Goal: Complete application form: Complete application form

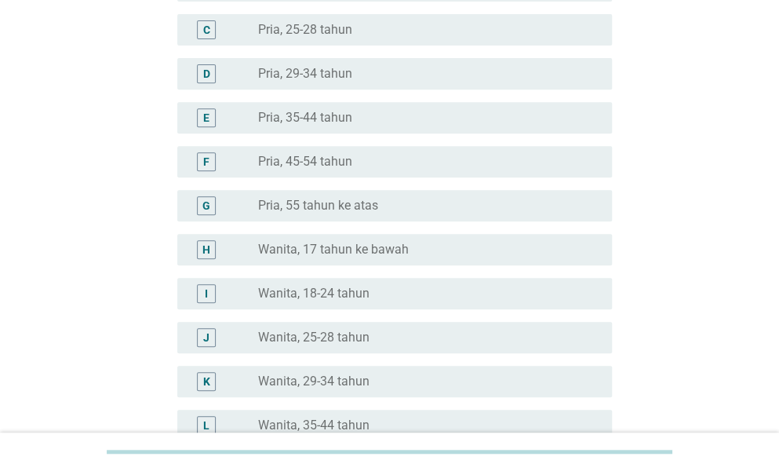
scroll to position [314, 0]
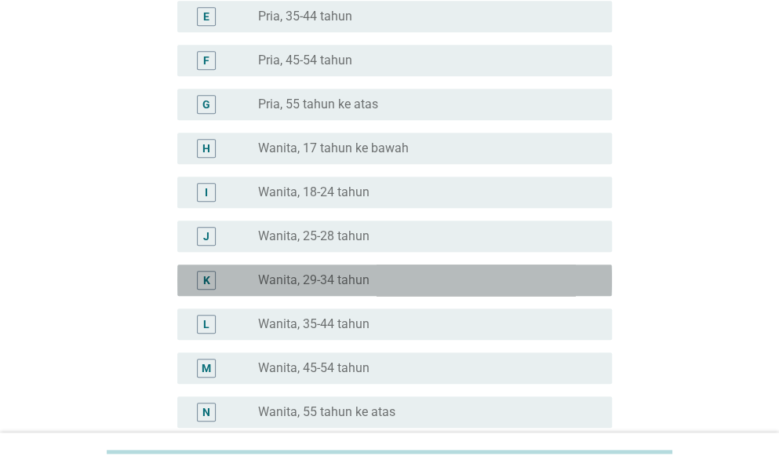
click at [355, 280] on label "Wanita, 29-34 tahun" at bounding box center [313, 280] width 111 height 16
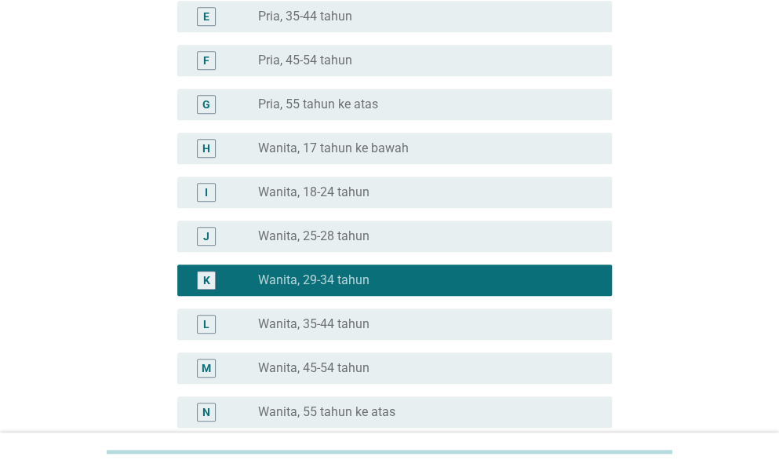
scroll to position [473, 0]
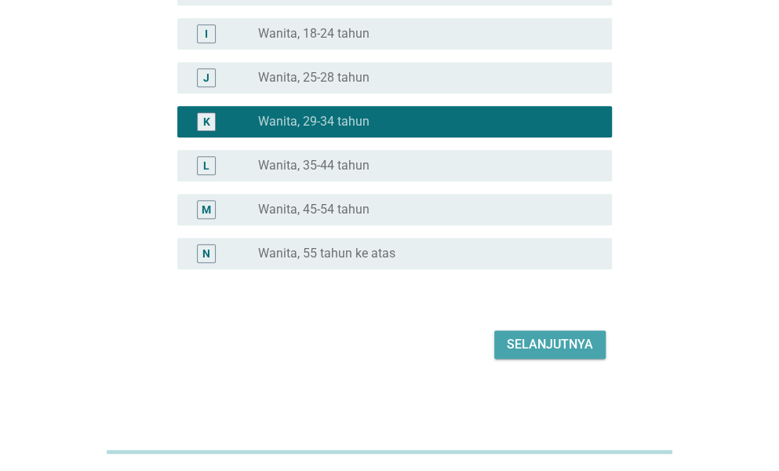
click at [509, 351] on div "Selanjutnya" at bounding box center [550, 344] width 86 height 19
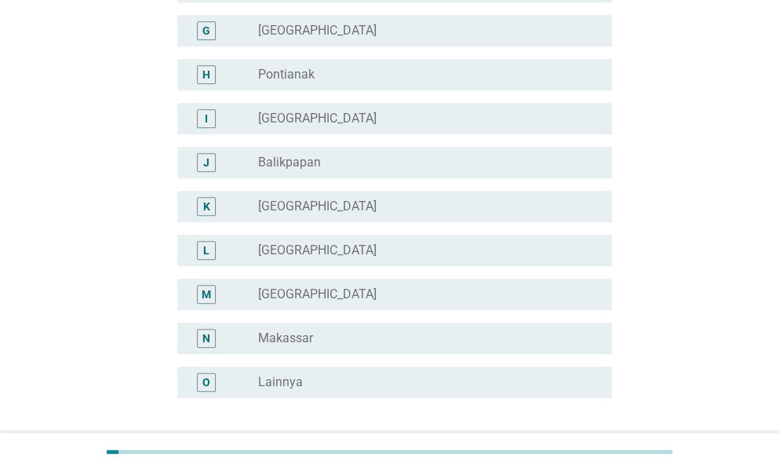
scroll to position [471, 0]
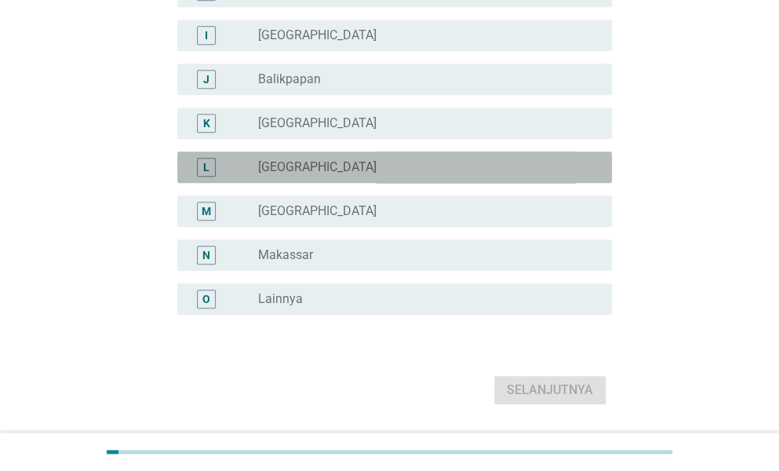
click at [312, 164] on label "[GEOGRAPHIC_DATA]" at bounding box center [317, 167] width 119 height 16
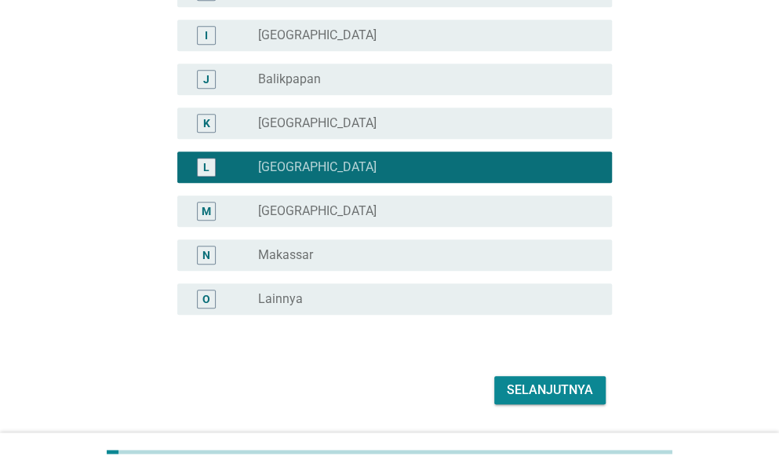
click at [553, 385] on div "Selanjutnya" at bounding box center [550, 390] width 86 height 19
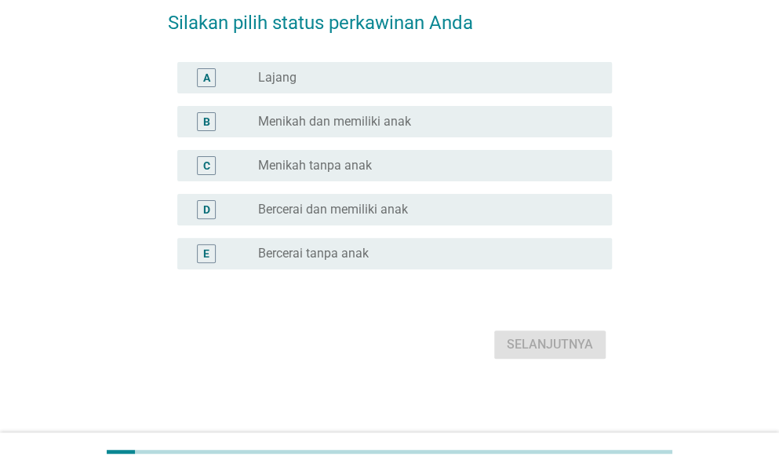
scroll to position [0, 0]
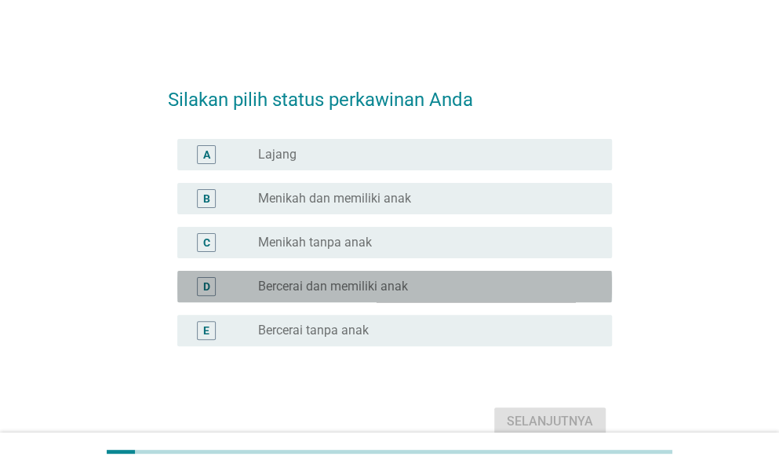
click at [374, 279] on label "Bercerai dan memiliki anak" at bounding box center [333, 287] width 150 height 16
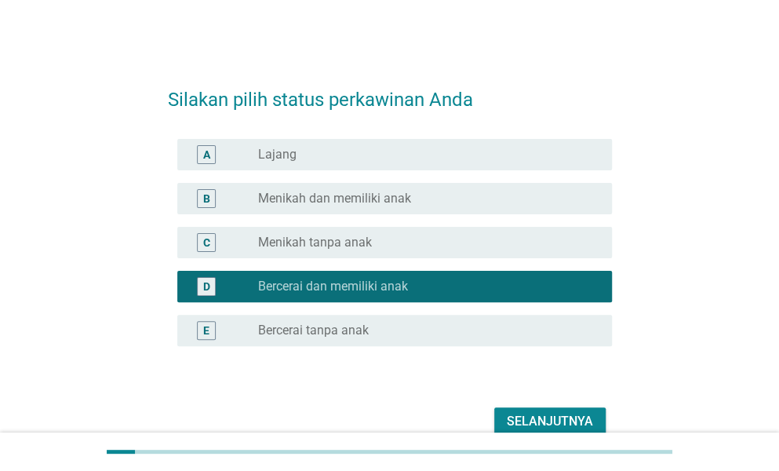
click at [422, 255] on div "C radio_button_unchecked Menikah tanpa anak" at bounding box center [394, 242] width 435 height 31
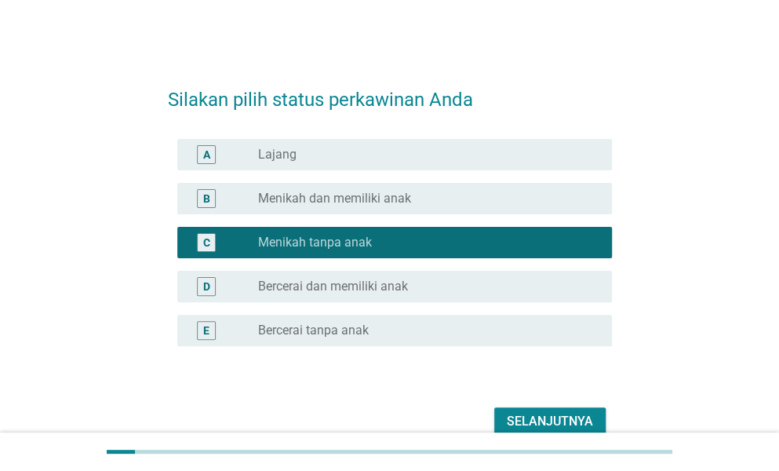
click at [438, 199] on div "radio_button_unchecked Menikah dan memiliki anak" at bounding box center [422, 199] width 329 height 16
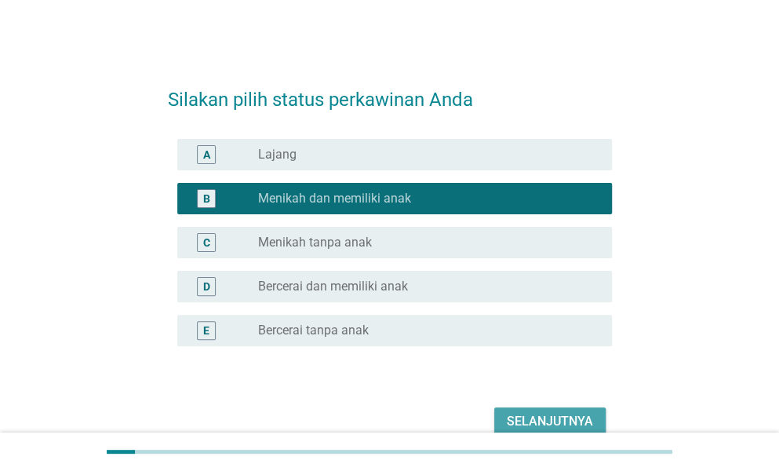
click at [542, 409] on button "Selanjutnya" at bounding box center [550, 421] width 111 height 28
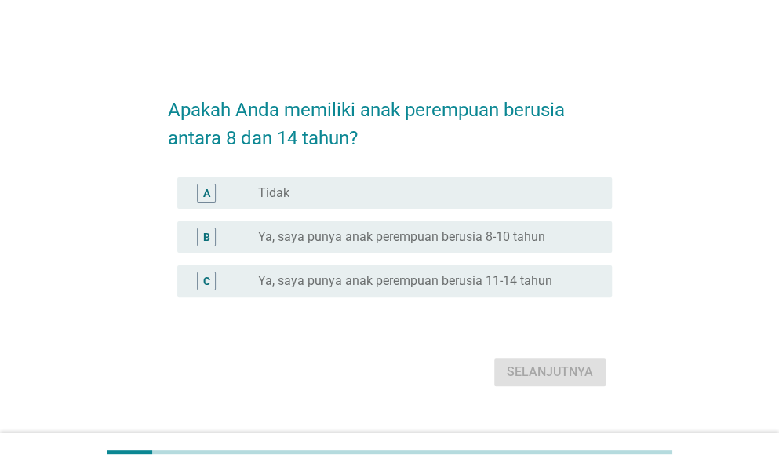
click at [360, 235] on label "Ya, saya punya anak perempuan berusia 8-10 tahun" at bounding box center [401, 237] width 287 height 16
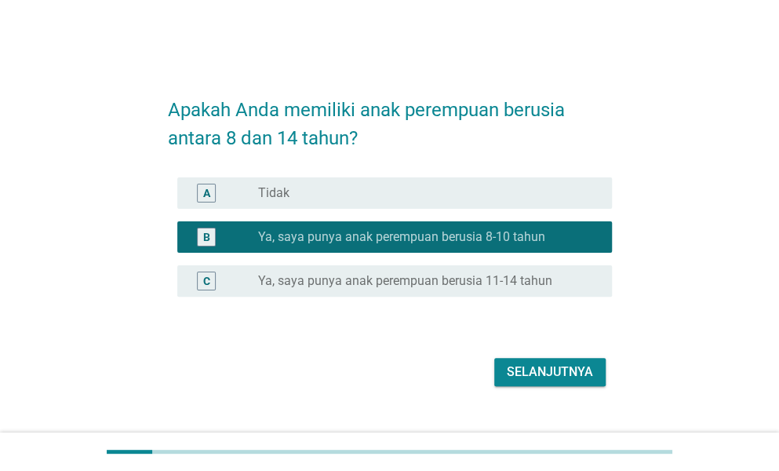
click at [530, 370] on div "Selanjutnya" at bounding box center [550, 372] width 86 height 19
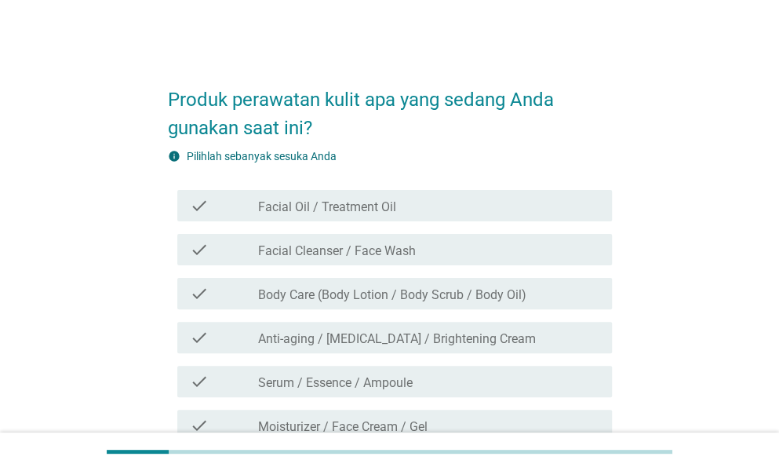
scroll to position [78, 0]
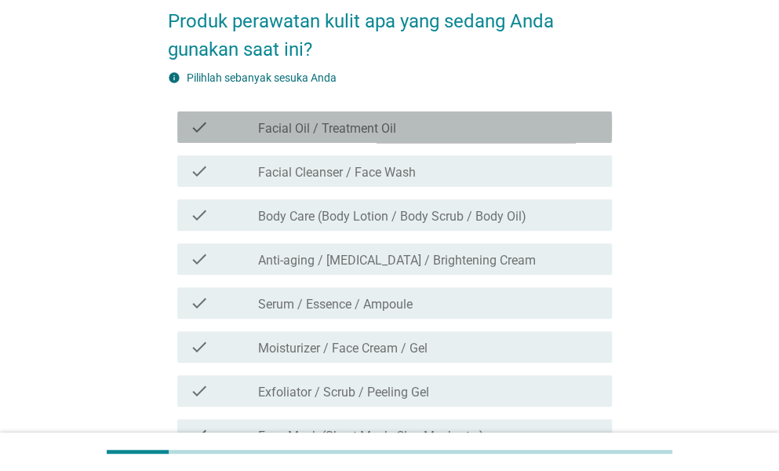
click at [349, 129] on label "Facial Oil / Treatment Oil" at bounding box center [327, 129] width 138 height 16
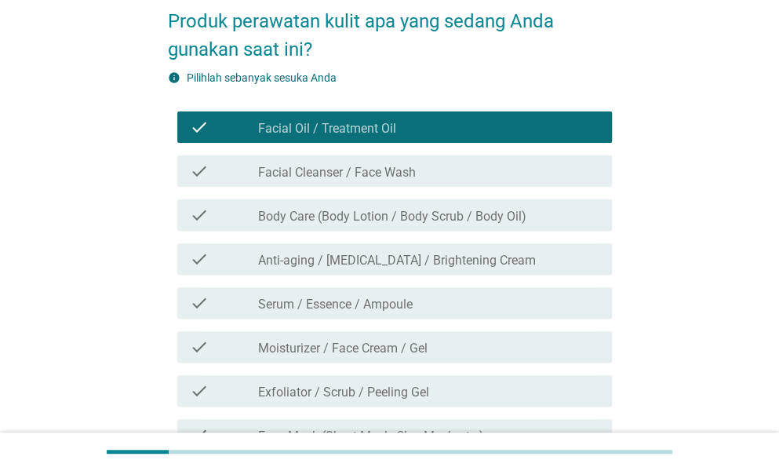
click at [367, 257] on label "Anti-aging / [MEDICAL_DATA] / Brightening Cream" at bounding box center [397, 261] width 278 height 16
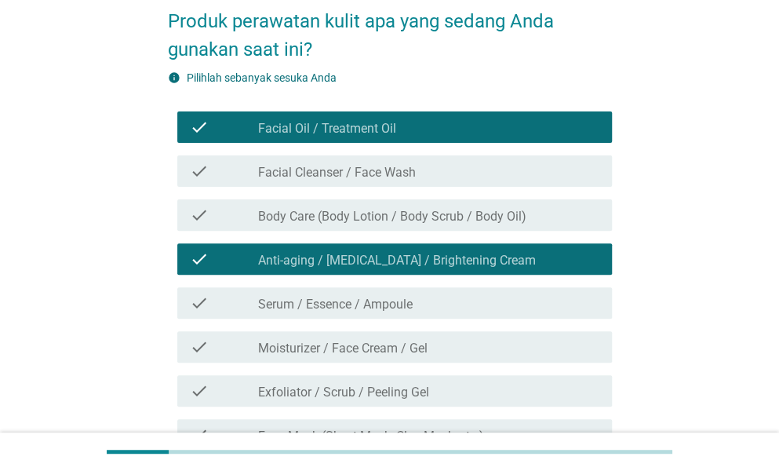
drag, startPoint x: 385, startPoint y: 217, endPoint x: 411, endPoint y: 406, distance: 191.0
click at [388, 237] on div "check check_box Facial Oil / Treatment Oil check check_box_outline_blank Facial…" at bounding box center [390, 456] width 444 height 703
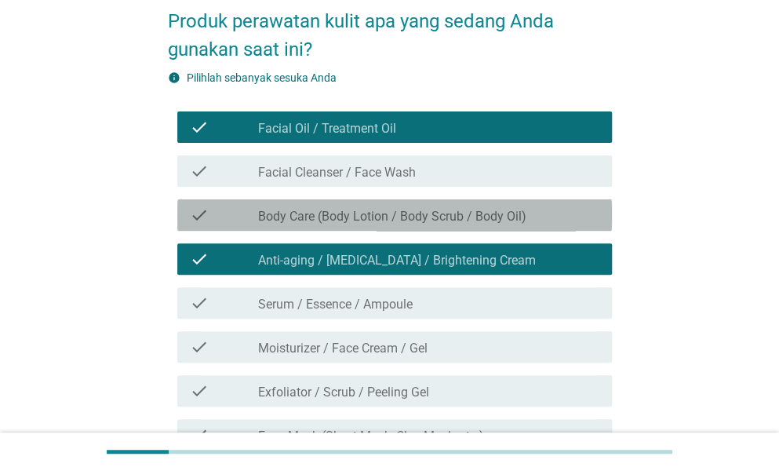
click at [413, 409] on div "check check_box_outline_blank Exfoliator / Scrub / Peeling Gel" at bounding box center [390, 391] width 444 height 44
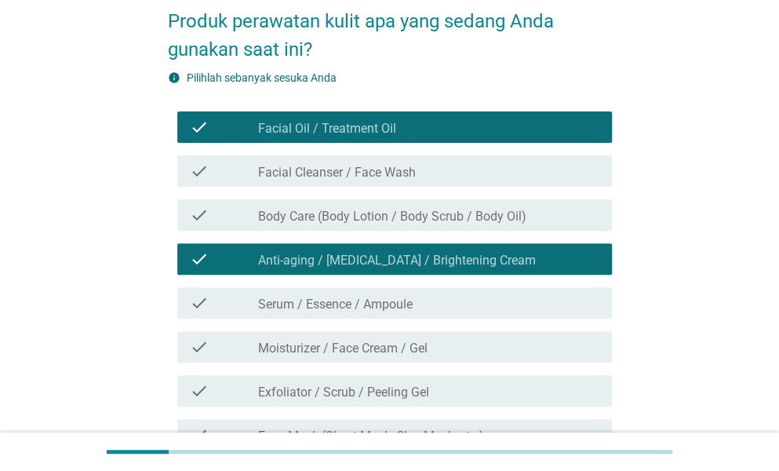
scroll to position [235, 0]
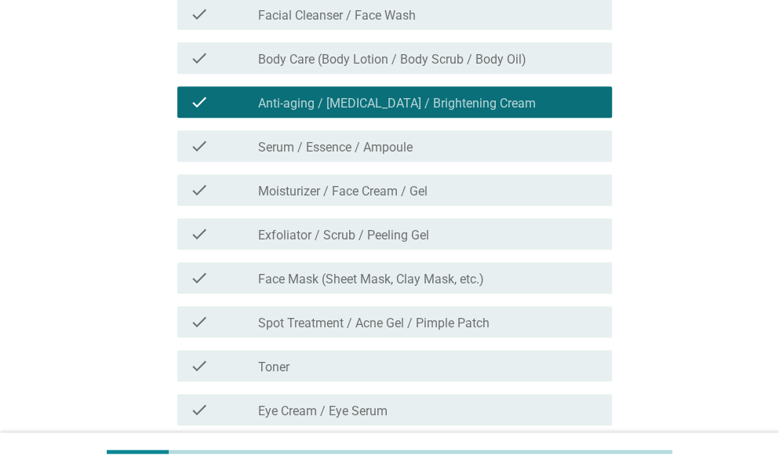
click at [422, 313] on div "check_box_outline_blank Spot Treatment / Acne Gel / Pimple Patch" at bounding box center [428, 321] width 341 height 19
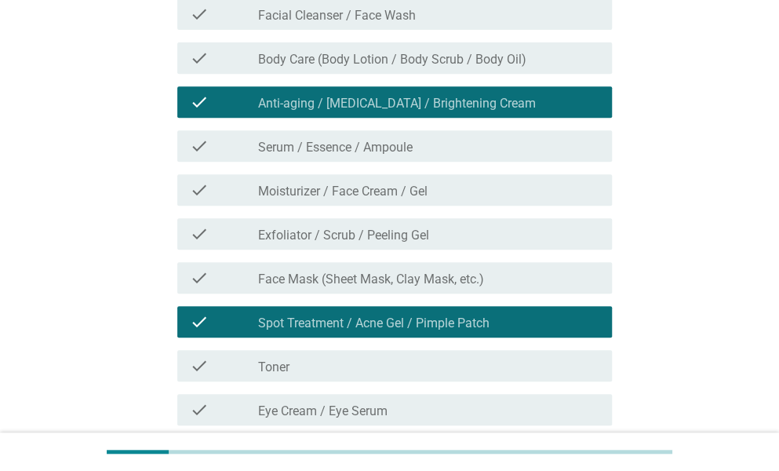
drag, startPoint x: 417, startPoint y: 215, endPoint x: 429, endPoint y: 294, distance: 79.4
click at [417, 219] on div "check check_box_outline_blank Exfoliator / Scrub / Peeling Gel" at bounding box center [390, 234] width 444 height 44
click at [429, 294] on div "check check_box_outline_blank Face Mask (Sheet Mask, Clay Mask, etc.)" at bounding box center [390, 278] width 444 height 44
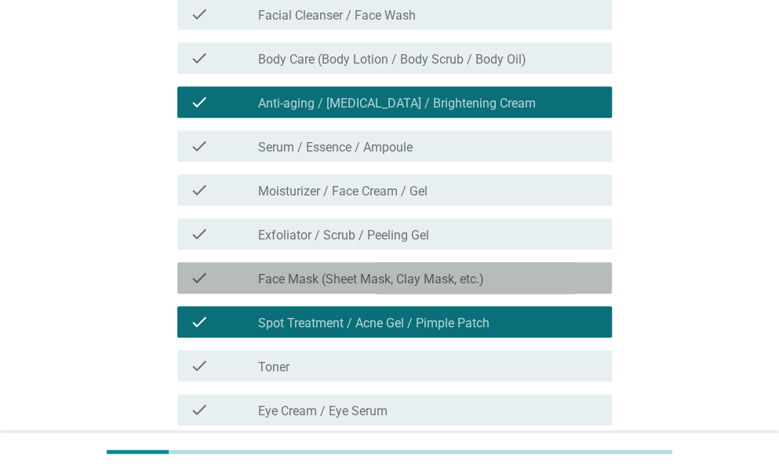
click at [421, 262] on div "check check_box_outline_blank Face Mask (Sheet Mask, Clay Mask, etc.)" at bounding box center [394, 277] width 435 height 31
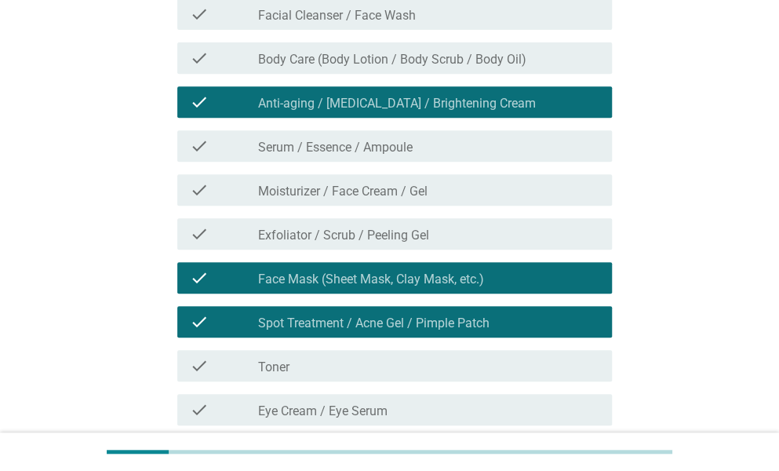
scroll to position [593, 0]
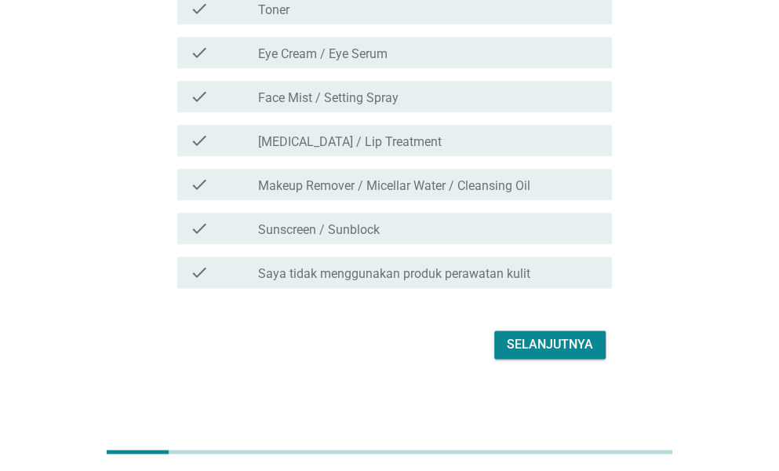
click at [433, 247] on div "check check_box_outline_blank Sunscreen / Sunblock" at bounding box center [390, 228] width 444 height 44
click at [454, 287] on div "check check_box_outline_blank Saya tidak menggunakan produk perawatan kulit" at bounding box center [390, 272] width 444 height 44
click at [421, 183] on label "Makeup Remover / Micellar Water / Cleansing Oil" at bounding box center [394, 186] width 272 height 16
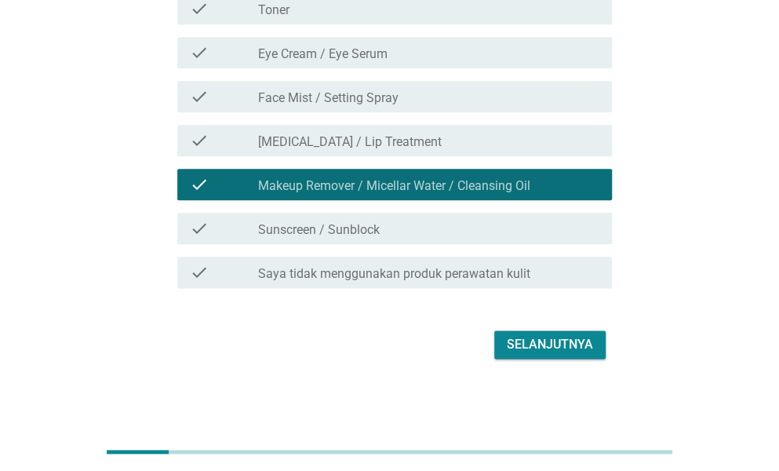
click at [529, 362] on div "Selanjutnya" at bounding box center [390, 345] width 444 height 38
click at [522, 344] on div "Selanjutnya" at bounding box center [550, 344] width 86 height 19
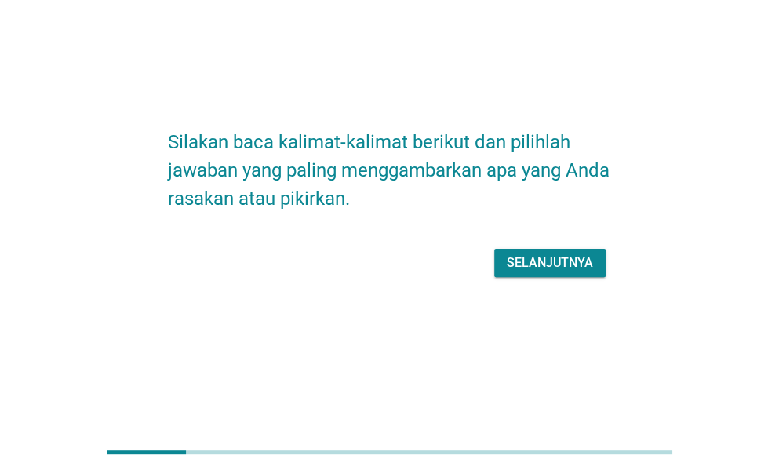
scroll to position [0, 0]
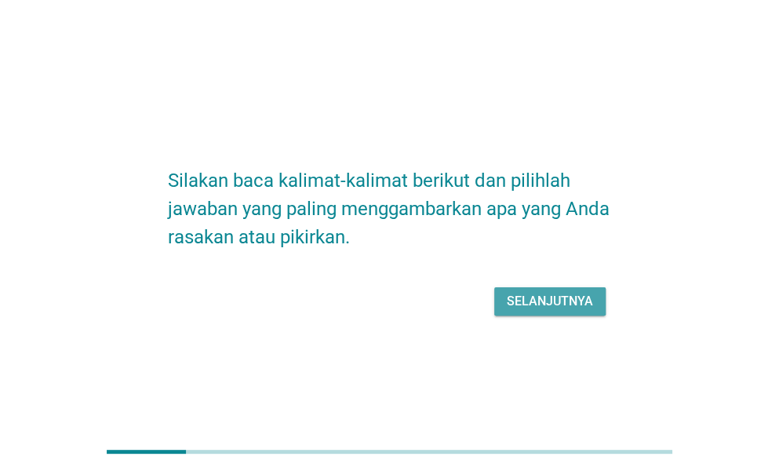
click at [531, 303] on div "Selanjutnya" at bounding box center [550, 301] width 86 height 19
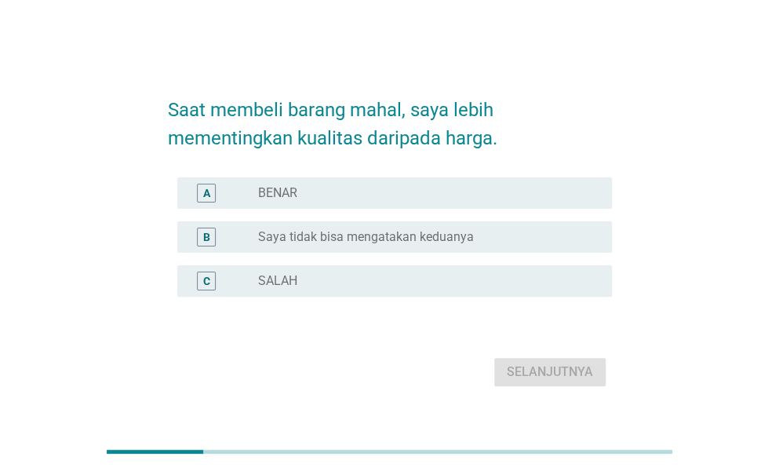
click at [349, 198] on div "radio_button_unchecked BENAR" at bounding box center [422, 193] width 329 height 16
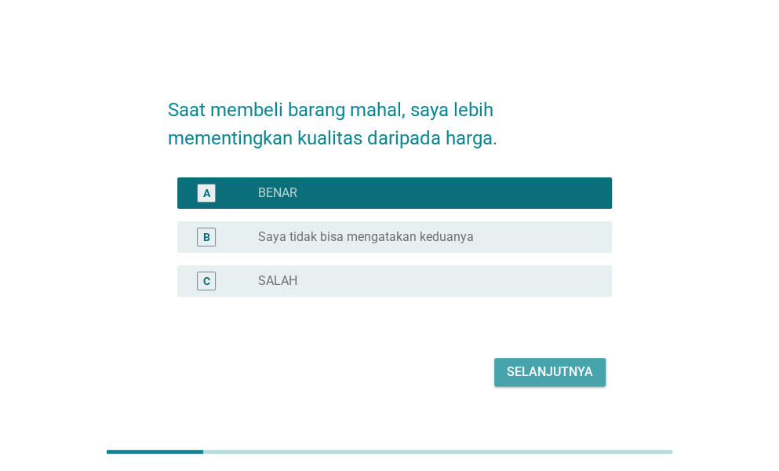
click at [510, 360] on button "Selanjutnya" at bounding box center [550, 372] width 111 height 28
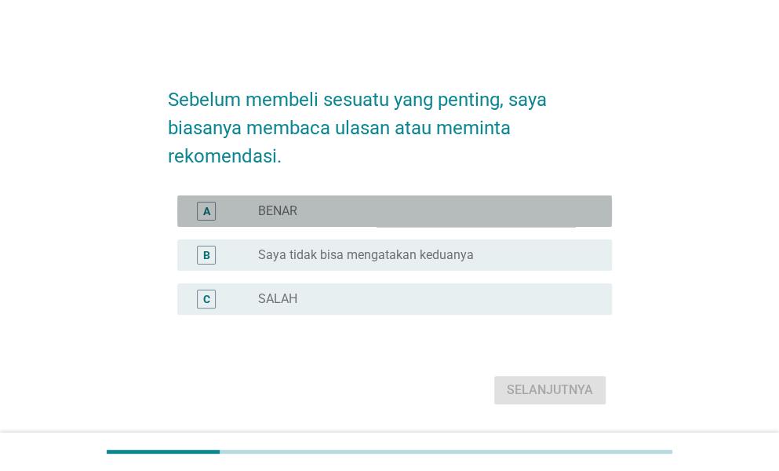
click at [314, 209] on div "radio_button_unchecked BENAR" at bounding box center [422, 211] width 329 height 16
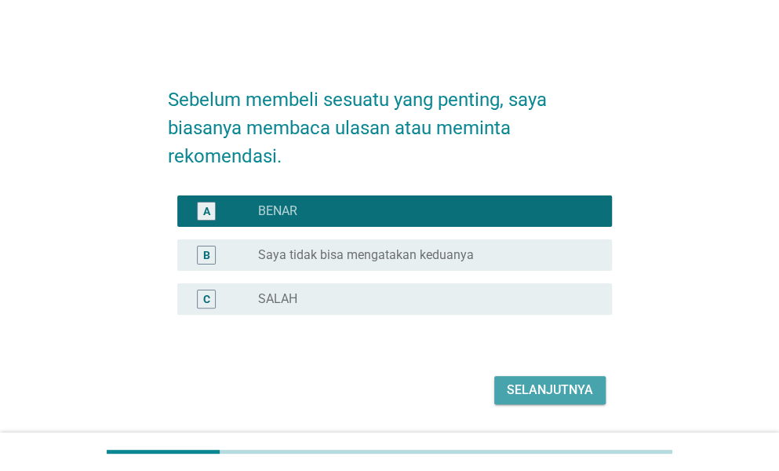
click at [529, 384] on div "Selanjutnya" at bounding box center [550, 390] width 86 height 19
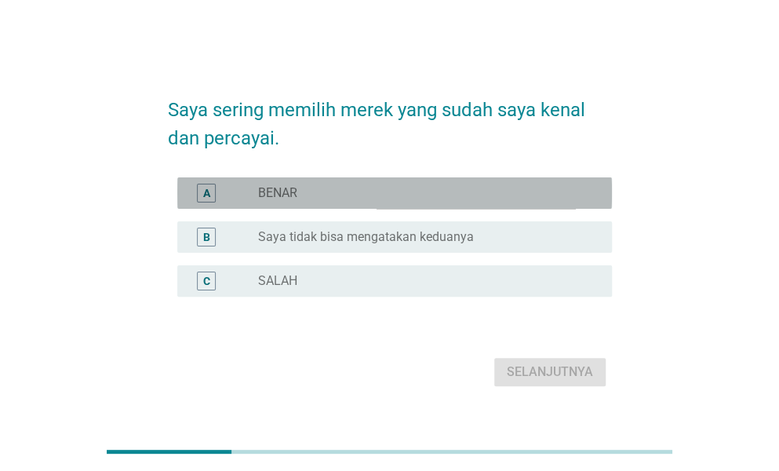
drag, startPoint x: 340, startPoint y: 199, endPoint x: 385, endPoint y: 249, distance: 67.8
click at [343, 204] on div "A radio_button_unchecked BENAR" at bounding box center [394, 192] width 435 height 31
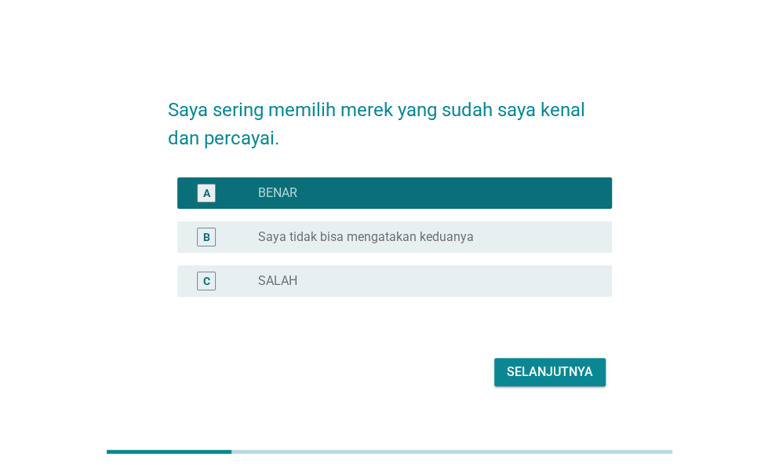
click at [520, 365] on div "Selanjutnya" at bounding box center [550, 372] width 86 height 19
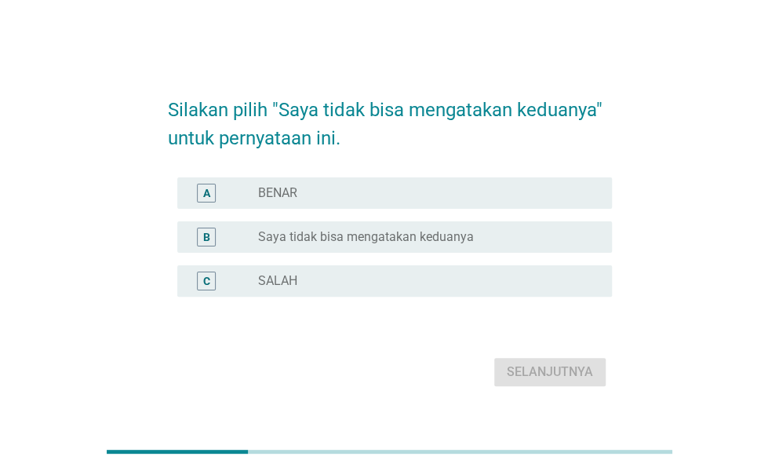
click at [444, 247] on div "B radio_button_unchecked Saya tidak bisa mengatakan keduanya" at bounding box center [394, 236] width 435 height 31
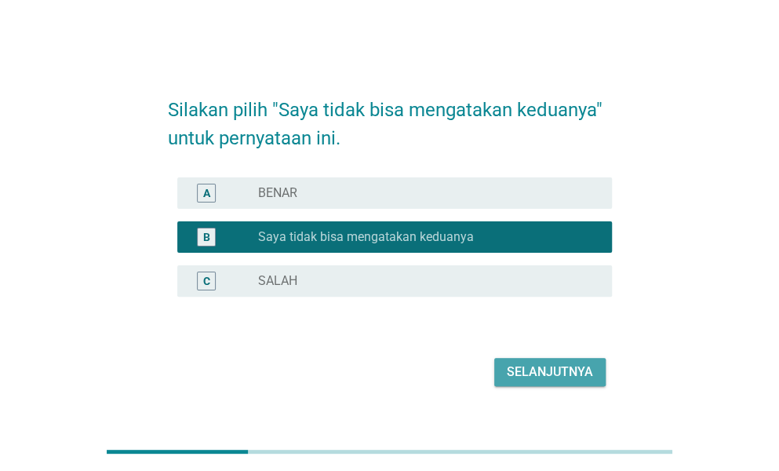
click at [529, 370] on div "Selanjutnya" at bounding box center [550, 372] width 86 height 19
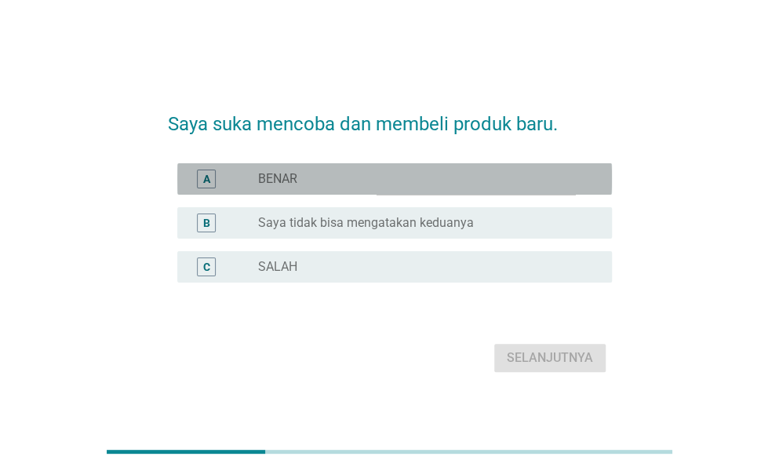
click at [451, 175] on div "radio_button_unchecked BENAR" at bounding box center [422, 179] width 329 height 16
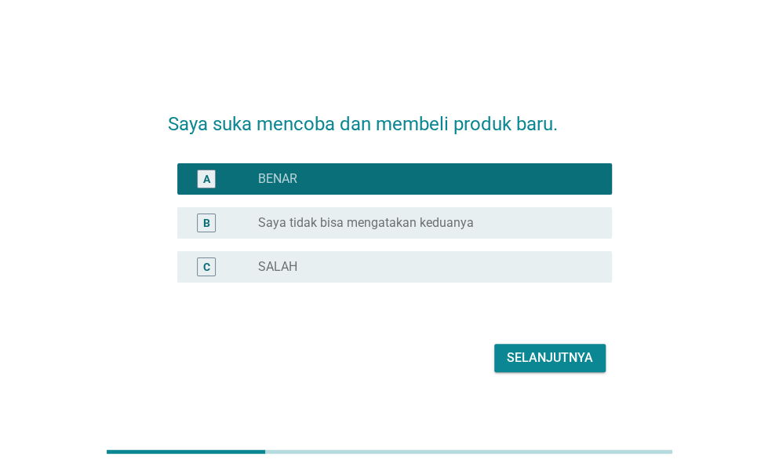
click at [545, 344] on button "Selanjutnya" at bounding box center [550, 358] width 111 height 28
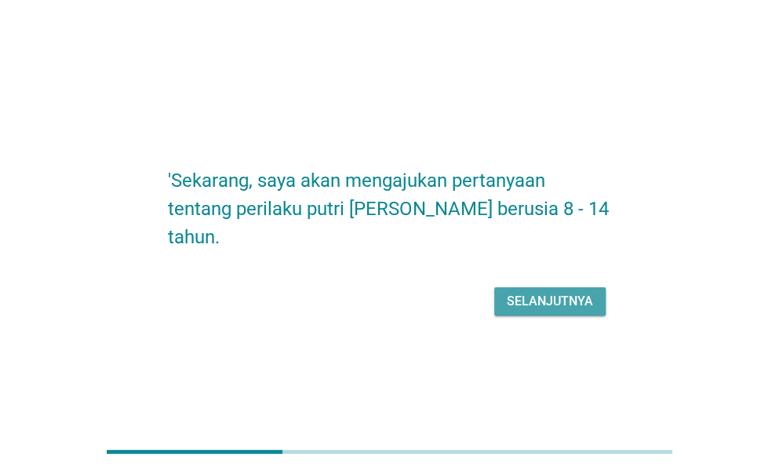
click at [552, 312] on button "Selanjutnya" at bounding box center [550, 301] width 111 height 28
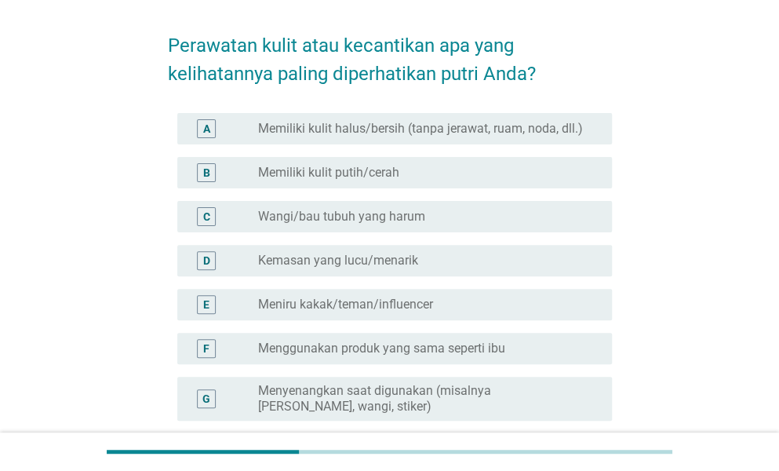
scroll to position [78, 0]
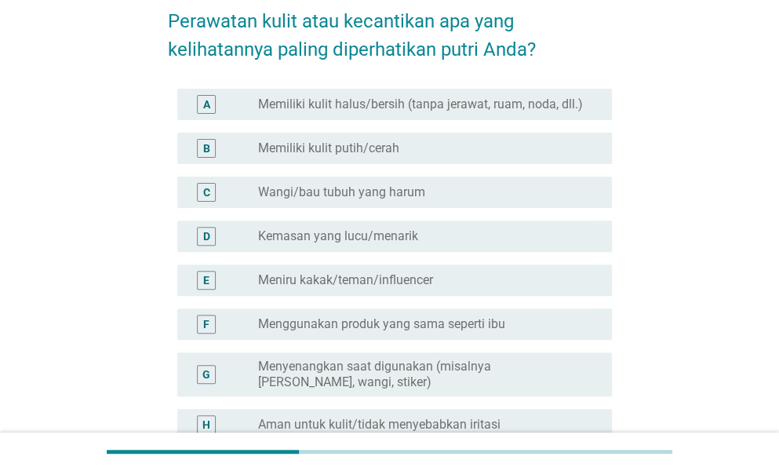
click at [498, 304] on div "F radio_button_unchecked Menggunakan produk yang sama seperti ibu" at bounding box center [390, 324] width 444 height 44
drag, startPoint x: 484, startPoint y: 212, endPoint x: 462, endPoint y: 224, distance: 25.3
click at [484, 217] on div "A radio_button_unchecked Memiliki kulit halus/bersih (tanpa jerawat, ruam, noda…" at bounding box center [390, 308] width 444 height 452
drag, startPoint x: 431, startPoint y: 168, endPoint x: 402, endPoint y: 327, distance: 161.2
click at [430, 168] on div "B radio_button_unchecked Memiliki kulit putih/cerah" at bounding box center [390, 148] width 444 height 44
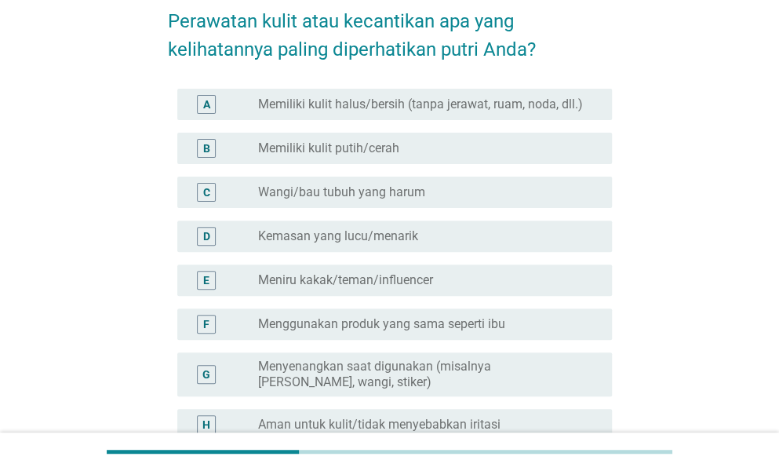
drag, startPoint x: 399, startPoint y: 341, endPoint x: 316, endPoint y: 251, distance: 122.2
click at [393, 334] on div "F radio_button_unchecked Menggunakan produk yang sama seperti ibu" at bounding box center [390, 324] width 444 height 44
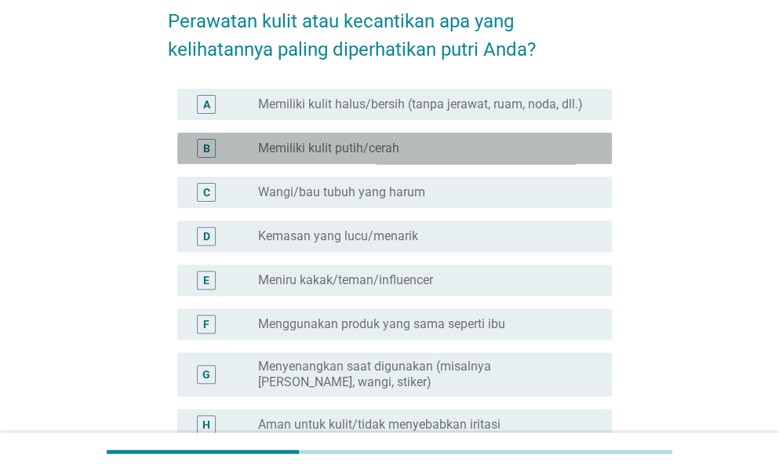
click at [265, 150] on label "Memiliki kulit putih/cerah" at bounding box center [328, 149] width 141 height 16
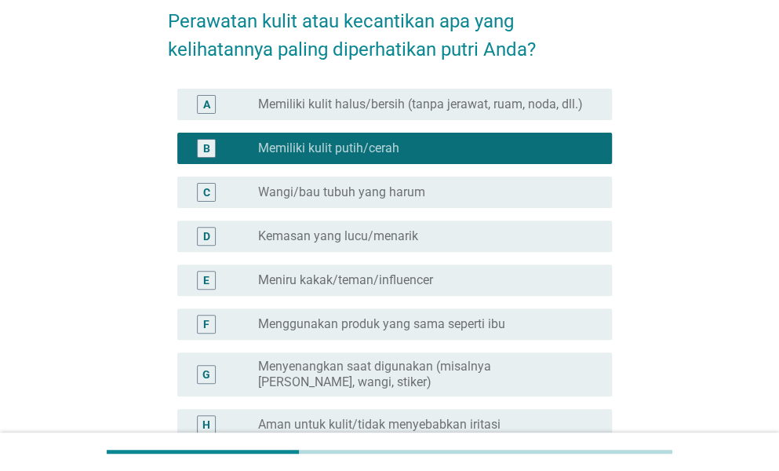
drag, startPoint x: 275, startPoint y: 115, endPoint x: 277, endPoint y: 133, distance: 18.2
click at [277, 133] on div "A radio_button_unchecked Memiliki kulit halus/bersih (tanpa jerawat, ruam, noda…" at bounding box center [390, 308] width 444 height 452
drag, startPoint x: 316, startPoint y: 411, endPoint x: 317, endPoint y: 401, distance: 9.5
click at [317, 409] on div "H radio_button_unchecked Aman untuk kulit/tidak menyebabkan iritasi" at bounding box center [394, 424] width 435 height 31
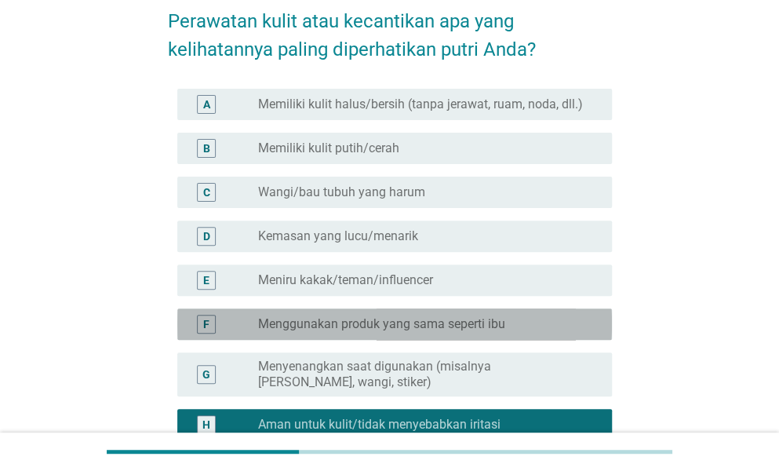
click at [324, 319] on label "Menggunakan produk yang sama seperti ibu" at bounding box center [381, 324] width 247 height 16
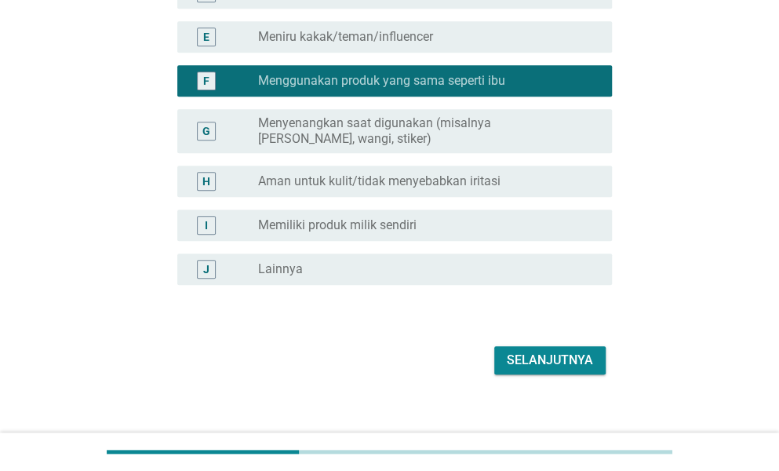
scroll to position [338, 0]
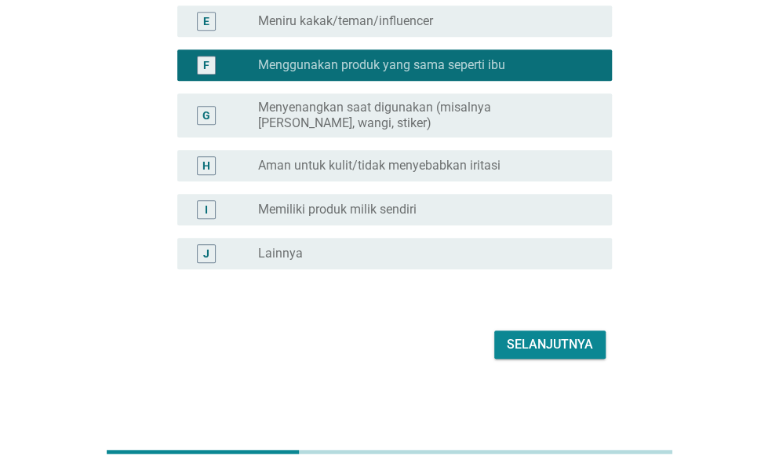
click at [523, 356] on button "Selanjutnya" at bounding box center [550, 344] width 111 height 28
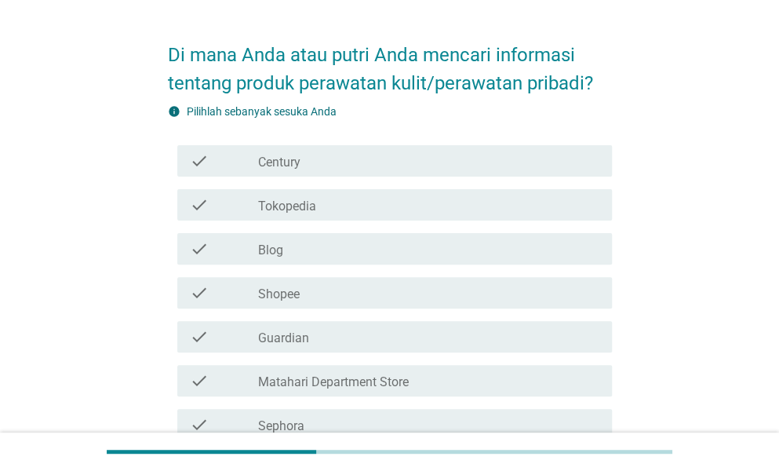
scroll to position [78, 0]
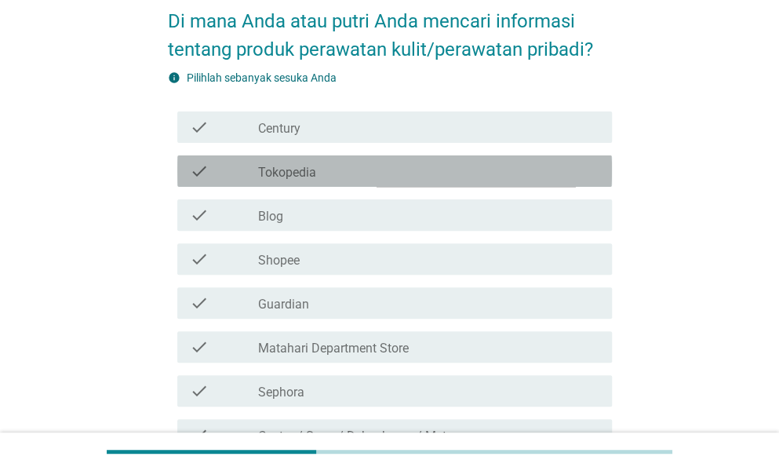
drag, startPoint x: 307, startPoint y: 173, endPoint x: 305, endPoint y: 216, distance: 42.4
click at [307, 174] on label "Tokopedia" at bounding box center [287, 173] width 58 height 16
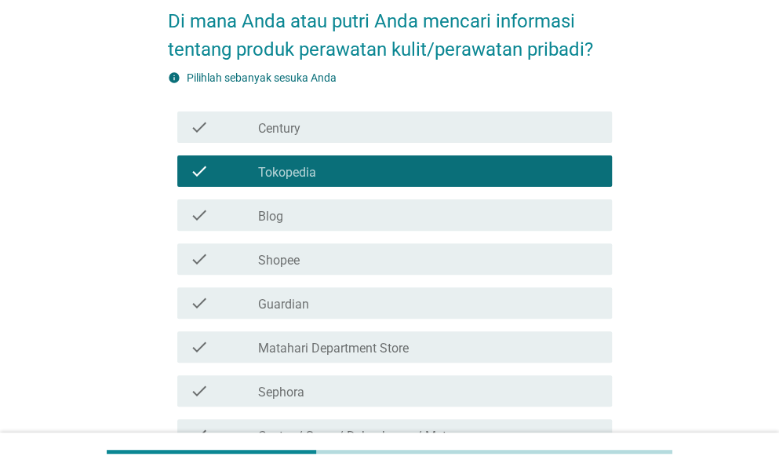
click at [295, 265] on label "Shopee" at bounding box center [279, 261] width 42 height 16
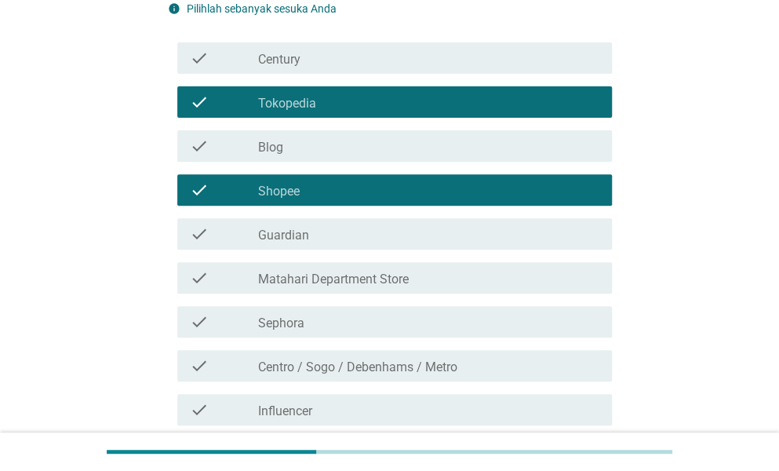
scroll to position [235, 0]
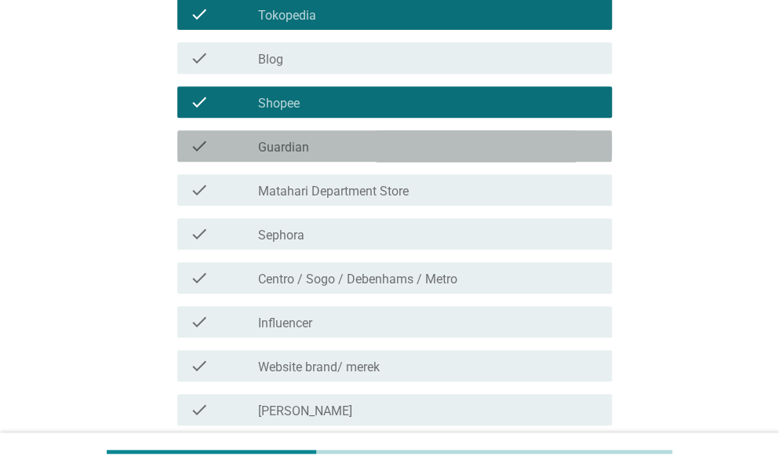
click at [338, 149] on div "check_box_outline_blank Guardian" at bounding box center [428, 146] width 341 height 19
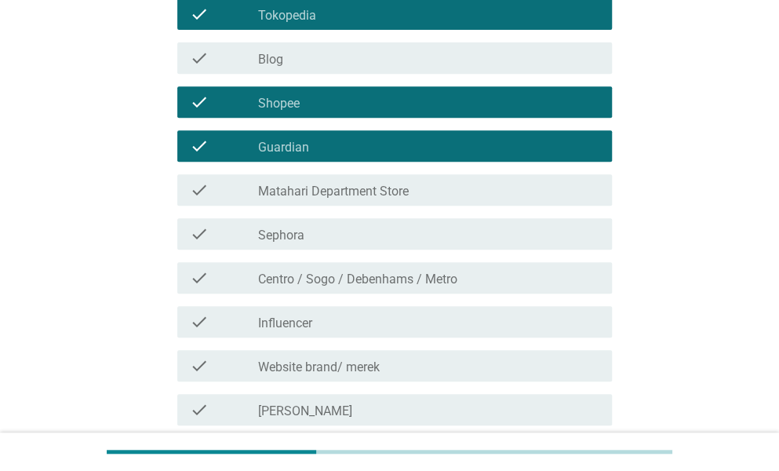
drag, startPoint x: 341, startPoint y: 164, endPoint x: 326, endPoint y: 207, distance: 45.7
click at [341, 166] on div "check check_box_outline_blank Guardian" at bounding box center [390, 146] width 444 height 44
click at [325, 202] on div "check check_box_outline_blank Matahari Department Store" at bounding box center [394, 189] width 435 height 31
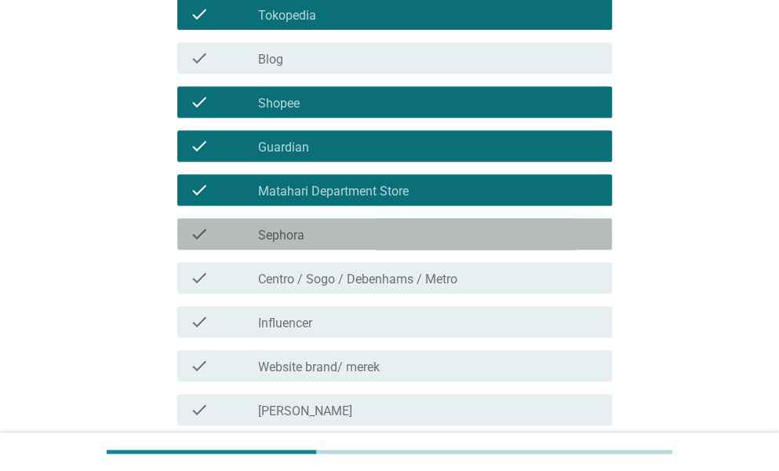
click at [319, 238] on div "check_box_outline_blank Sephora" at bounding box center [428, 233] width 341 height 19
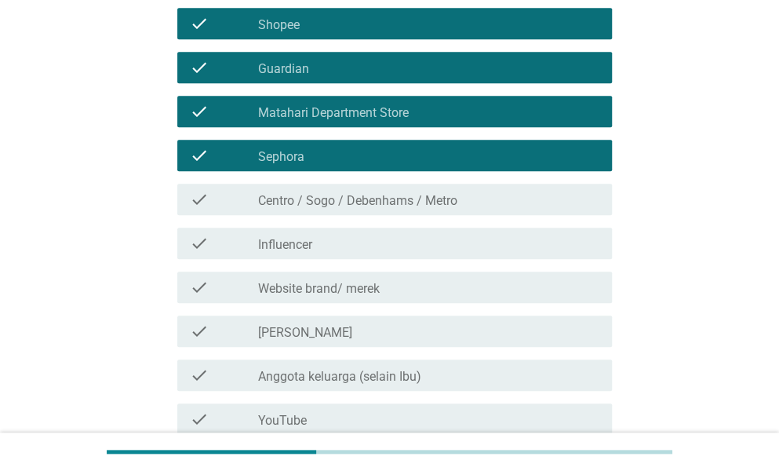
scroll to position [392, 0]
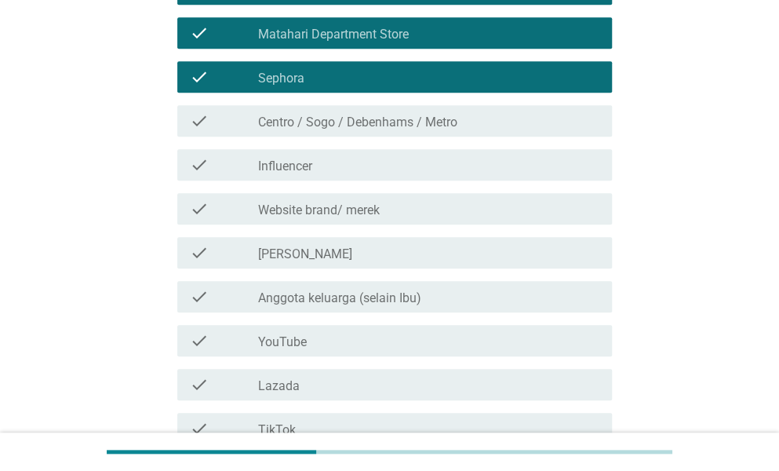
click at [336, 177] on div "check check_box_outline_blank Influencer" at bounding box center [394, 164] width 435 height 31
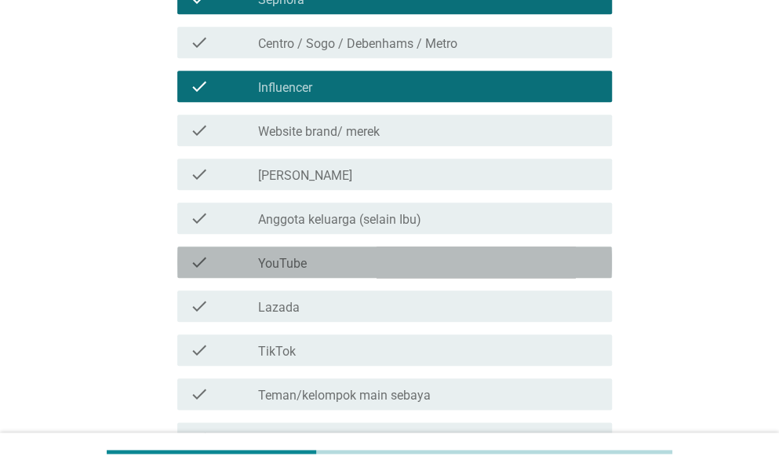
click at [334, 272] on div "check check_box_outline_blank YouTube" at bounding box center [394, 261] width 435 height 31
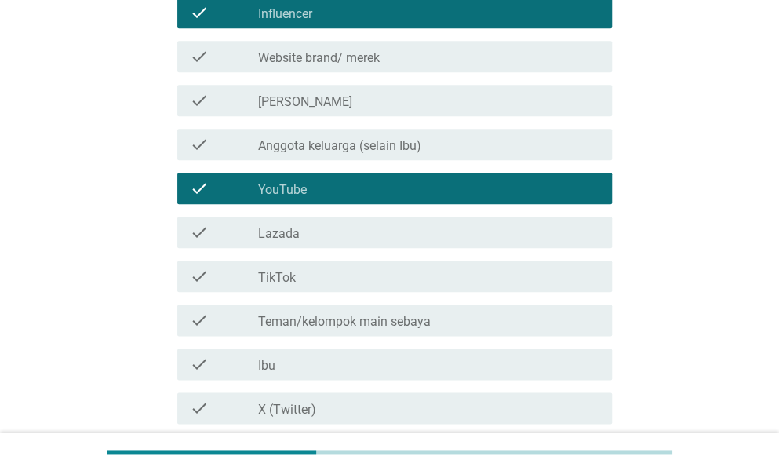
scroll to position [628, 0]
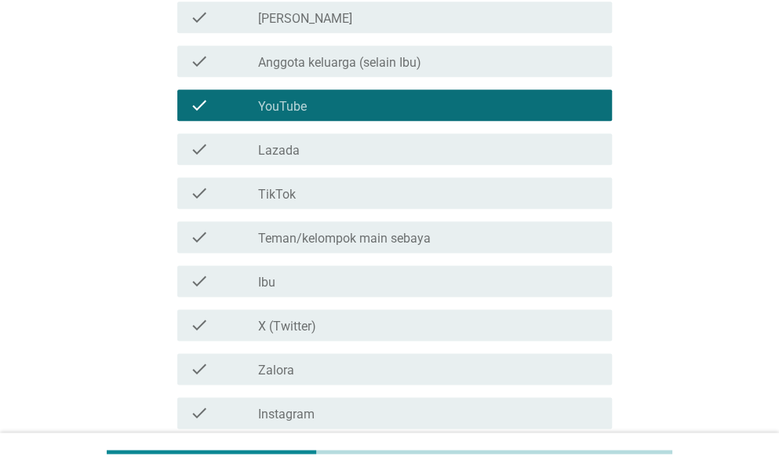
click at [363, 200] on div "check_box_outline_blank TikTok" at bounding box center [428, 193] width 341 height 19
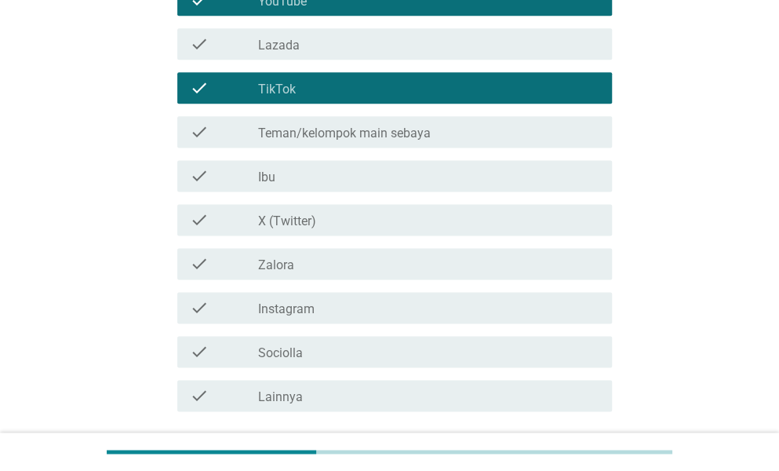
scroll to position [856, 0]
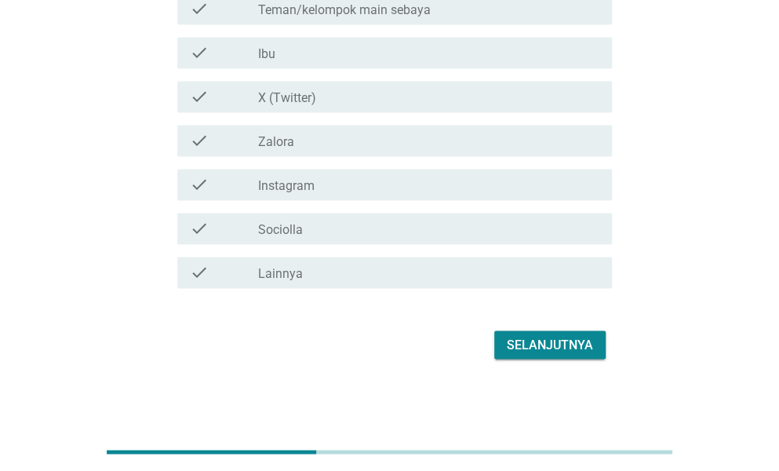
click at [356, 233] on div "check_box_outline_blank Sociolla" at bounding box center [428, 228] width 341 height 19
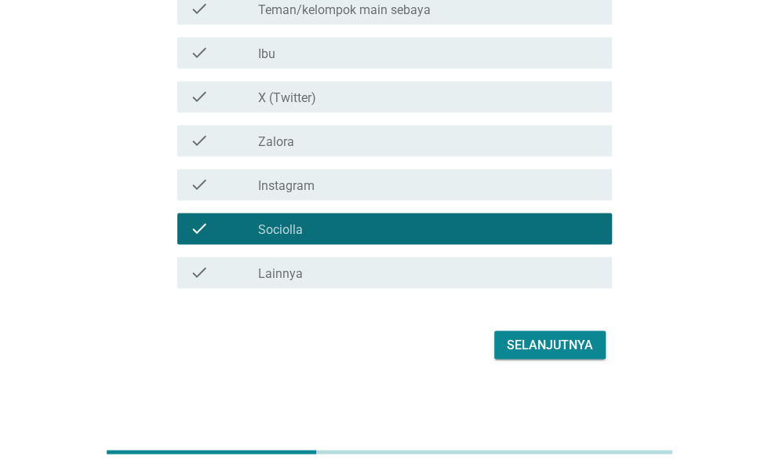
click at [362, 200] on div "check check_box_outline_blank Instagram" at bounding box center [390, 184] width 444 height 44
click at [527, 330] on button "Selanjutnya" at bounding box center [550, 344] width 111 height 28
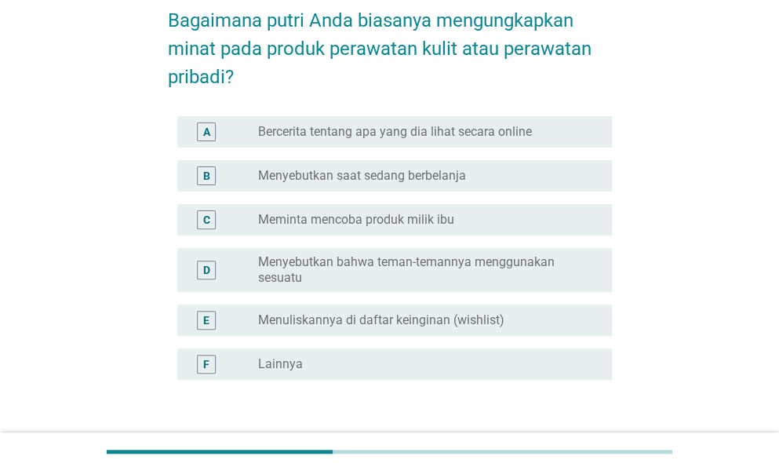
scroll to position [157, 0]
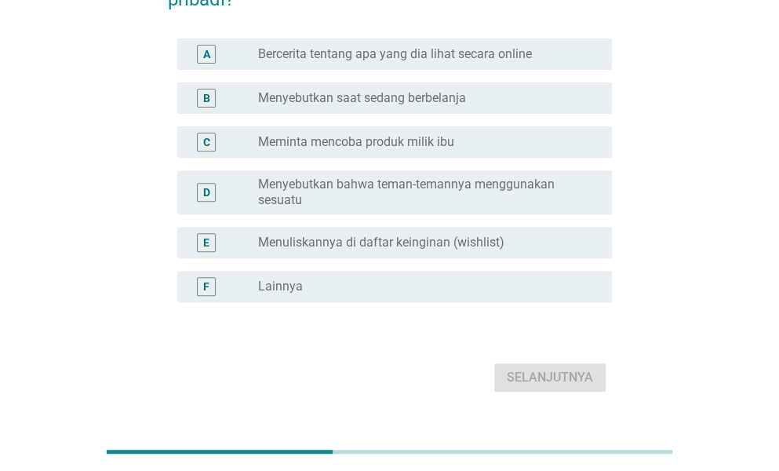
click at [364, 166] on div "D radio_button_unchecked Menyebutkan bahwa teman-temannya menggunakan sesuatu" at bounding box center [390, 192] width 444 height 57
click at [361, 68] on div "A radio_button_unchecked Bercerita tentang apa yang dia lihat secara online" at bounding box center [394, 53] width 435 height 31
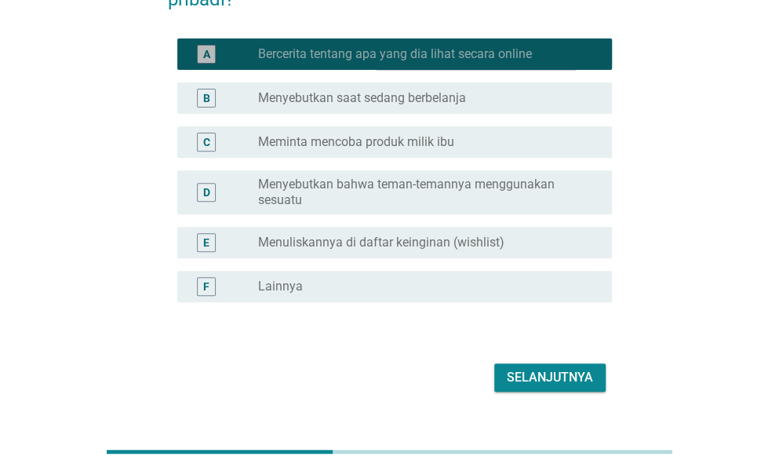
click at [355, 188] on label "Menyebutkan bahwa teman-temannya menggunakan sesuatu" at bounding box center [422, 192] width 329 height 31
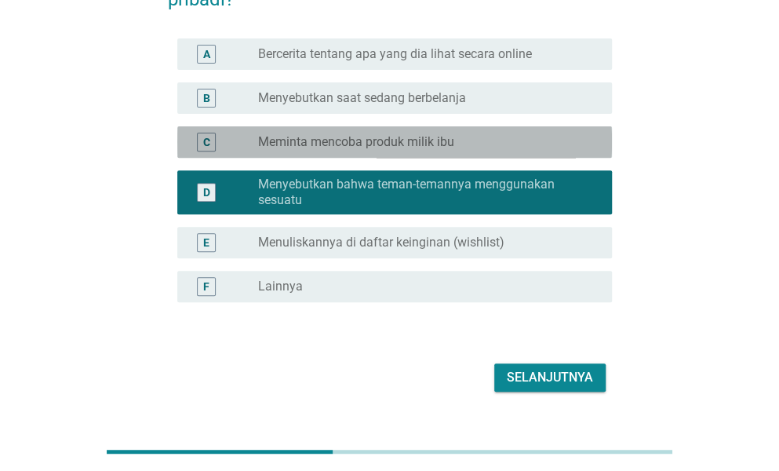
drag, startPoint x: 363, startPoint y: 150, endPoint x: 366, endPoint y: 159, distance: 9.2
click at [364, 152] on div "C radio_button_unchecked Meminta mencoba produk milik ibu" at bounding box center [394, 141] width 435 height 31
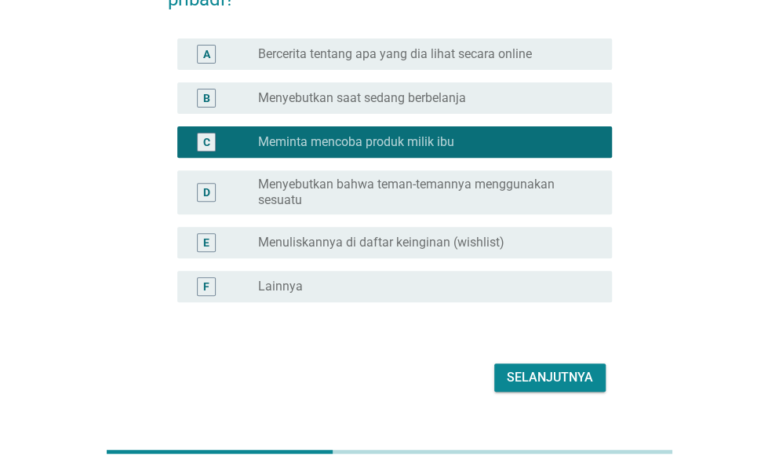
click at [531, 368] on div "Selanjutnya" at bounding box center [550, 377] width 86 height 19
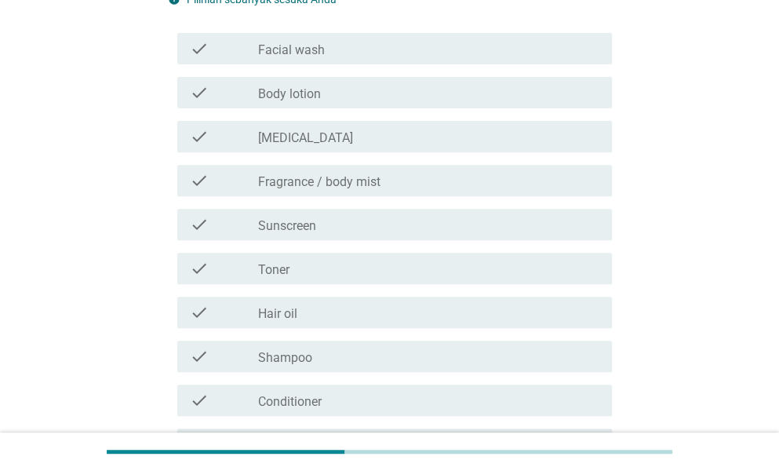
scroll to position [0, 0]
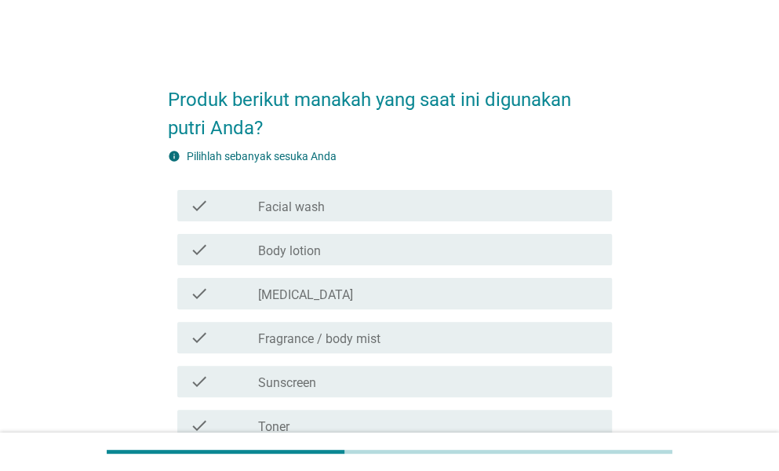
click at [378, 221] on div "check check_box_outline_blank Facial wash" at bounding box center [390, 206] width 444 height 44
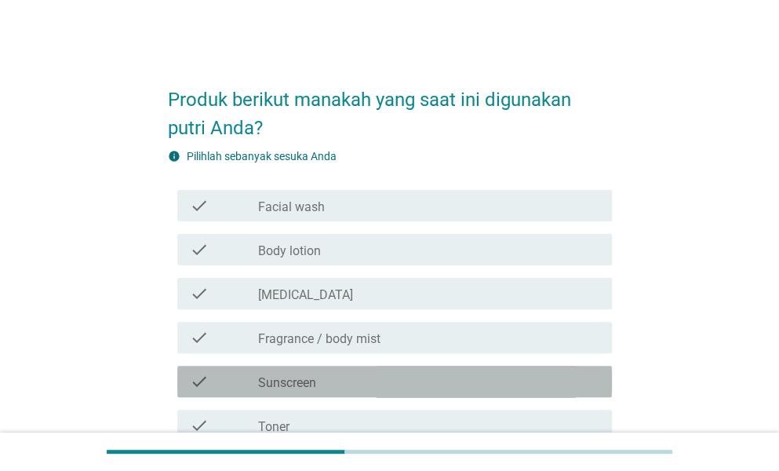
drag, startPoint x: 388, startPoint y: 388, endPoint x: 386, endPoint y: 243, distance: 144.4
click at [388, 388] on div "check_box_outline_blank Sunscreen" at bounding box center [428, 381] width 341 height 19
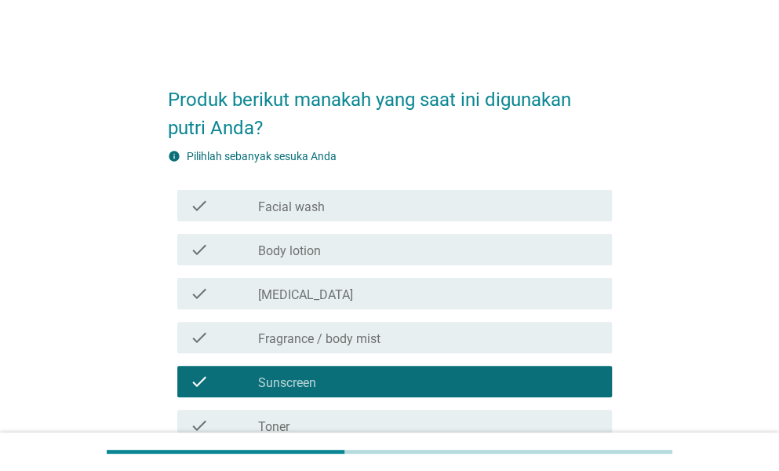
click at [380, 217] on div "check check_box_outline_blank Facial wash" at bounding box center [394, 205] width 435 height 31
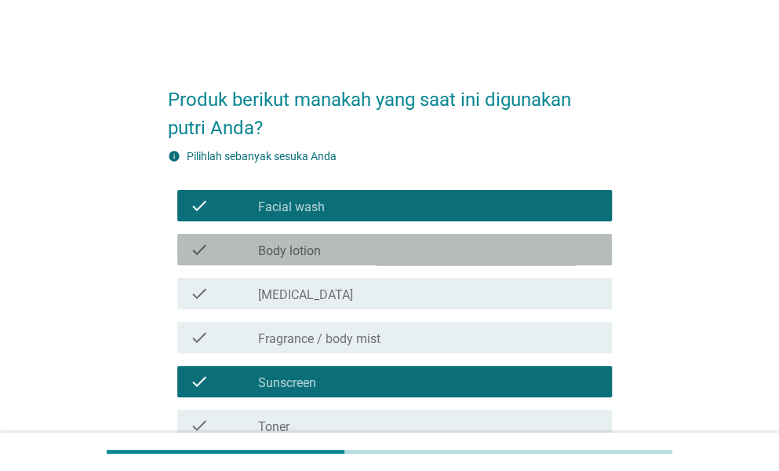
click at [364, 247] on div "check_box_outline_blank Body lotion" at bounding box center [428, 249] width 341 height 19
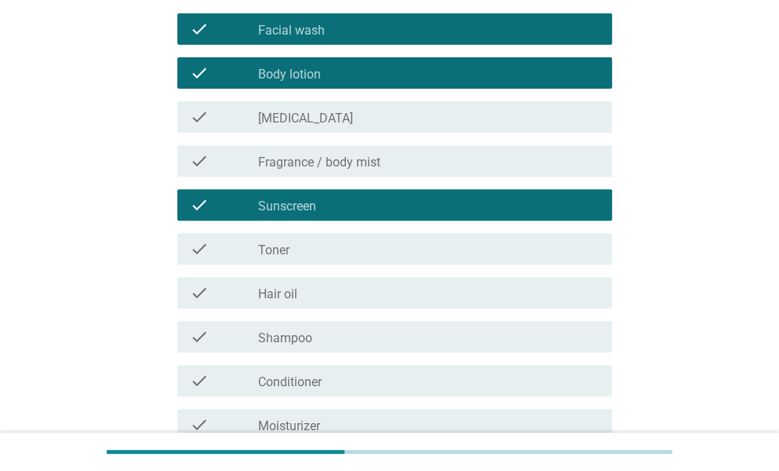
scroll to position [235, 0]
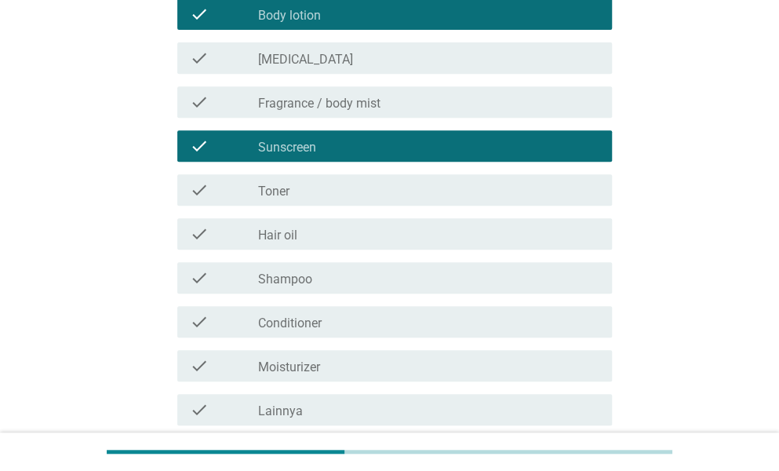
click at [368, 312] on div "check check_box_outline_blank Conditioner" at bounding box center [394, 321] width 435 height 31
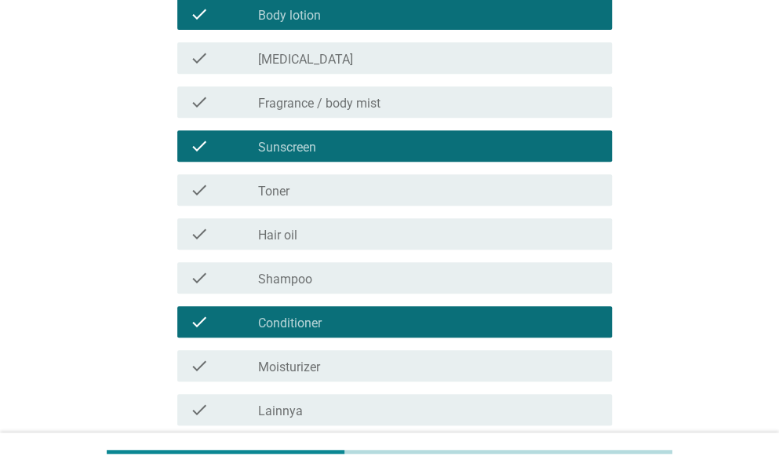
click at [356, 271] on div "check_box_outline_blank Shampoo" at bounding box center [428, 277] width 341 height 19
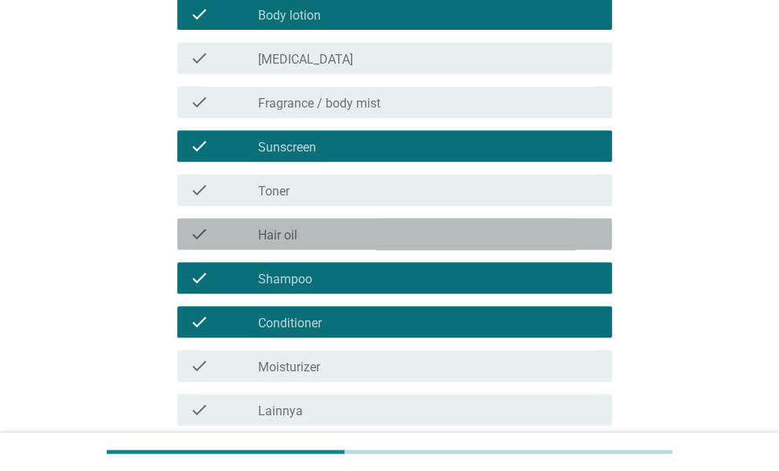
click at [363, 243] on div "check check_box_outline_blank Hair oil" at bounding box center [394, 233] width 435 height 31
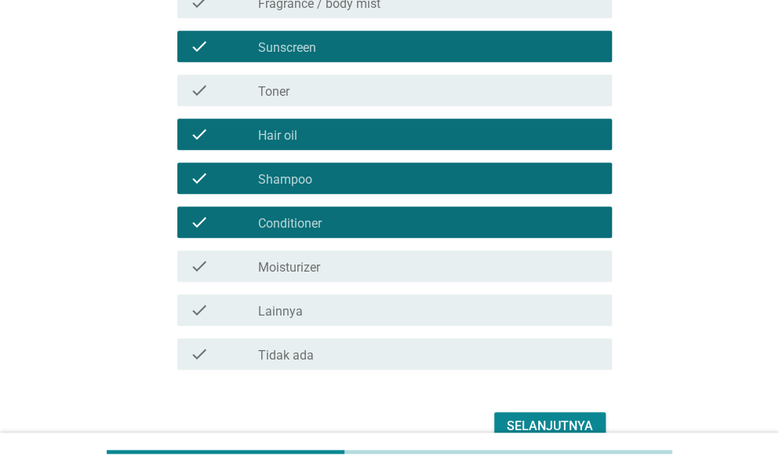
scroll to position [392, 0]
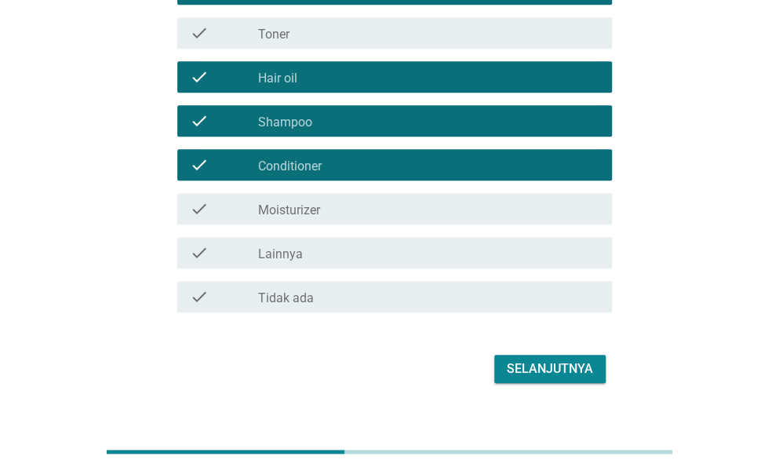
click at [372, 224] on div "check check_box_outline_blank Moisturizer" at bounding box center [390, 209] width 444 height 44
drag, startPoint x: 246, startPoint y: 192, endPoint x: 271, endPoint y: 203, distance: 26.7
click at [245, 194] on div "check check_box_outline_blank Moisturizer" at bounding box center [394, 208] width 435 height 31
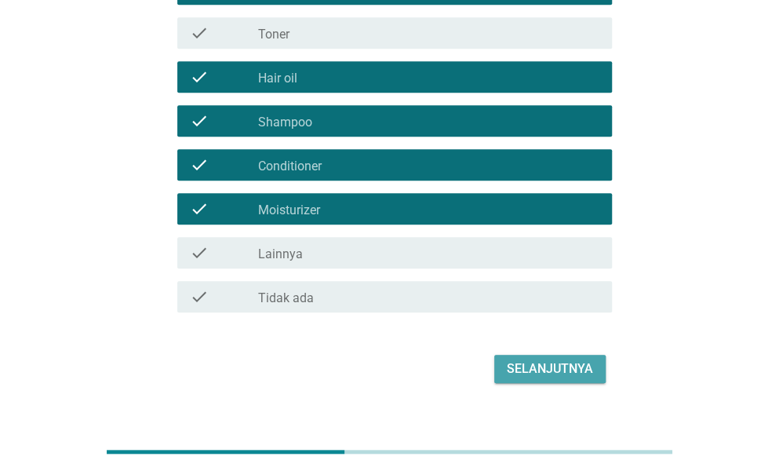
click at [534, 379] on button "Selanjutnya" at bounding box center [550, 369] width 111 height 28
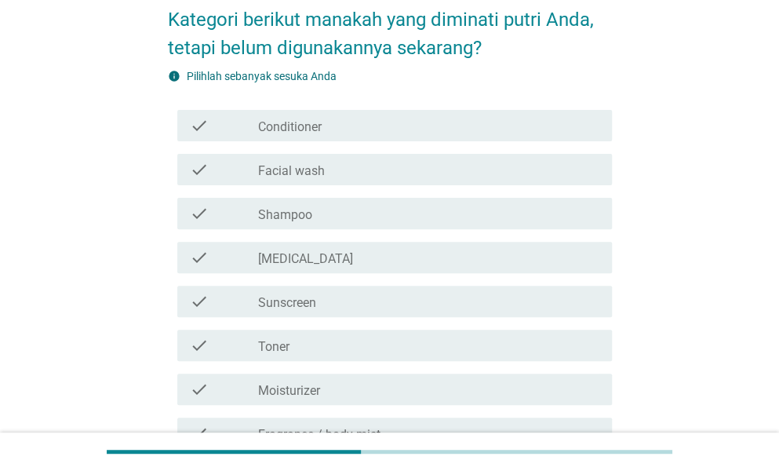
scroll to position [157, 0]
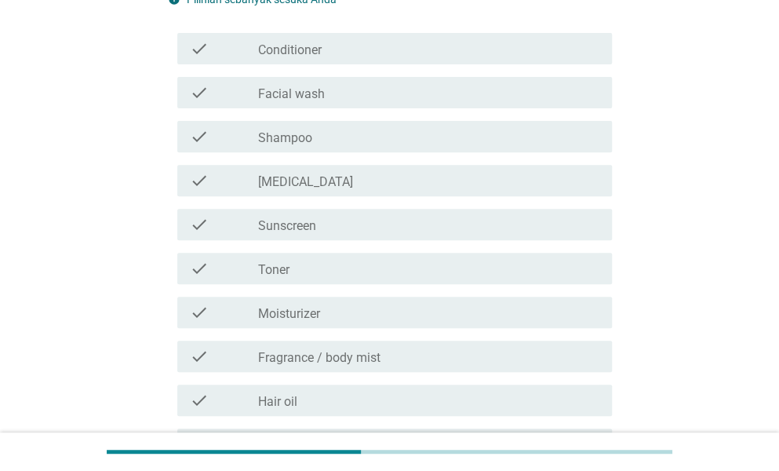
click at [217, 33] on div "check check_box_outline_blank Conditioner" at bounding box center [394, 48] width 435 height 31
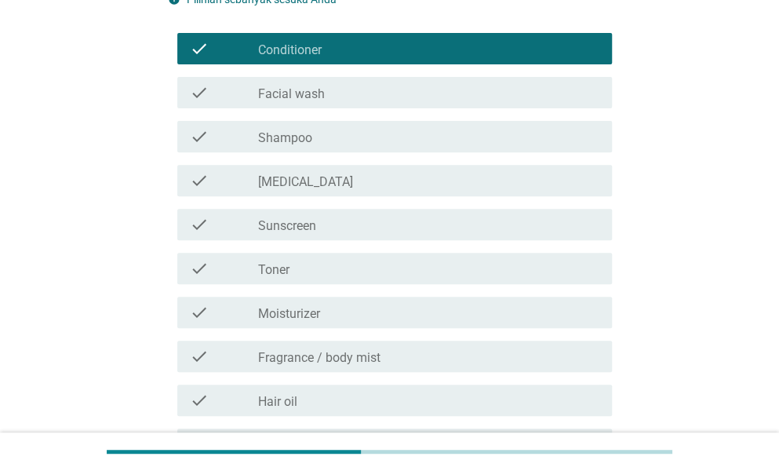
click at [278, 248] on div "check check_box_outline_blank Toner" at bounding box center [390, 268] width 444 height 44
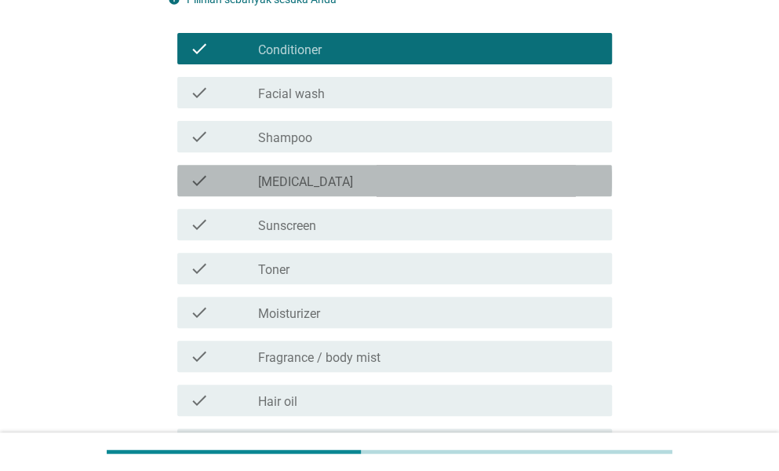
click at [283, 171] on div "check_box_outline_blank [MEDICAL_DATA]" at bounding box center [428, 180] width 341 height 19
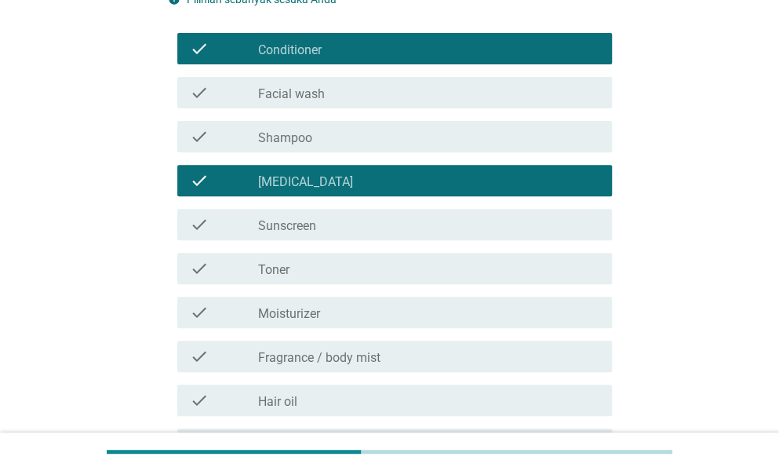
drag, startPoint x: 282, startPoint y: 232, endPoint x: 290, endPoint y: 257, distance: 27.3
click at [282, 233] on label "Sunscreen" at bounding box center [287, 226] width 58 height 16
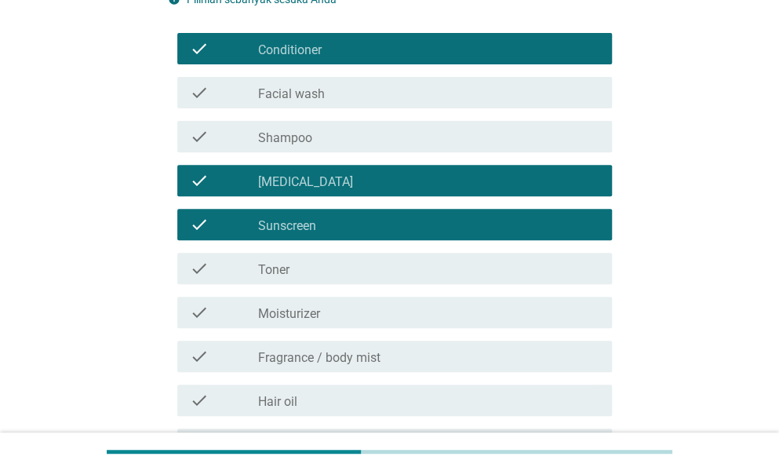
click at [310, 260] on div "check_box_outline_blank Toner" at bounding box center [428, 268] width 341 height 19
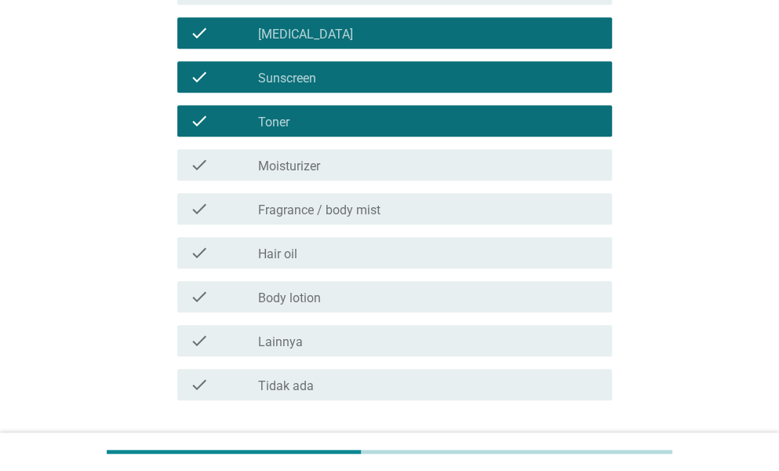
scroll to position [392, 0]
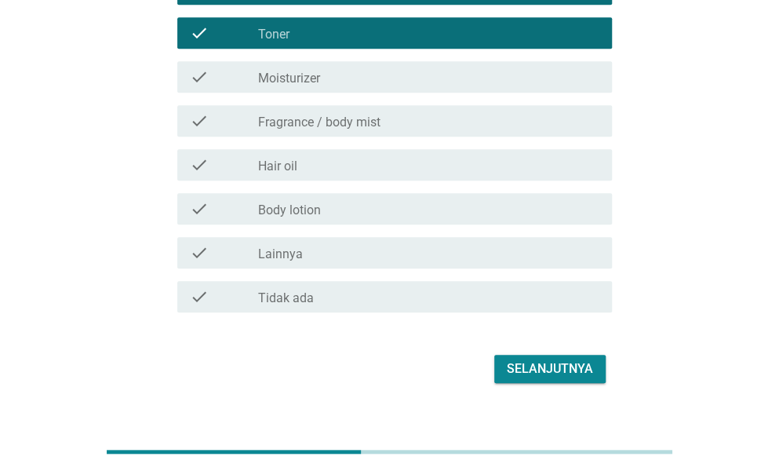
click at [334, 221] on div "check check_box_outline_blank Body lotion" at bounding box center [394, 208] width 435 height 31
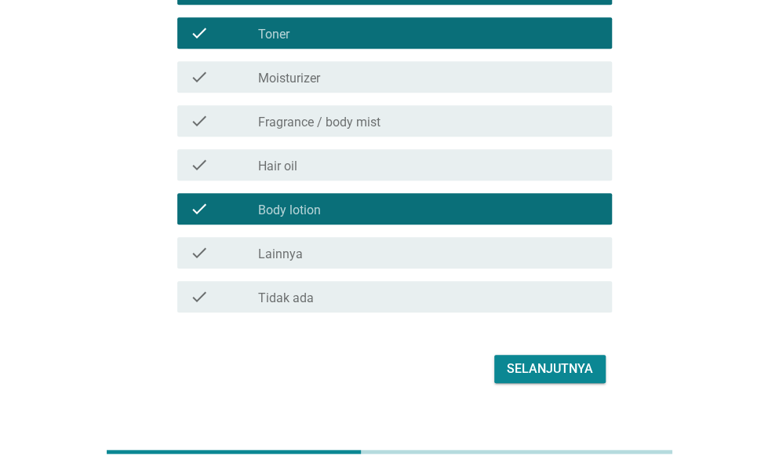
click at [525, 371] on div "Selanjutnya" at bounding box center [550, 369] width 86 height 19
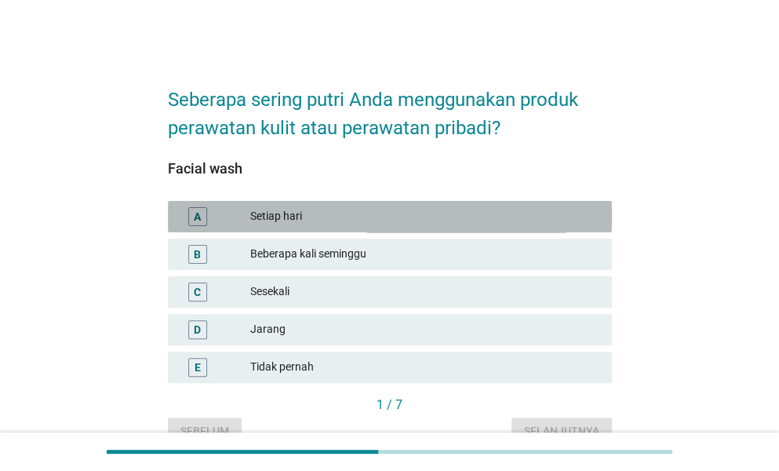
click at [284, 223] on div "Setiap hari" at bounding box center [424, 216] width 349 height 19
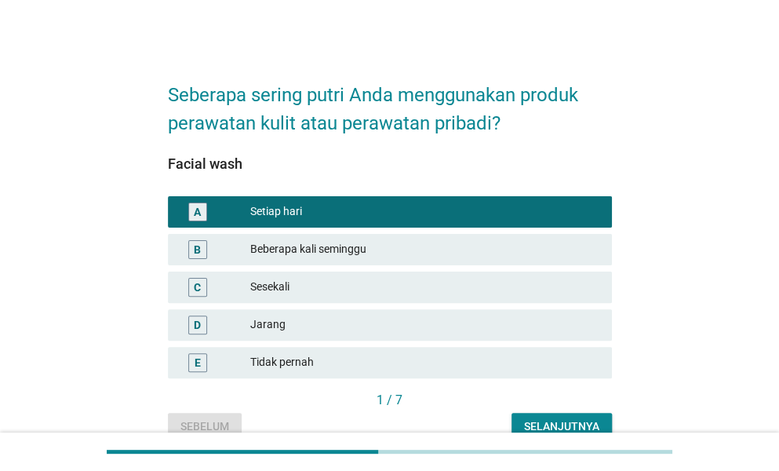
scroll to position [78, 0]
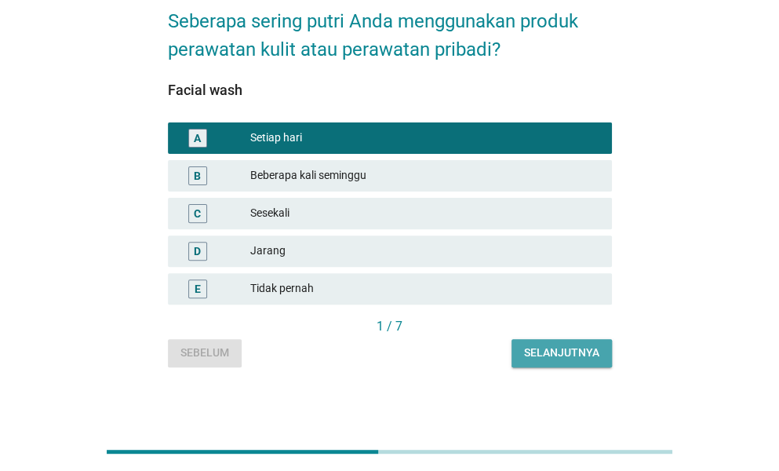
click at [587, 356] on div "Selanjutnya" at bounding box center [561, 353] width 75 height 16
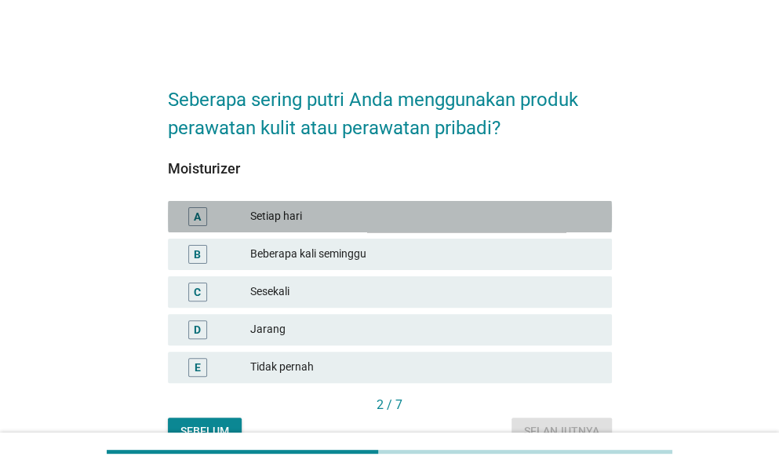
drag, startPoint x: 300, startPoint y: 227, endPoint x: 488, endPoint y: 332, distance: 215.8
click at [301, 230] on div "A Setiap hari" at bounding box center [390, 216] width 444 height 31
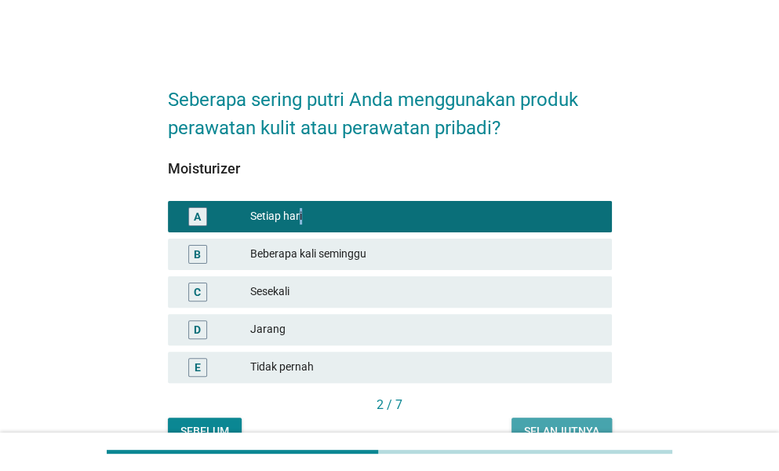
click at [592, 424] on div "Selanjutnya" at bounding box center [561, 431] width 75 height 16
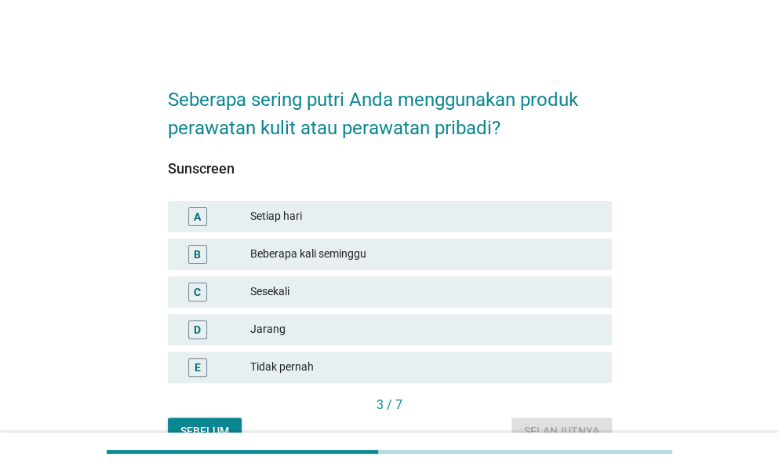
click at [297, 219] on div "Setiap hari" at bounding box center [424, 216] width 349 height 19
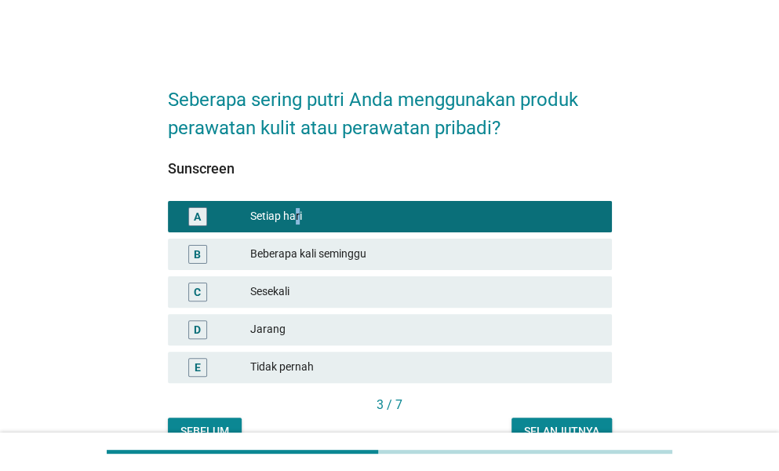
click at [552, 420] on button "Selanjutnya" at bounding box center [562, 432] width 100 height 28
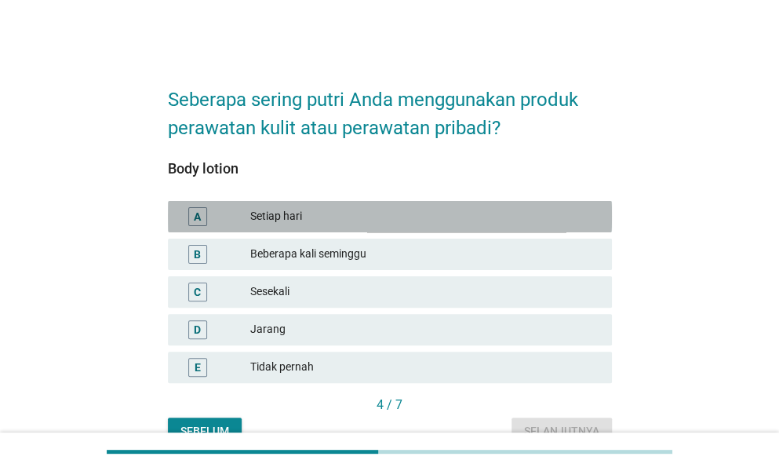
click at [338, 205] on div "A Setiap hari" at bounding box center [390, 216] width 444 height 31
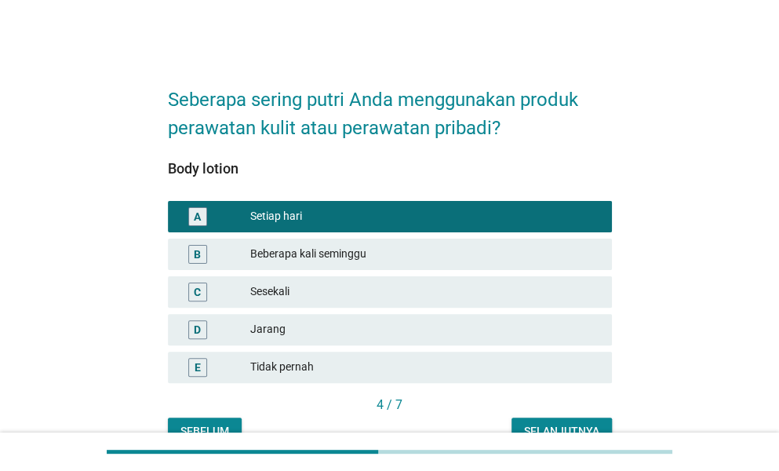
click at [574, 419] on button "Selanjutnya" at bounding box center [562, 432] width 100 height 28
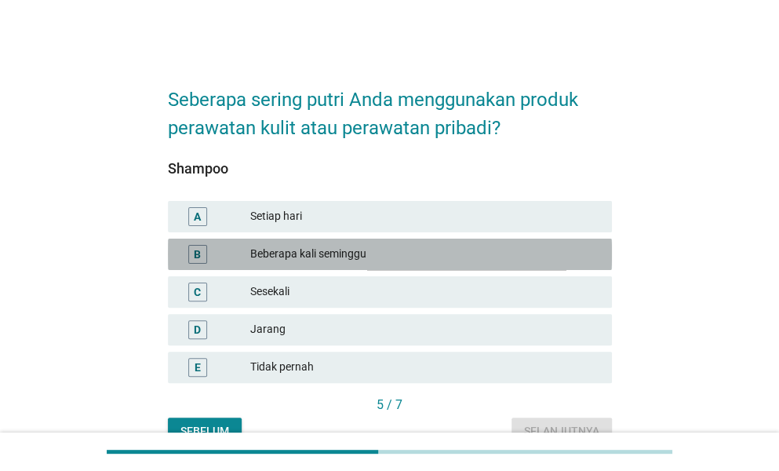
click at [337, 260] on div "Beberapa kali seminggu" at bounding box center [424, 254] width 349 height 19
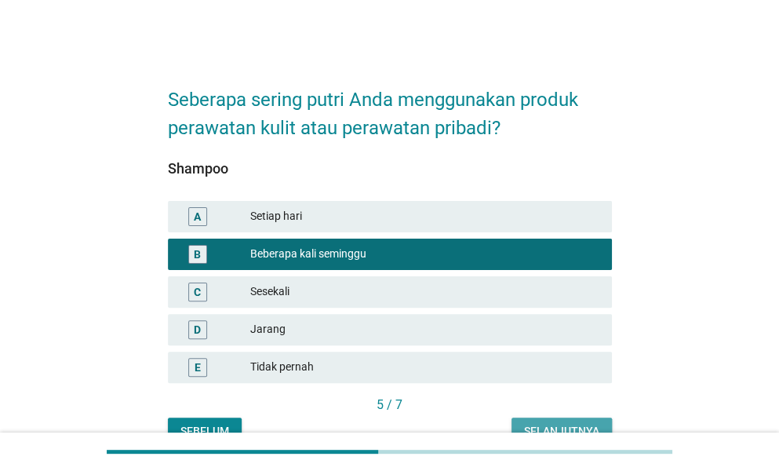
click at [557, 425] on div "Selanjutnya" at bounding box center [561, 431] width 75 height 16
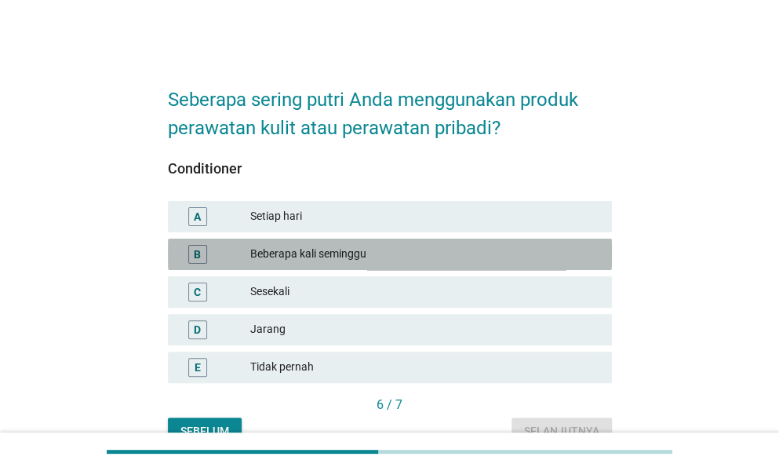
click at [330, 266] on div "B Beberapa kali seminggu" at bounding box center [390, 254] width 444 height 31
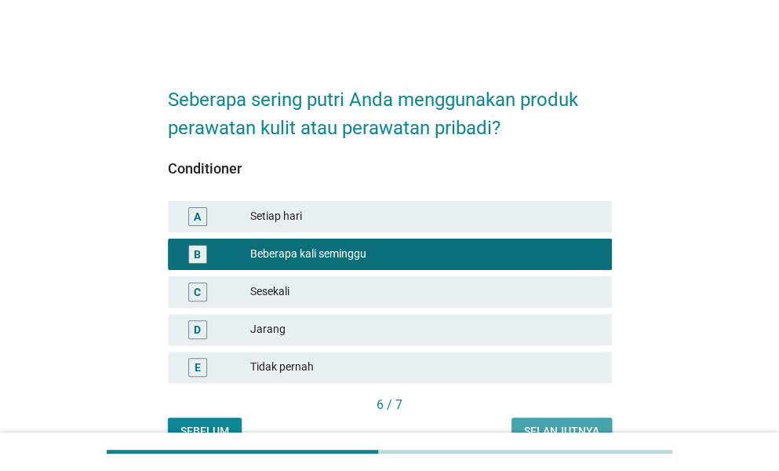
click at [581, 418] on button "Selanjutnya" at bounding box center [562, 432] width 100 height 28
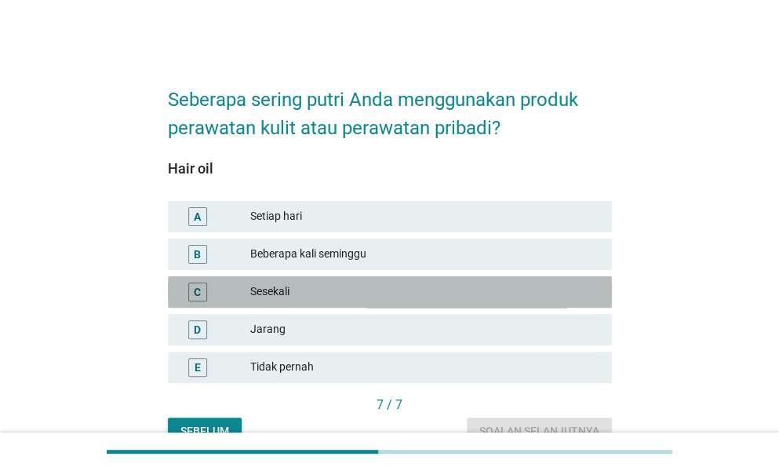
click at [276, 285] on div "Sesekali" at bounding box center [424, 292] width 349 height 19
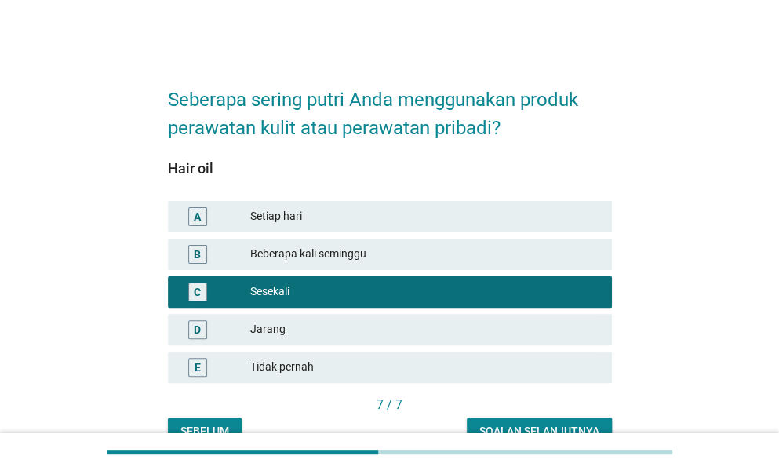
click at [524, 425] on div "Soalan selanjutnya" at bounding box center [540, 431] width 120 height 16
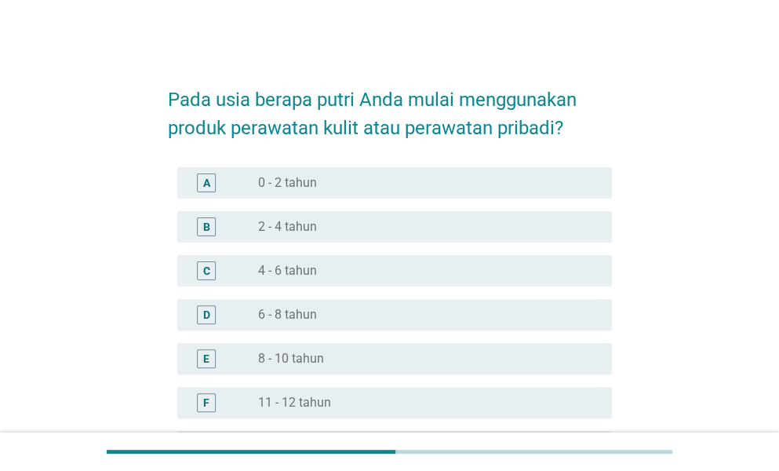
drag, startPoint x: 295, startPoint y: 303, endPoint x: 333, endPoint y: 317, distance: 40.2
click at [297, 305] on div "D radio_button_unchecked 6 - 8 tahun" at bounding box center [394, 314] width 435 height 31
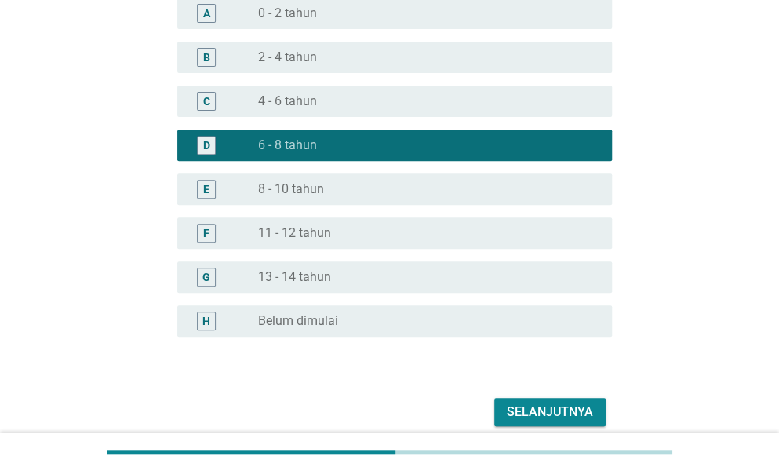
scroll to position [235, 0]
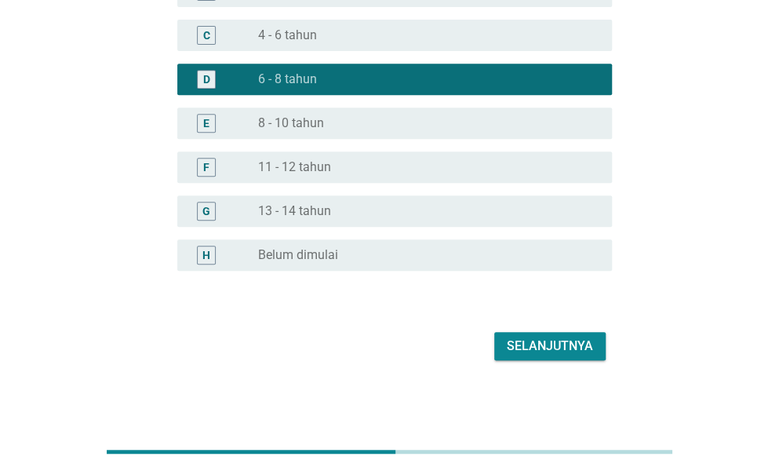
click at [590, 332] on button "Selanjutnya" at bounding box center [550, 346] width 111 height 28
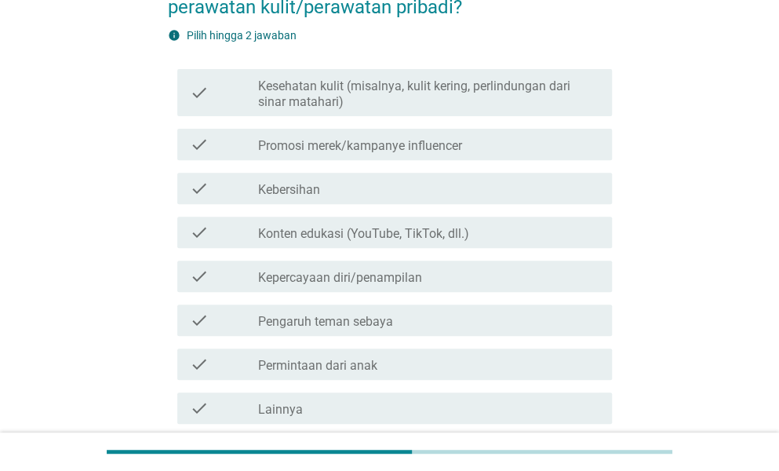
scroll to position [157, 0]
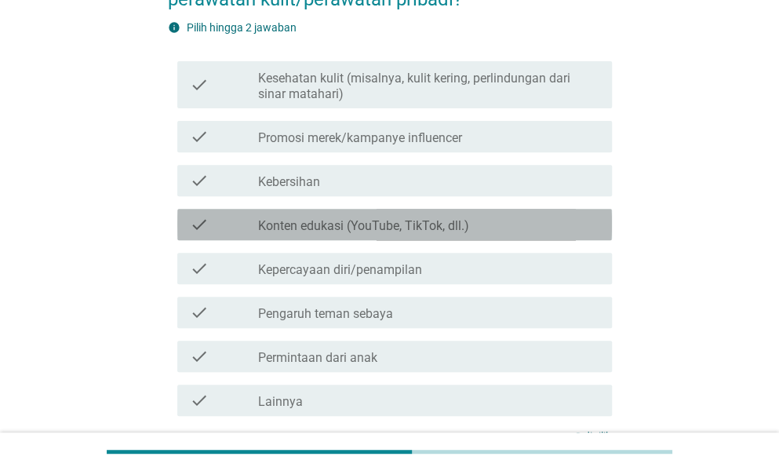
click at [443, 235] on div "check check_box_outline_blank Konten edukasi (YouTube, TikTok, dll.)" at bounding box center [394, 224] width 435 height 31
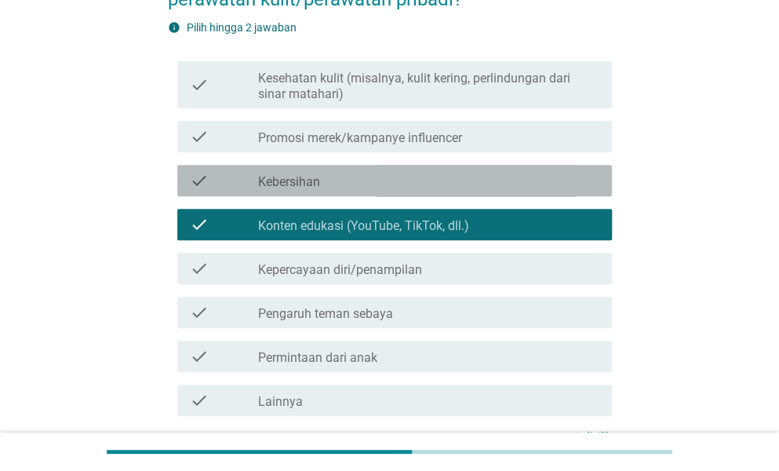
click at [440, 184] on div "check_box_outline_blank Kebersihan" at bounding box center [428, 180] width 341 height 19
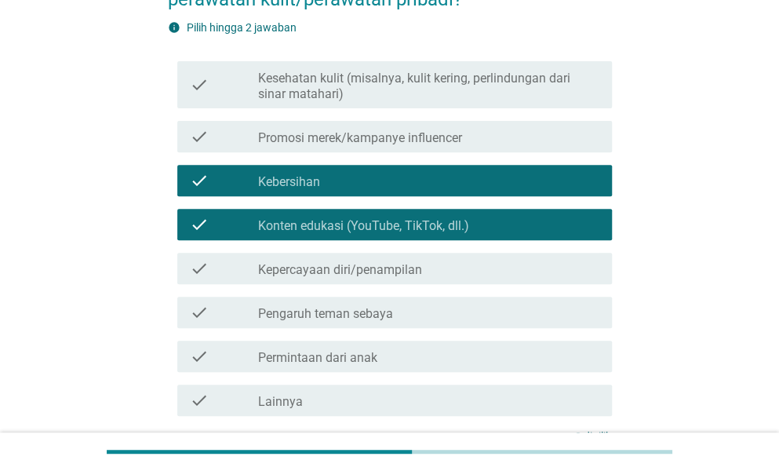
click at [436, 123] on div "check check_box_outline_blank Promosi merek/kampanye influencer" at bounding box center [394, 136] width 435 height 31
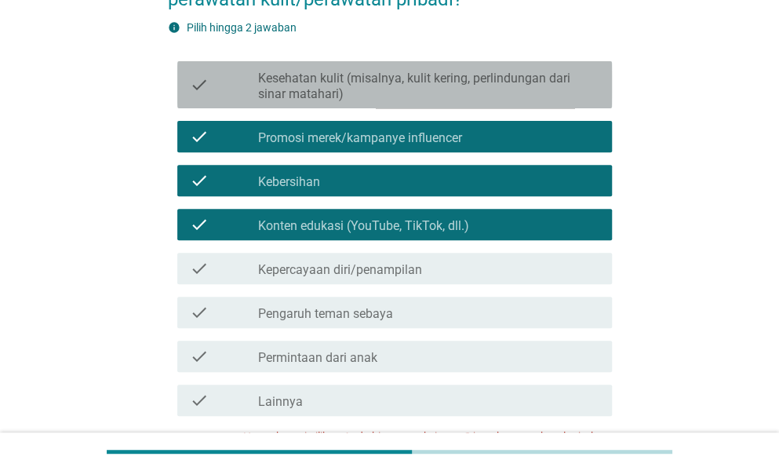
drag, startPoint x: 396, startPoint y: 73, endPoint x: 366, endPoint y: 221, distance: 151.3
click at [396, 76] on label "Kesehatan kulit (misalnya, kulit kering, perlindungan dari sinar matahari)" at bounding box center [428, 86] width 341 height 31
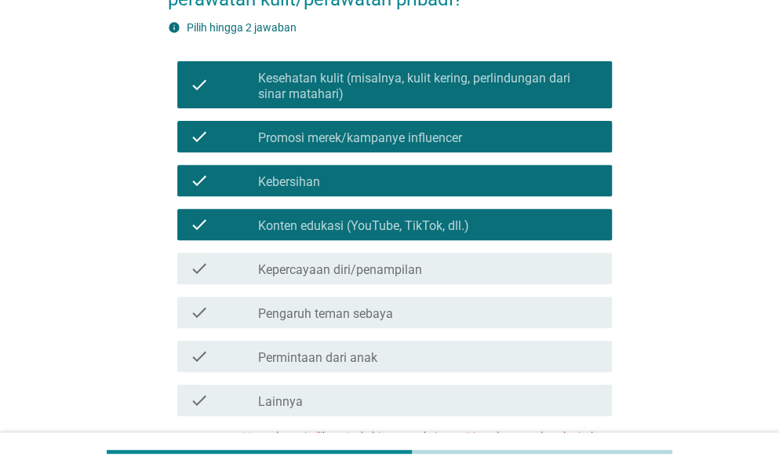
click at [368, 312] on label "Pengaruh teman sebaya" at bounding box center [325, 314] width 135 height 16
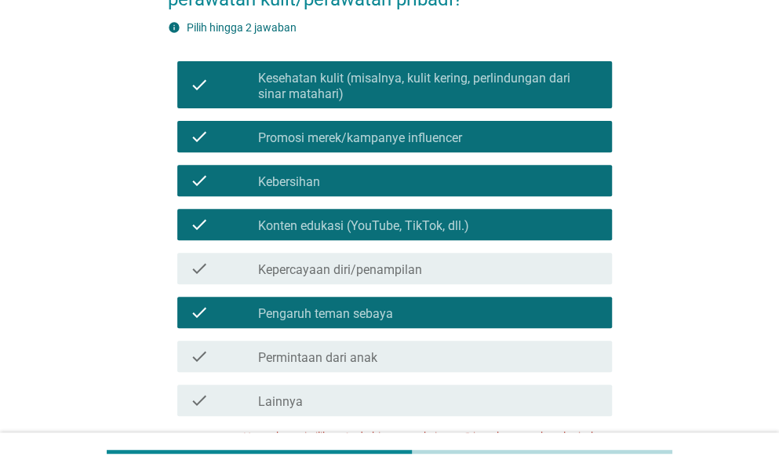
scroll to position [235, 0]
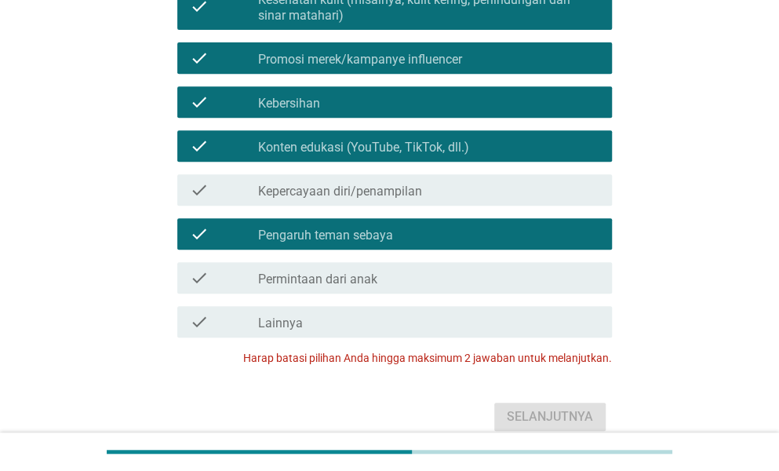
drag, startPoint x: 366, startPoint y: 290, endPoint x: 480, endPoint y: 411, distance: 166.6
click at [366, 291] on div "check check_box_outline_blank Permintaan dari anak" at bounding box center [394, 277] width 435 height 31
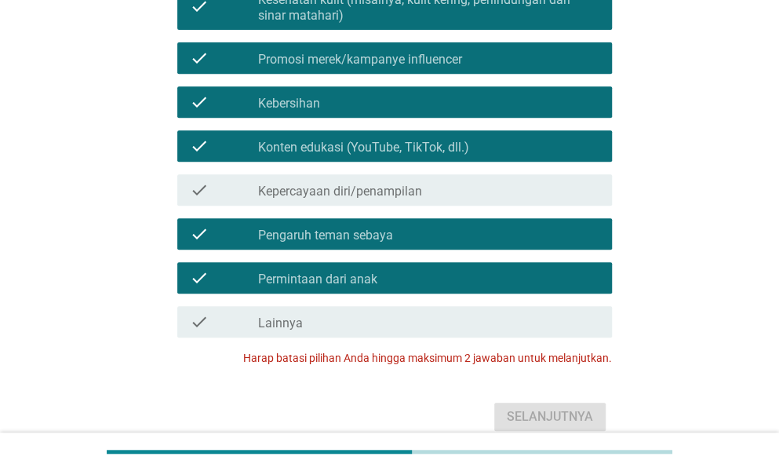
click at [313, 122] on div "check check_box_outline_blank Kebersihan" at bounding box center [390, 102] width 444 height 44
click at [335, 63] on label "Promosi merek/kampanye influencer" at bounding box center [360, 60] width 204 height 16
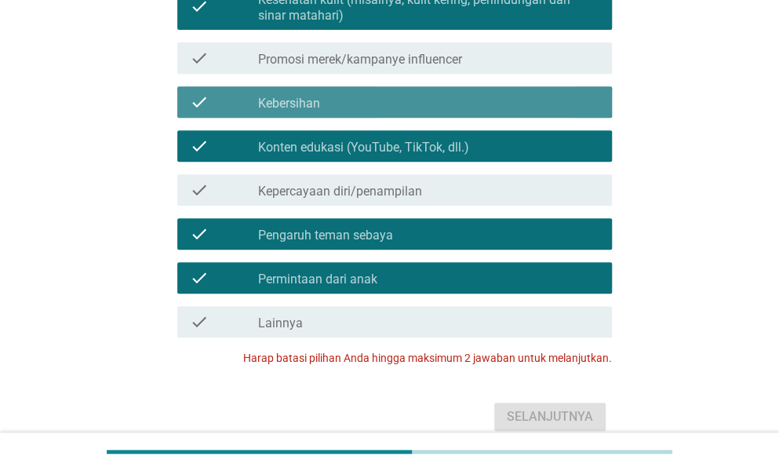
click at [319, 99] on label "Kebersihan" at bounding box center [289, 104] width 62 height 16
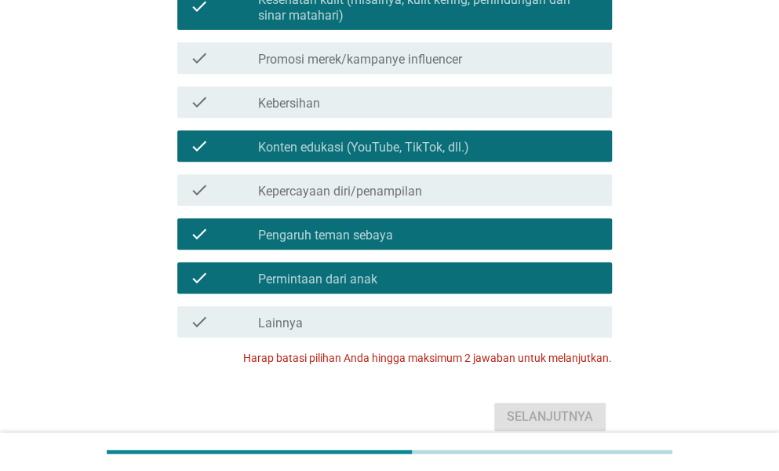
click at [316, 233] on label "Pengaruh teman sebaya" at bounding box center [325, 236] width 135 height 16
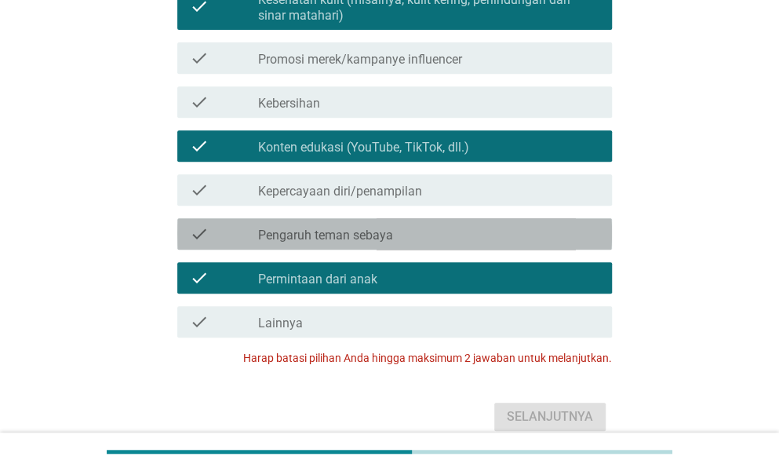
click at [332, 239] on label "Pengaruh teman sebaya" at bounding box center [325, 236] width 135 height 16
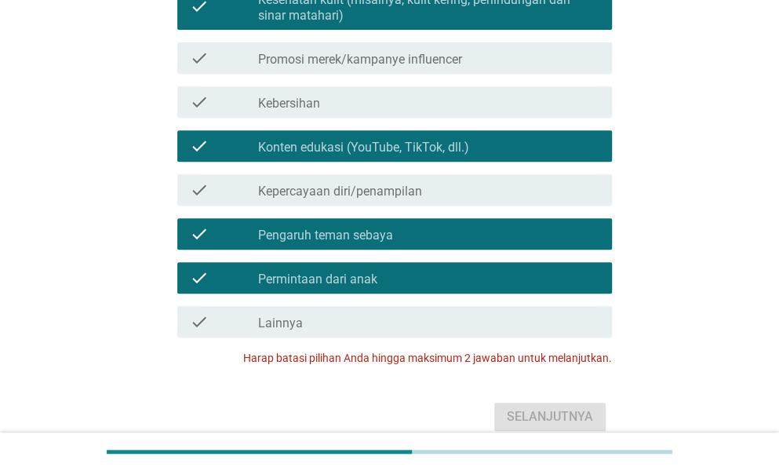
scroll to position [157, 0]
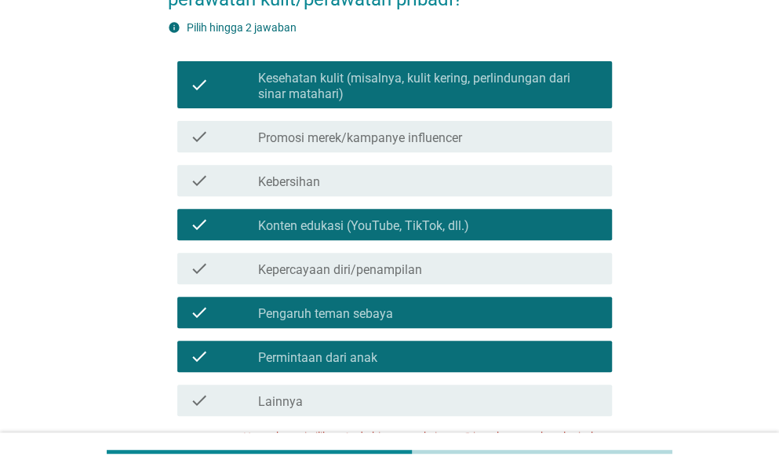
click at [333, 219] on label "Konten edukasi (YouTube, TikTok, dll.)" at bounding box center [363, 226] width 211 height 16
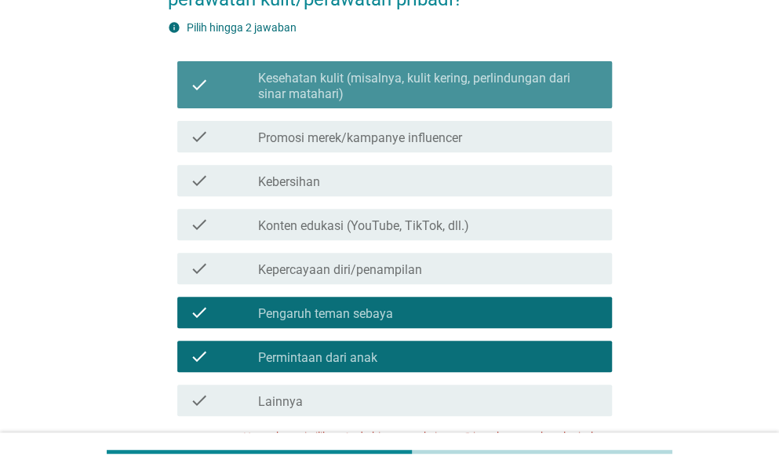
drag, startPoint x: 460, startPoint y: 84, endPoint x: 504, endPoint y: 337, distance: 256.5
click at [461, 89] on label "Kesehatan kulit (misalnya, kulit kering, perlindungan dari sinar matahari)" at bounding box center [428, 86] width 341 height 31
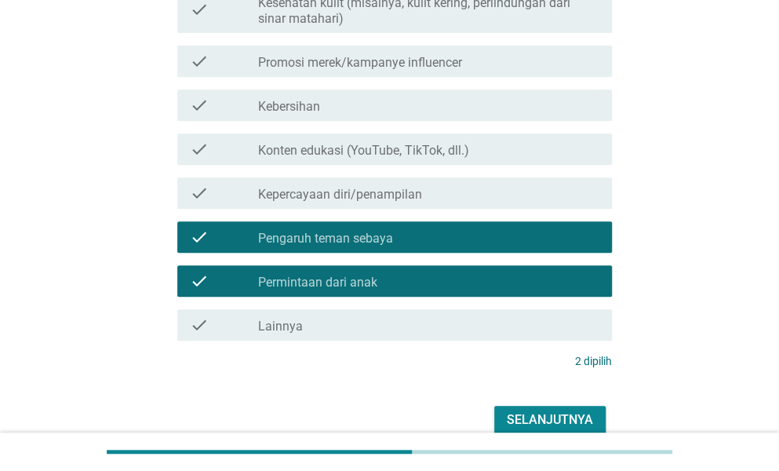
scroll to position [308, 0]
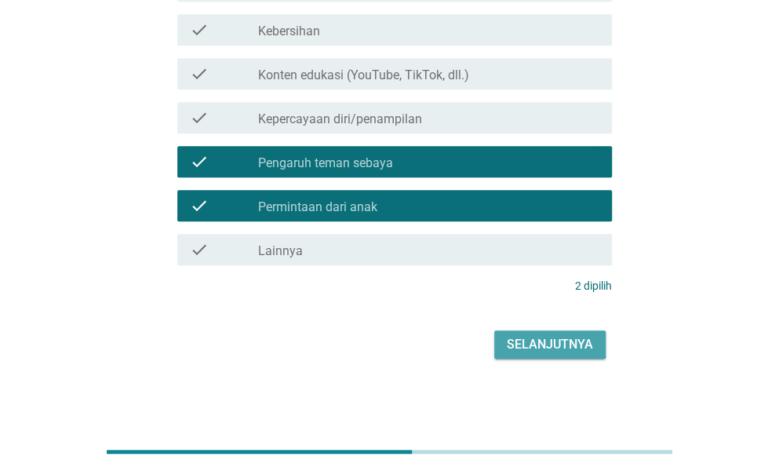
click at [526, 342] on div "Selanjutnya" at bounding box center [550, 344] width 86 height 19
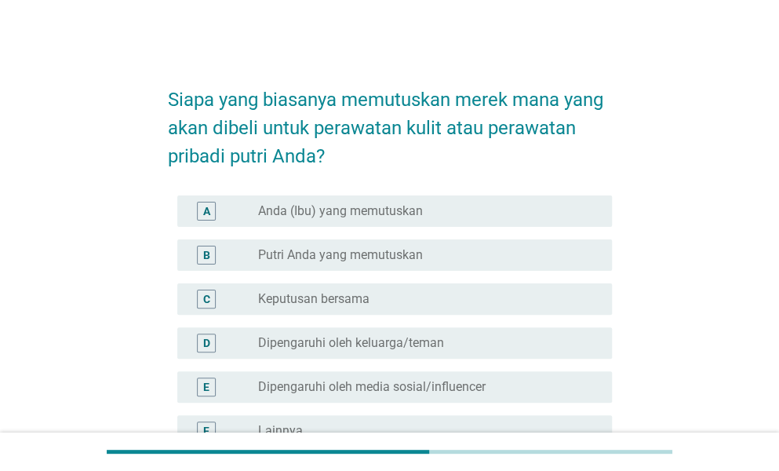
scroll to position [157, 0]
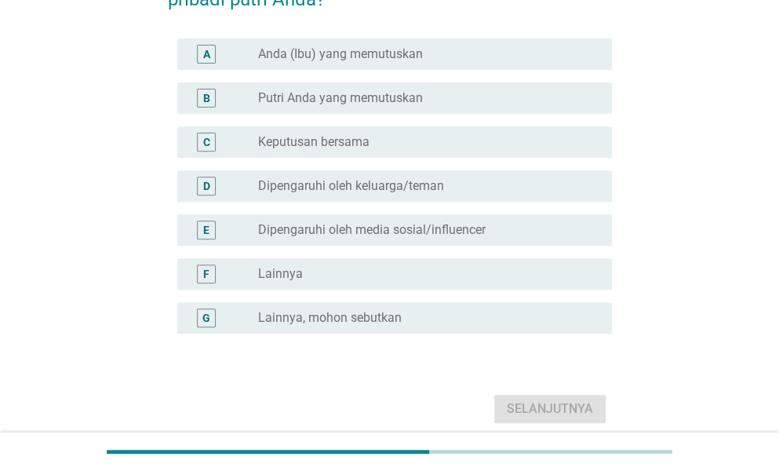
click at [413, 299] on div "G radio_button_unchecked Lainnya, [PERSON_NAME] sebutkan" at bounding box center [390, 318] width 444 height 44
click at [304, 64] on div "A radio_button_unchecked Anda (Ibu) yang memutuskan" at bounding box center [394, 53] width 435 height 31
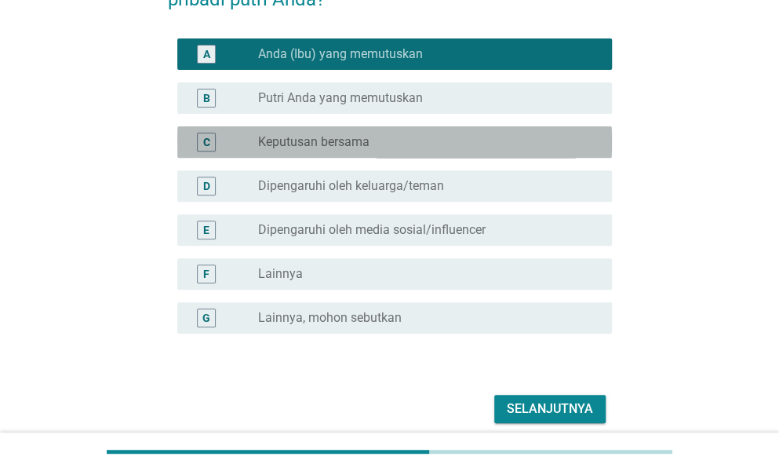
click at [308, 127] on div "C radio_button_unchecked Keputusan bersama" at bounding box center [394, 141] width 435 height 31
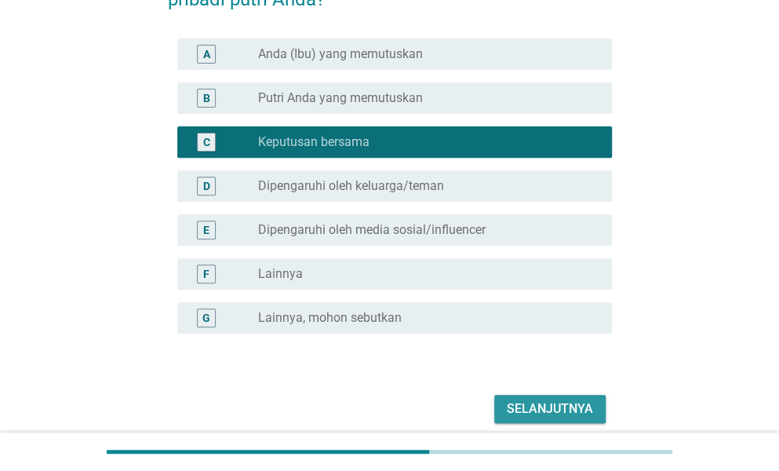
click at [524, 400] on div "Selanjutnya" at bounding box center [550, 409] width 86 height 19
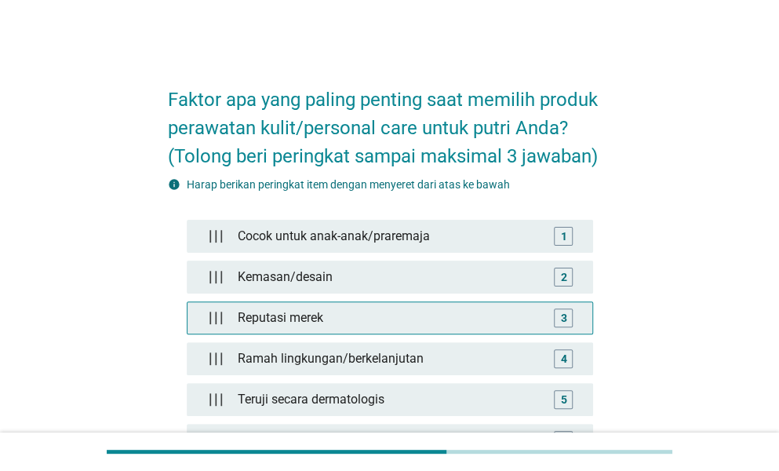
scroll to position [78, 0]
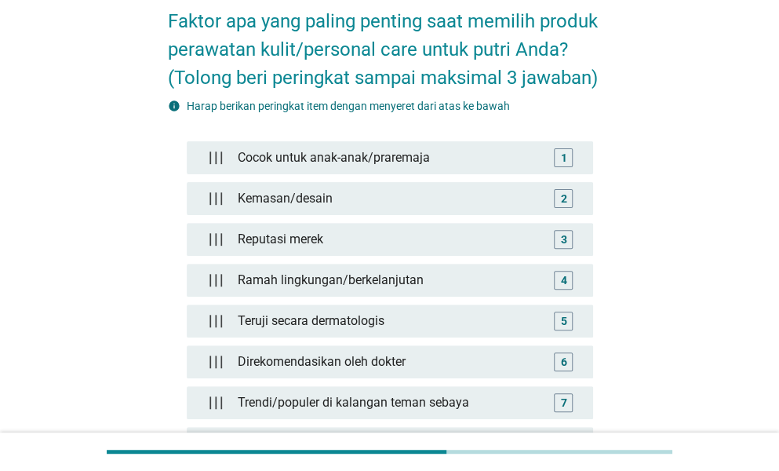
click at [331, 104] on label "Harap berikan peringkat item dengan menyeret dari atas ke bawah" at bounding box center [348, 106] width 323 height 13
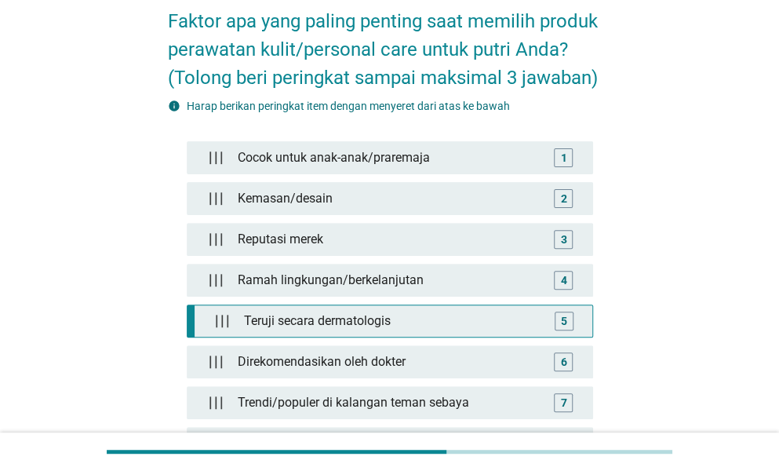
click at [344, 310] on div "Teruji secara dermatologis" at bounding box center [393, 320] width 311 height 31
click at [573, 314] on div "5" at bounding box center [564, 321] width 31 height 19
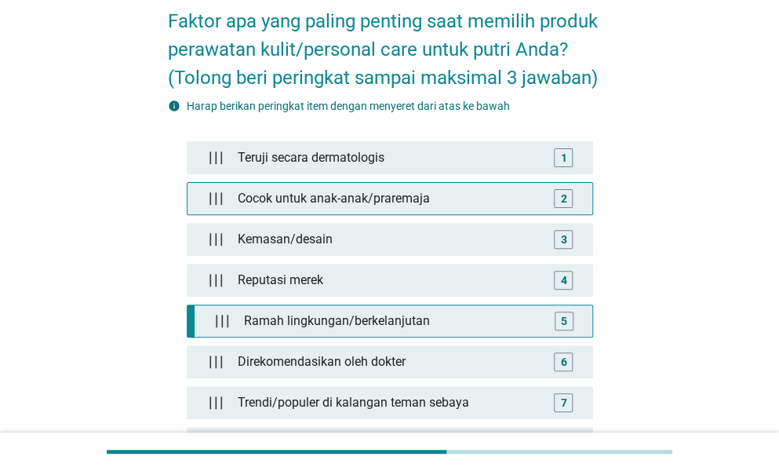
drag, startPoint x: 486, startPoint y: 301, endPoint x: 480, endPoint y: 211, distance: 90.5
click at [480, 211] on div "[PERSON_NAME] dermatologis 1 Cocok untuk anak-anak/praremaja 2 Kemasan/desain 3…" at bounding box center [390, 349] width 407 height 416
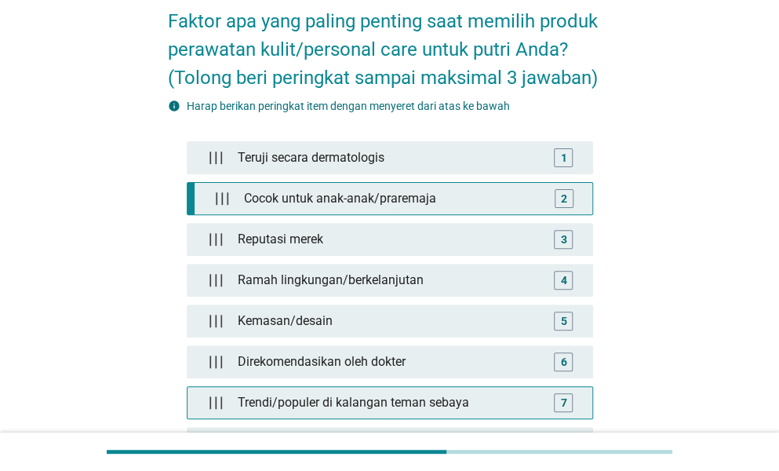
drag, startPoint x: 410, startPoint y: 210, endPoint x: 451, endPoint y: 397, distance: 191.2
click at [451, 399] on div "[PERSON_NAME] dermatologis 1 Cocok untuk anak-anak/praremaja 2 Reputasi merek 3…" at bounding box center [390, 349] width 407 height 416
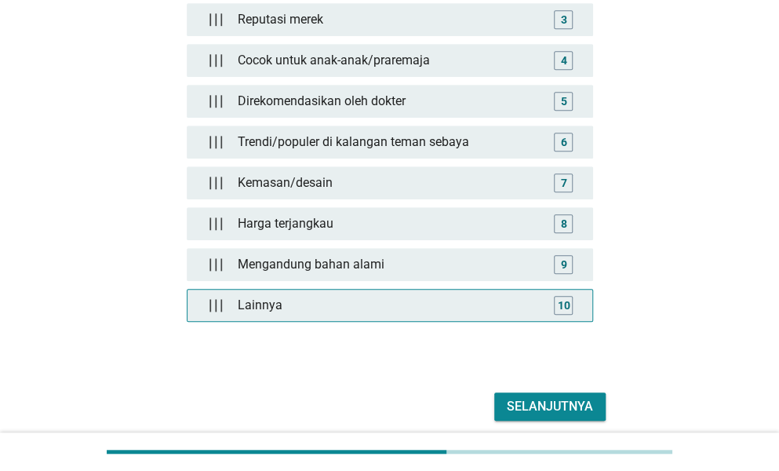
scroll to position [355, 0]
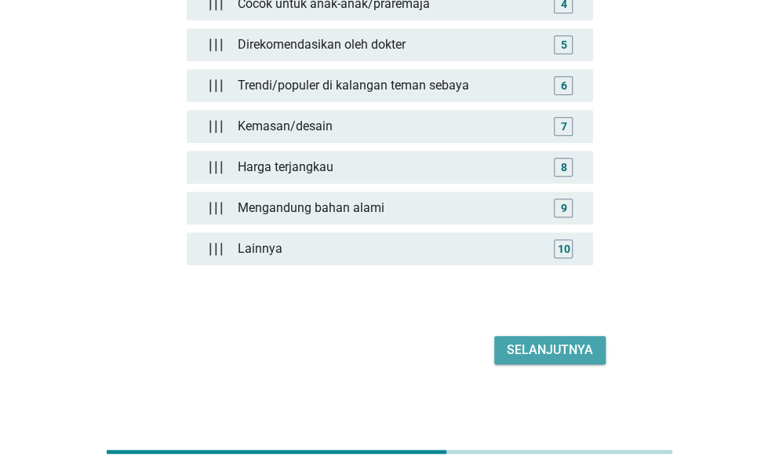
click at [538, 356] on button "Selanjutnya" at bounding box center [550, 350] width 111 height 28
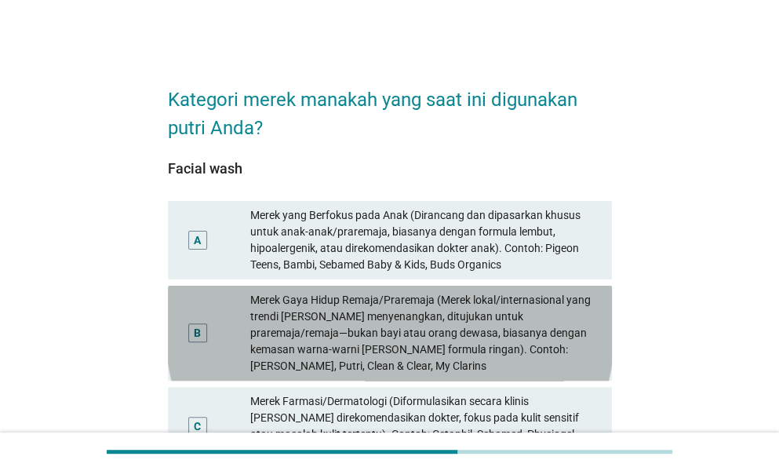
click at [538, 336] on div "Merek Gaya Hidup Remaja/Praremaja (Merek lokal/internasional yang trendi [PERSO…" at bounding box center [424, 333] width 349 height 82
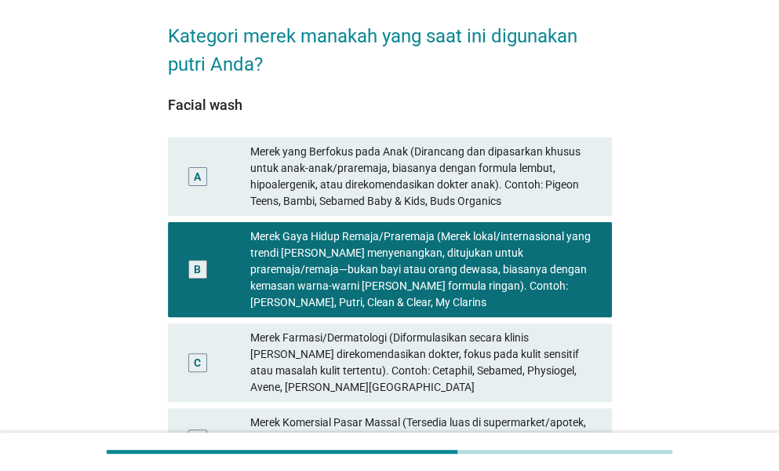
scroll to position [157, 0]
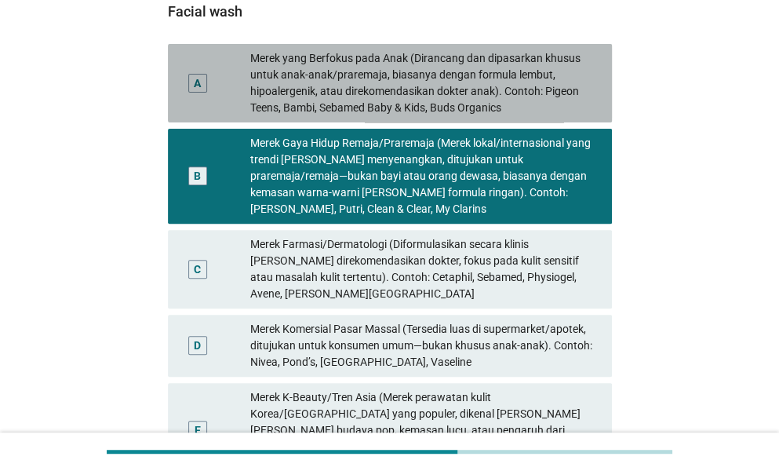
click at [454, 96] on div "Merek yang Berfokus pada Anak (Dirancang dan dipasarkan khusus untuk anak-anak/…" at bounding box center [424, 83] width 349 height 66
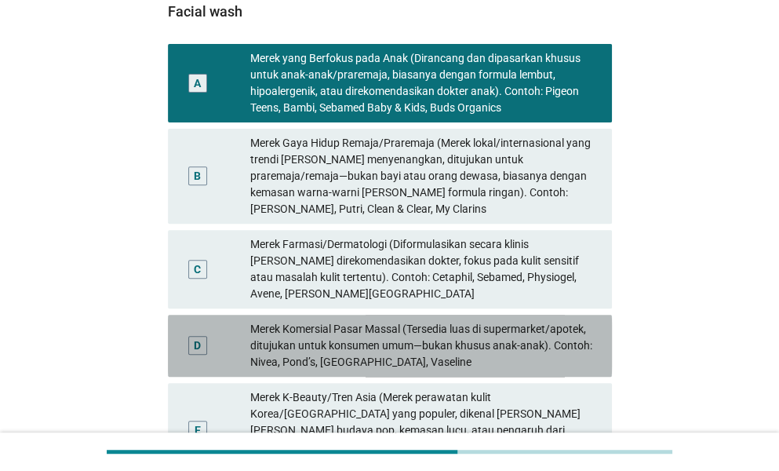
click at [457, 353] on div "Merek Komersial Pasar Massal (Tersedia luas di supermarket/apotek, ditujukan un…" at bounding box center [424, 345] width 349 height 49
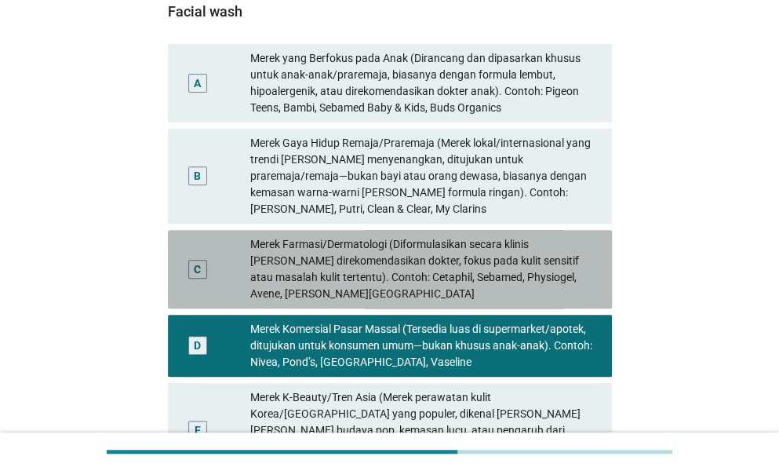
click at [436, 236] on div "Merek Farmasi/Dermatologi (Diformulasikan secara klinis [PERSON_NAME] direkomen…" at bounding box center [424, 269] width 349 height 66
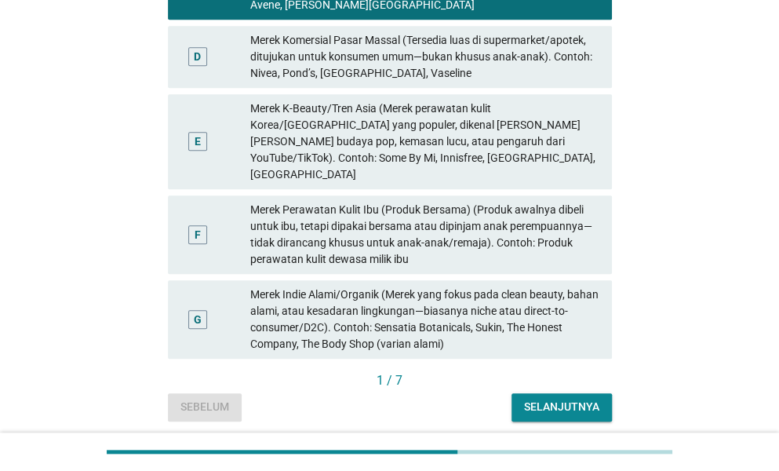
scroll to position [471, 0]
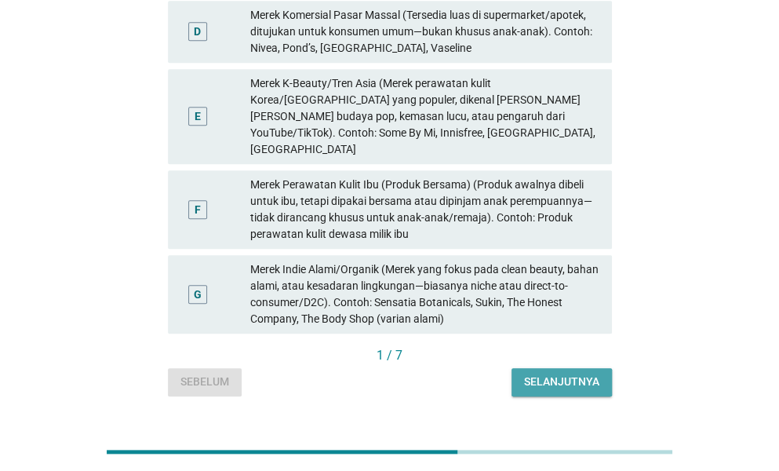
click at [543, 374] on div "Selanjutnya" at bounding box center [561, 382] width 75 height 16
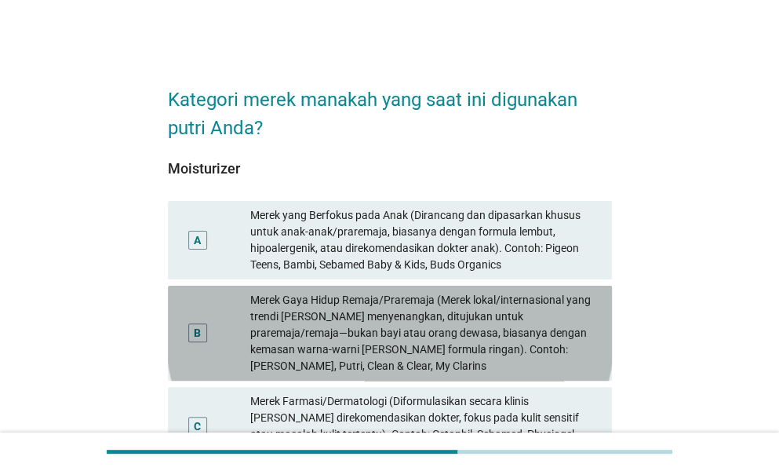
click at [513, 295] on div "Merek Gaya Hidup Remaja/Praremaja (Merek lokal/internasional yang trendi [PERSO…" at bounding box center [424, 333] width 349 height 82
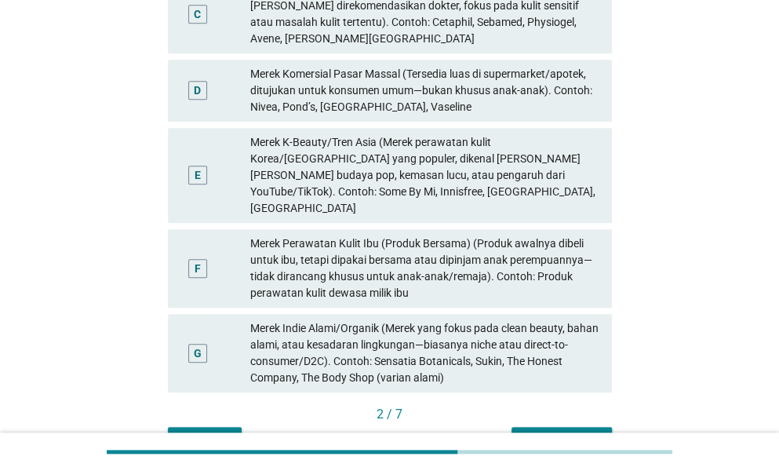
scroll to position [471, 0]
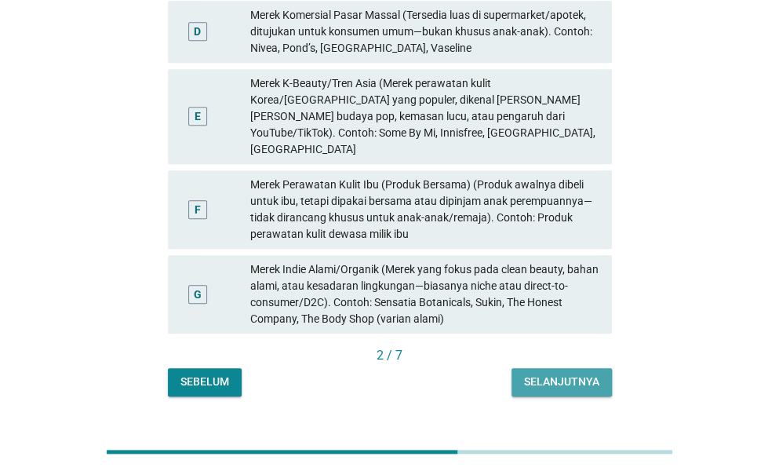
click at [529, 374] on div "Selanjutnya" at bounding box center [561, 382] width 75 height 16
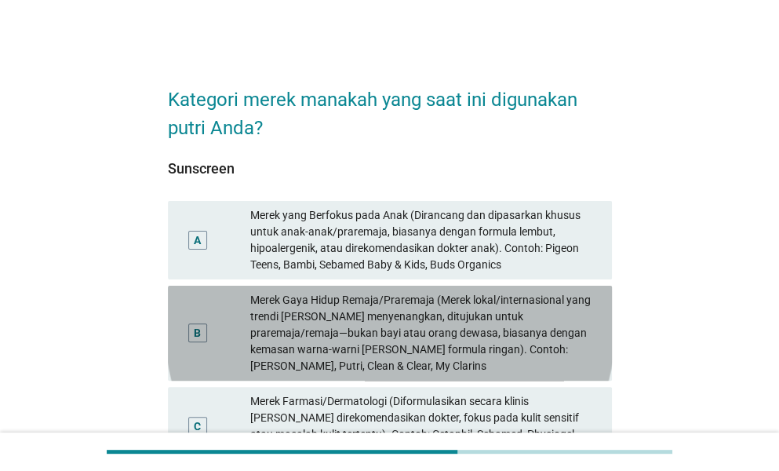
click at [418, 329] on div "Merek Gaya Hidup Remaja/Praremaja (Merek lokal/internasional yang trendi [PERSO…" at bounding box center [424, 333] width 349 height 82
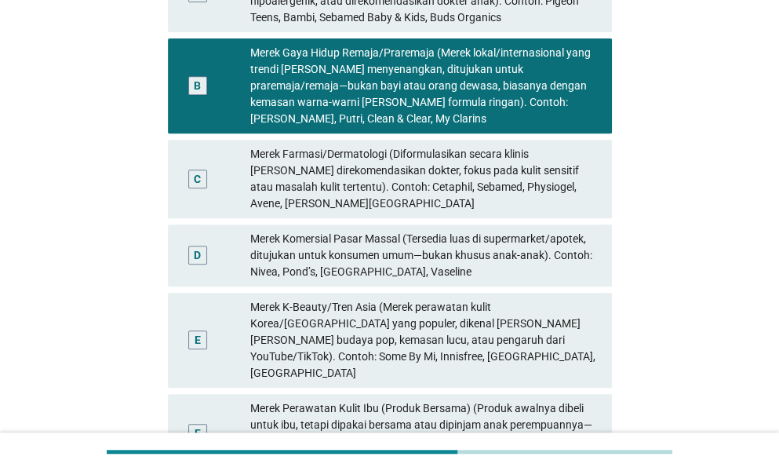
scroll to position [392, 0]
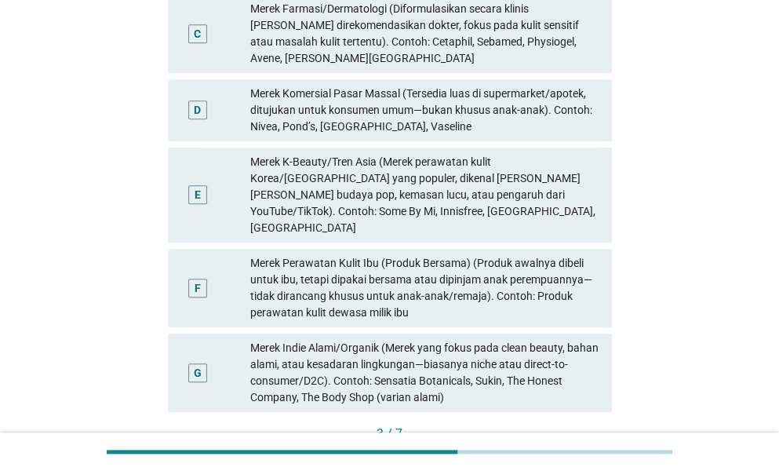
click at [580, 440] on div at bounding box center [390, 452] width 566 height 26
click at [578, 452] on div "Selanjutnya" at bounding box center [561, 460] width 75 height 16
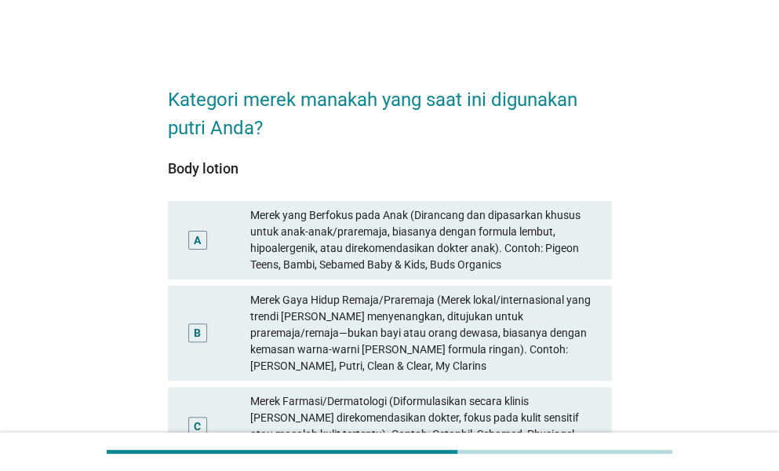
click at [373, 232] on div "Merek yang Berfokus pada Anak (Dirancang dan dipasarkan khusus untuk anak-anak/…" at bounding box center [424, 240] width 349 height 66
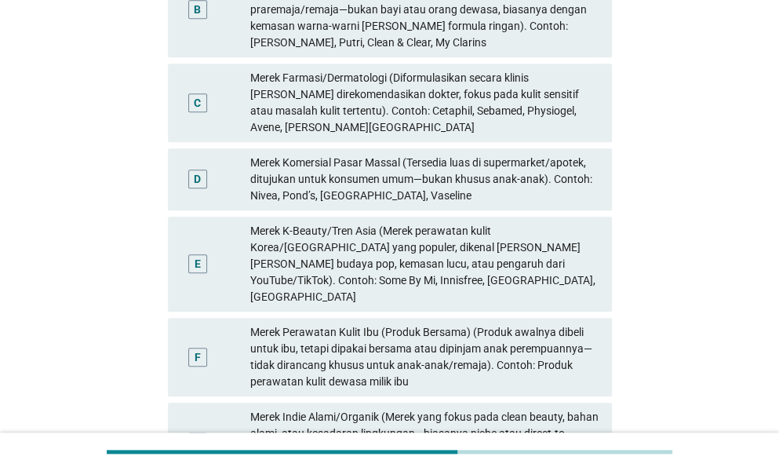
scroll to position [392, 0]
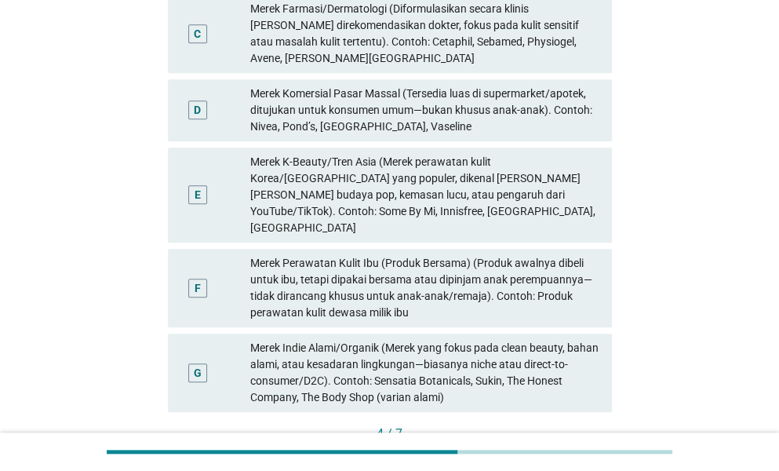
click at [568, 425] on div "4 / 7" at bounding box center [390, 436] width 444 height 22
drag, startPoint x: 422, startPoint y: 109, endPoint x: 400, endPoint y: 128, distance: 28.9
click at [408, 118] on div "Merek Komersial Pasar Massal (Tersedia luas di supermarket/apotek, ditujukan un…" at bounding box center [424, 110] width 349 height 49
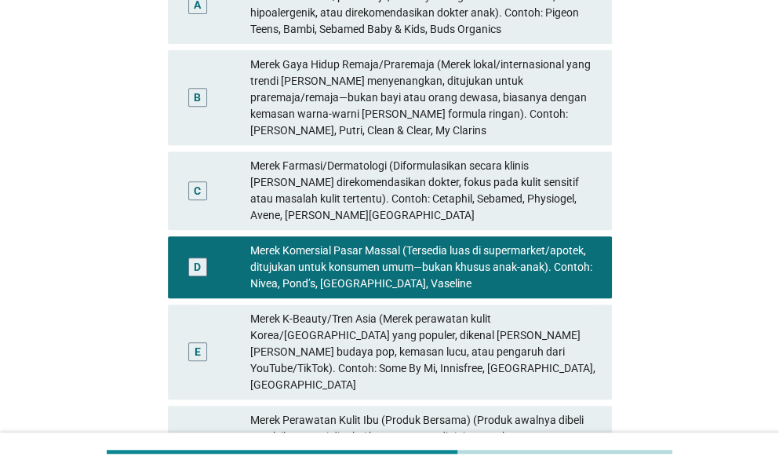
click at [432, 116] on div "Merek Gaya Hidup Remaja/Praremaja (Merek lokal/internasional yang trendi [PERSO…" at bounding box center [424, 98] width 349 height 82
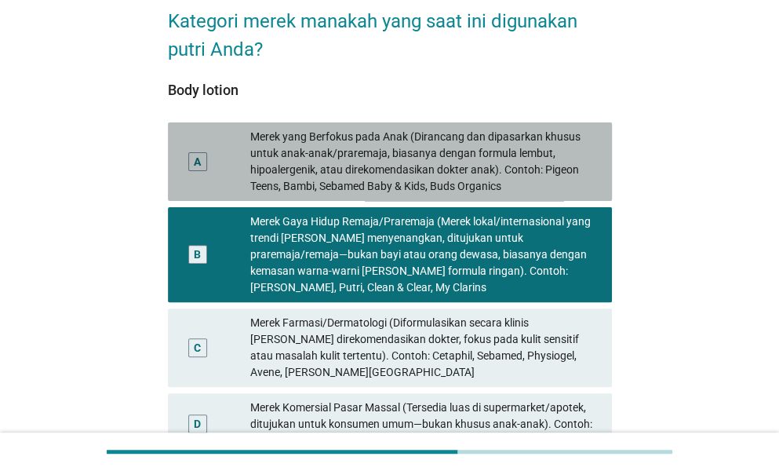
click at [455, 167] on div "Merek yang Berfokus pada Anak (Dirancang dan dipasarkan khusus untuk anak-anak/…" at bounding box center [424, 162] width 349 height 66
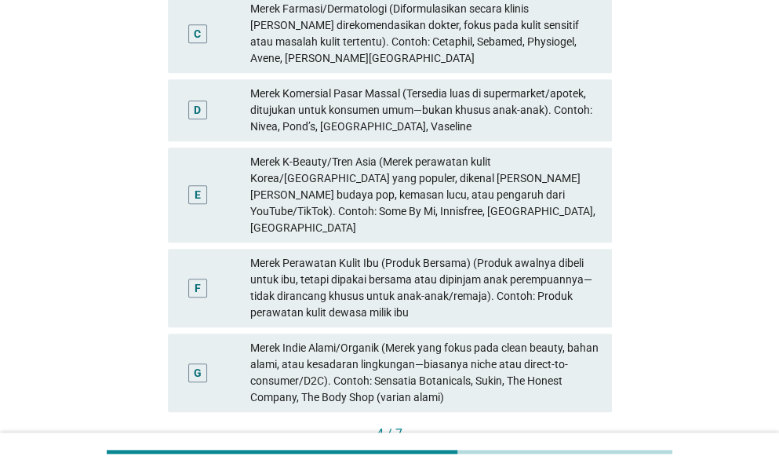
click at [578, 452] on div "Selanjutnya" at bounding box center [561, 460] width 75 height 16
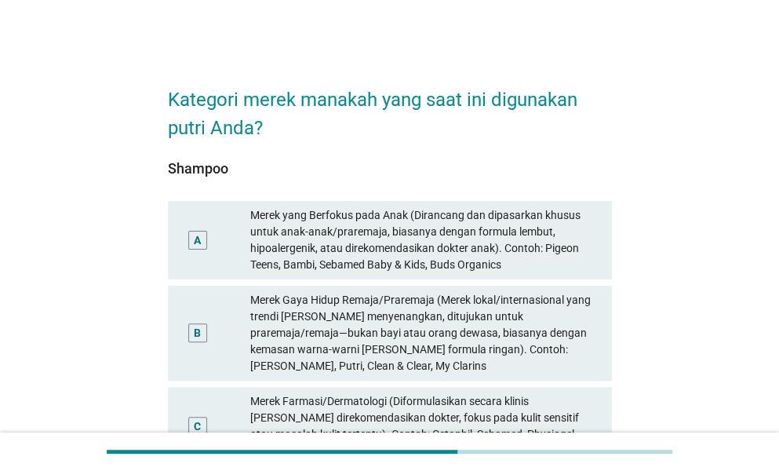
click at [493, 318] on div "Merek Gaya Hidup Remaja/Praremaja (Merek lokal/internasional yang trendi [PERSO…" at bounding box center [424, 333] width 349 height 82
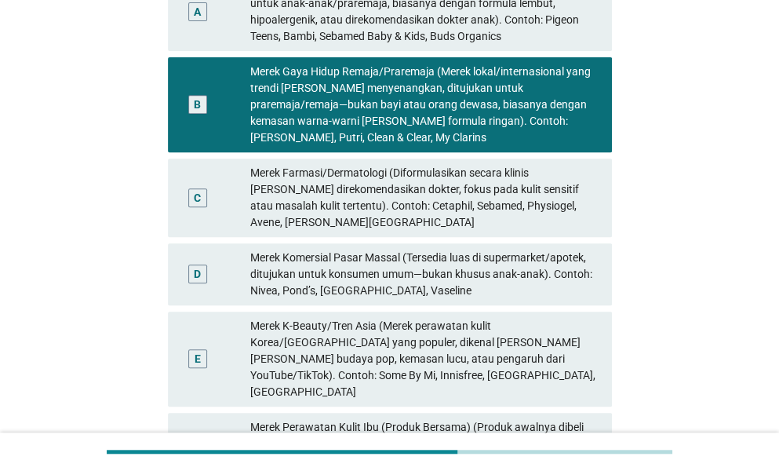
scroll to position [392, 0]
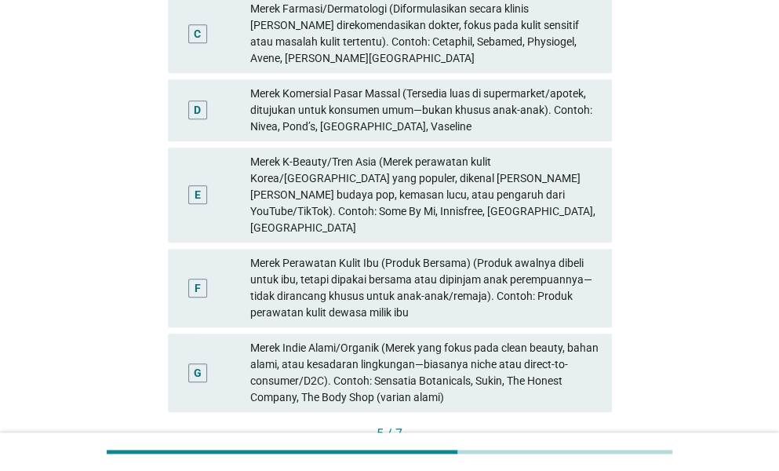
click at [565, 452] on div "Selanjutnya" at bounding box center [561, 460] width 75 height 16
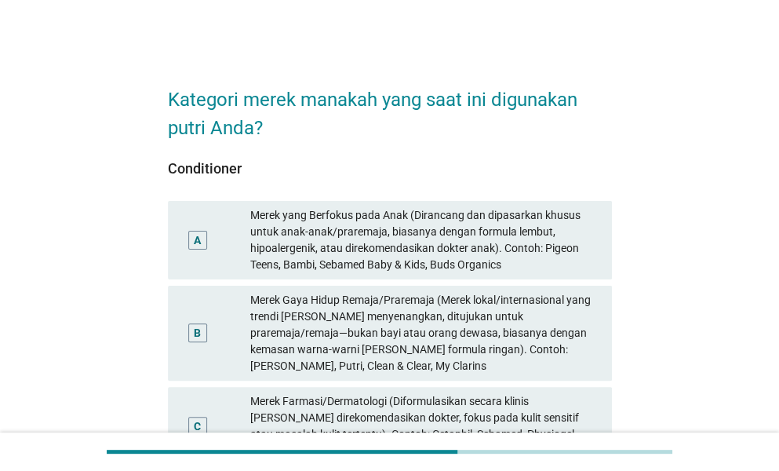
click at [381, 205] on div "A [PERSON_NAME] Berfokus pada Anak (Dirancang [PERSON_NAME] dipasarkan khusus u…" at bounding box center [390, 240] width 444 height 78
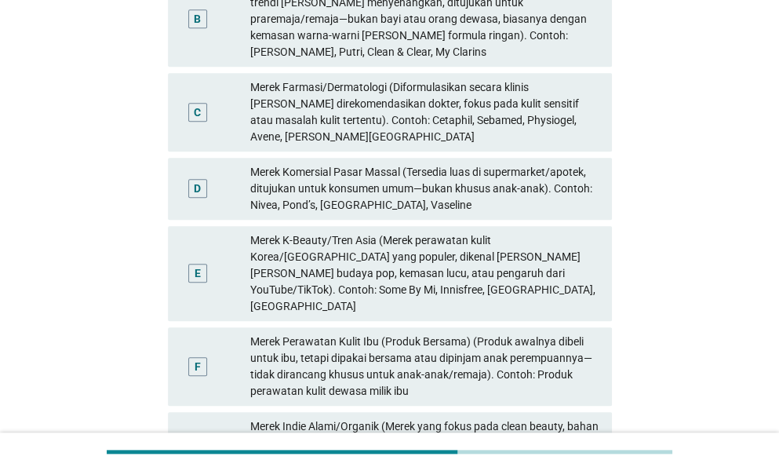
scroll to position [471, 0]
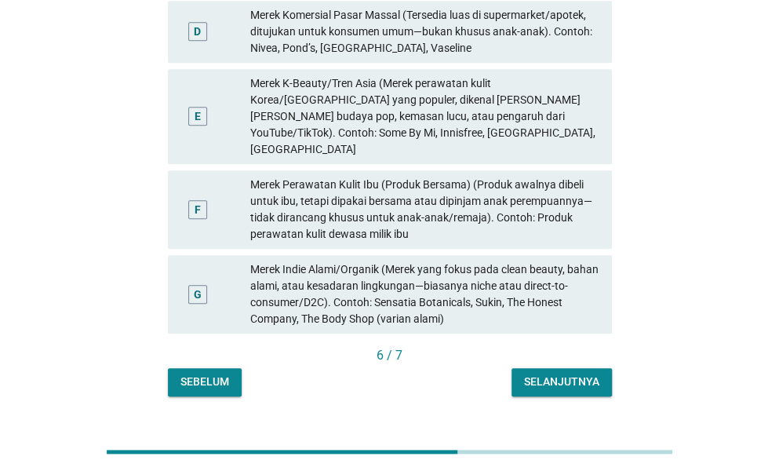
click at [598, 368] on button "Selanjutnya" at bounding box center [562, 382] width 100 height 28
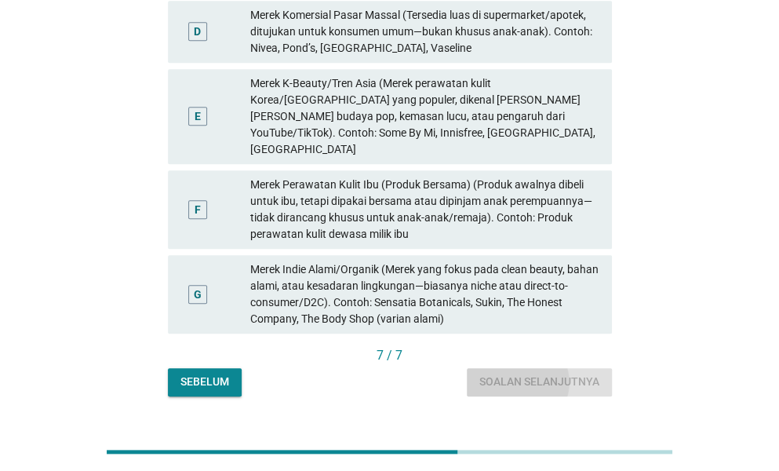
scroll to position [0, 0]
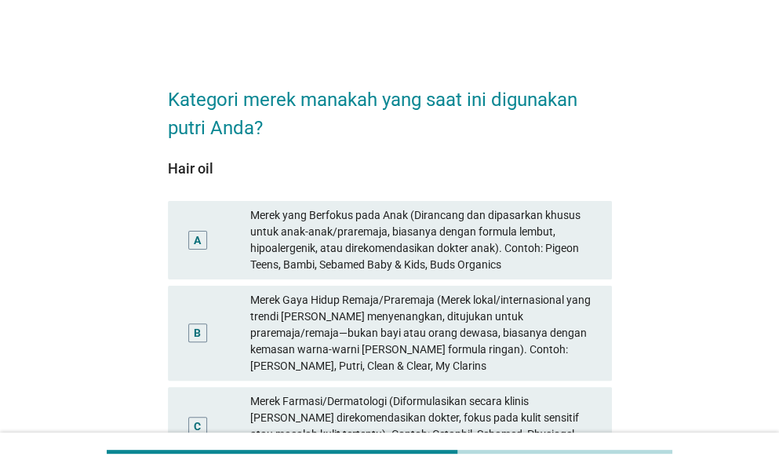
click at [411, 234] on div "Merek yang Berfokus pada Anak (Dirancang dan dipasarkan khusus untuk anak-anak/…" at bounding box center [424, 240] width 349 height 66
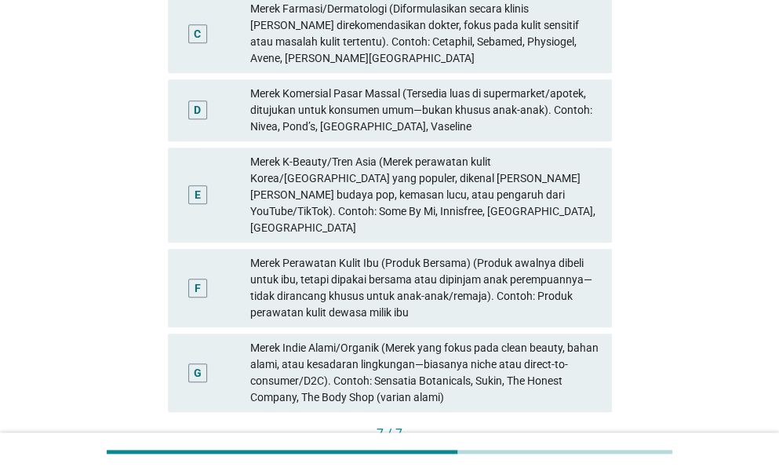
scroll to position [471, 0]
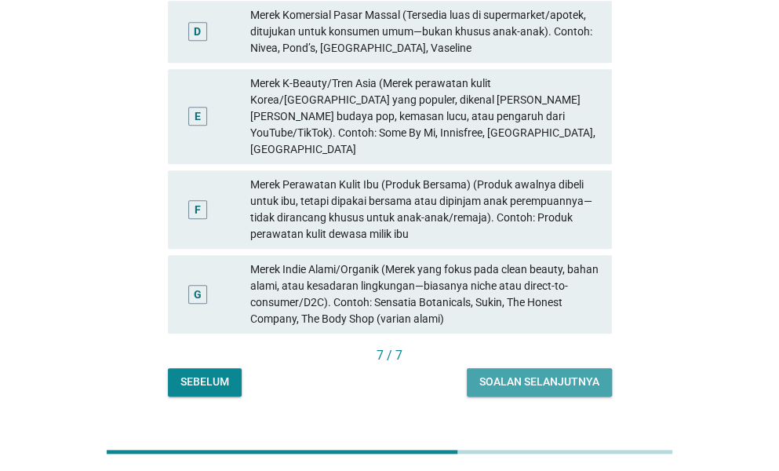
click at [563, 374] on div "Soalan selanjutnya" at bounding box center [540, 382] width 120 height 16
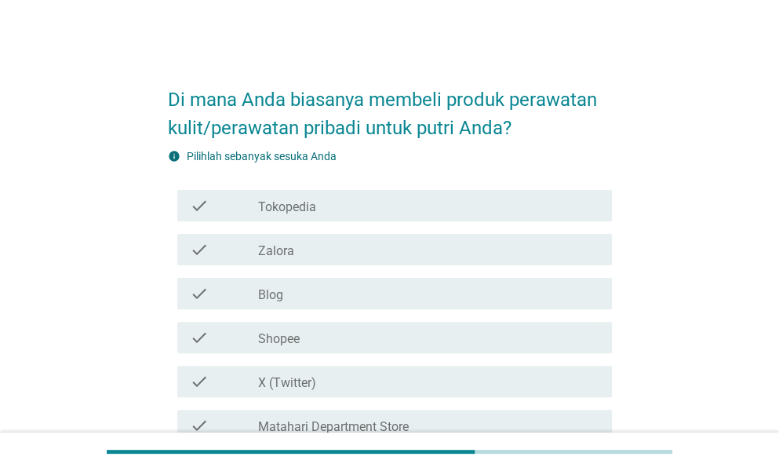
click at [312, 197] on div "check_box_outline_blank Tokopedia" at bounding box center [428, 205] width 341 height 19
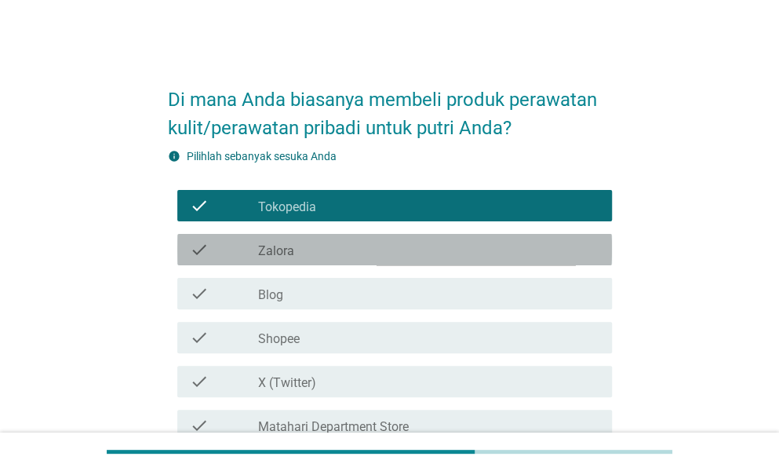
click at [301, 240] on div "check_box_outline_blank Zalora" at bounding box center [428, 249] width 341 height 19
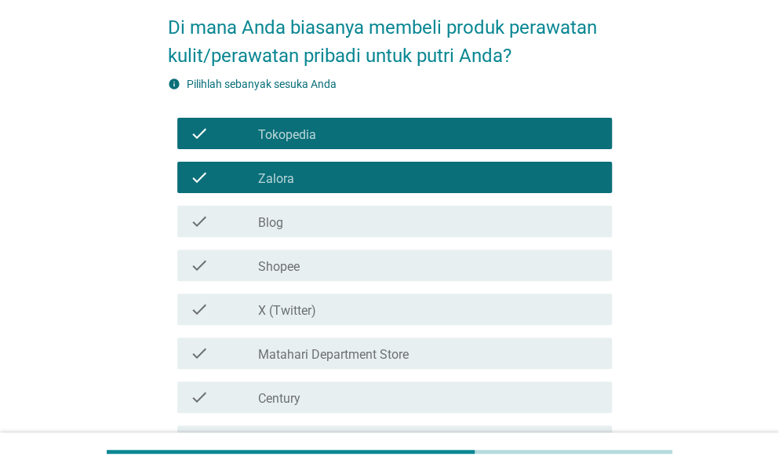
scroll to position [157, 0]
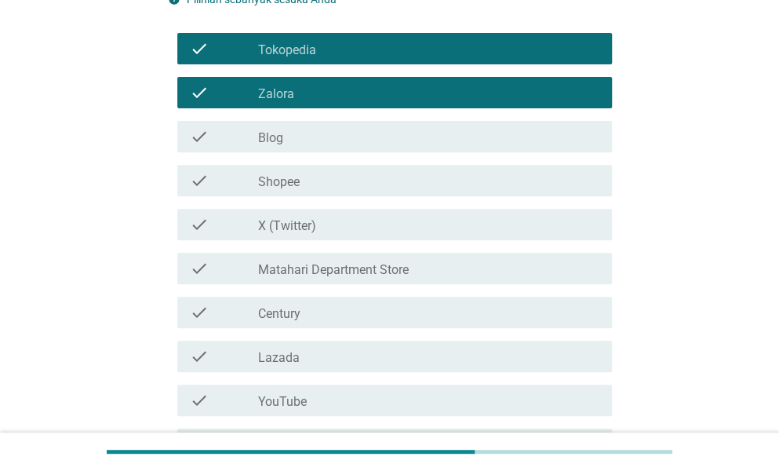
click at [348, 188] on div "check_box_outline_blank Shopee" at bounding box center [428, 180] width 341 height 19
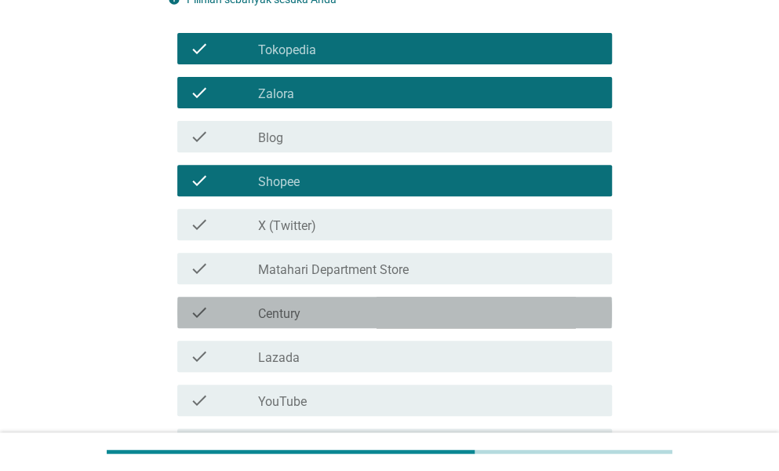
click at [304, 301] on div "check check_box_outline_blank Century" at bounding box center [394, 312] width 435 height 31
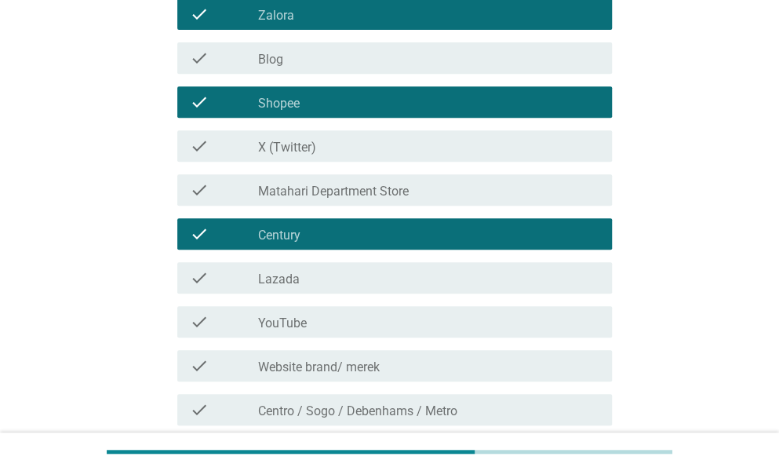
drag, startPoint x: 308, startPoint y: 315, endPoint x: 311, endPoint y: 341, distance: 26.8
click at [308, 316] on div "check_box_outline_blank YouTube" at bounding box center [428, 321] width 341 height 19
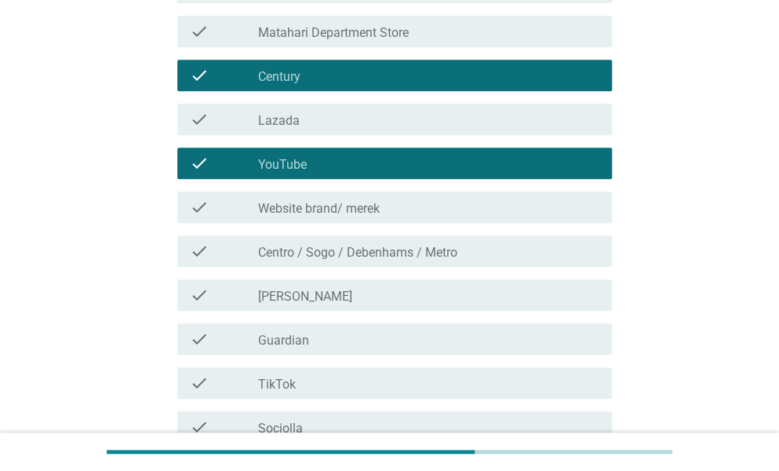
scroll to position [549, 0]
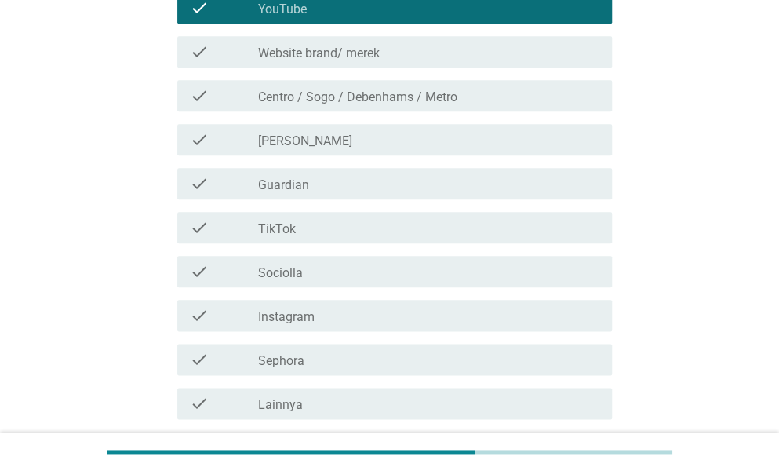
click at [330, 324] on div "check_box_outline_blank Instagram" at bounding box center [428, 315] width 341 height 19
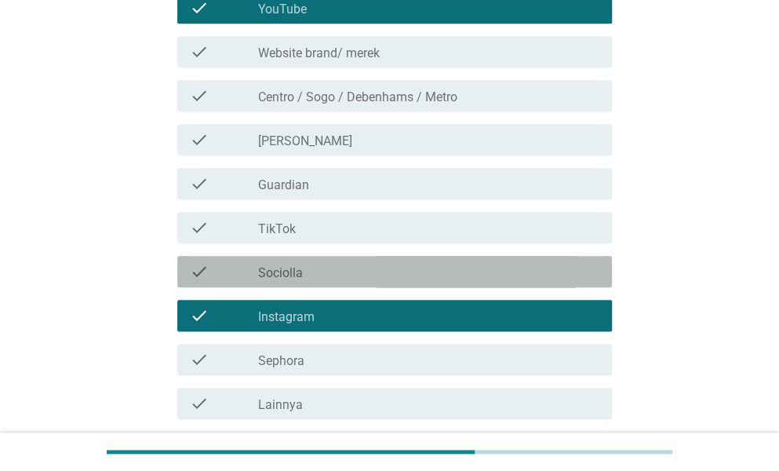
click at [345, 271] on div "check_box_outline_blank Sociolla" at bounding box center [428, 271] width 341 height 19
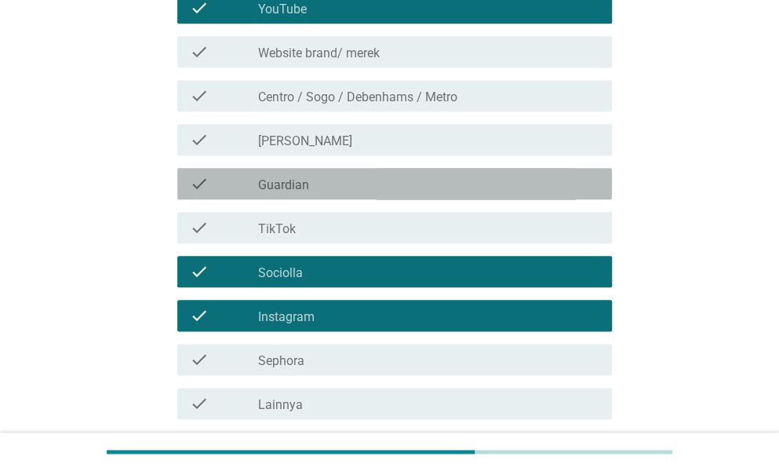
click at [356, 186] on div "check_box_outline_blank Guardian" at bounding box center [428, 183] width 341 height 19
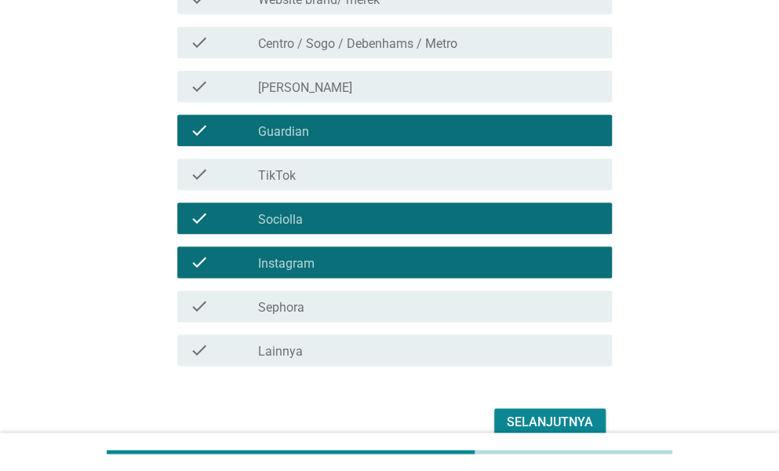
scroll to position [628, 0]
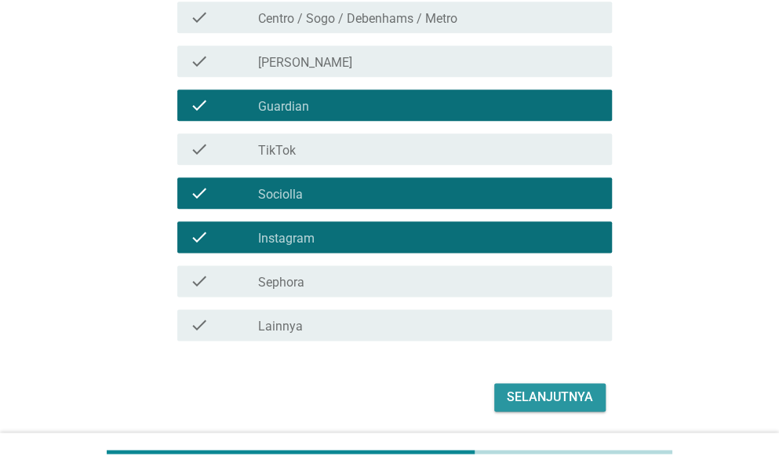
drag, startPoint x: 557, startPoint y: 387, endPoint x: 548, endPoint y: 389, distance: 8.9
click at [555, 388] on div "Selanjutnya" at bounding box center [550, 397] width 86 height 19
